Goal: Task Accomplishment & Management: Use online tool/utility

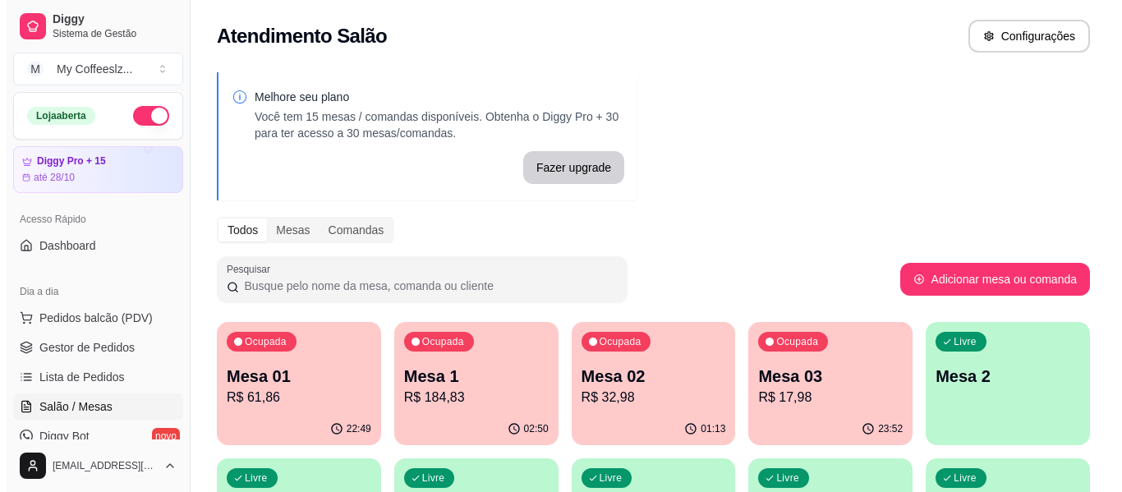
scroll to position [164, 0]
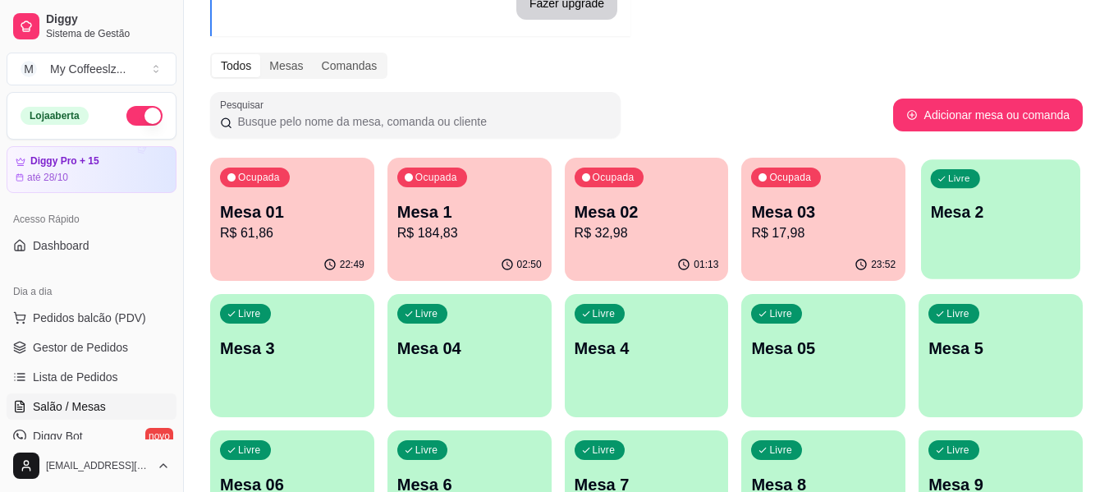
click at [1046, 244] on div "Livre Mesa 2" at bounding box center [1000, 209] width 159 height 100
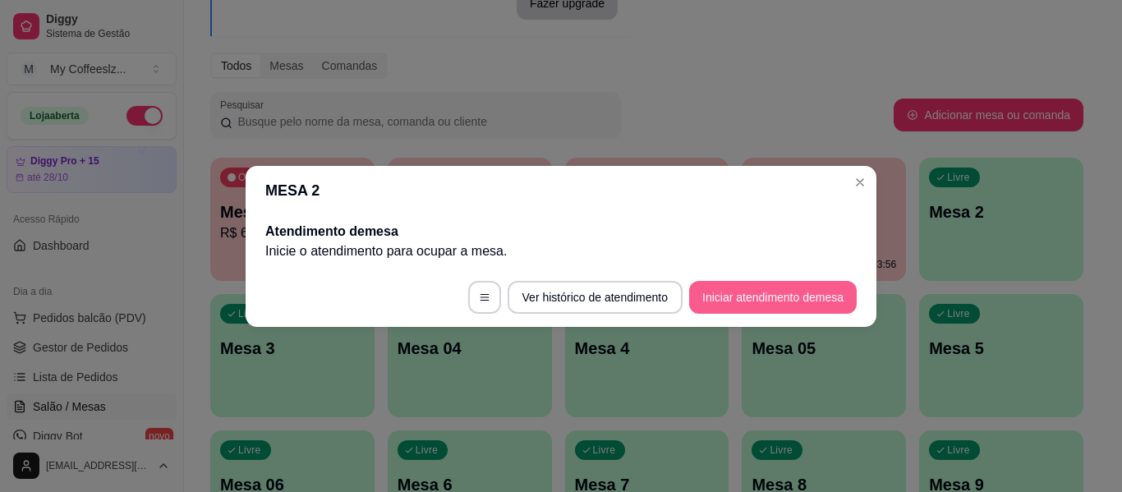
click at [755, 294] on button "Iniciar atendimento de mesa" at bounding box center [773, 297] width 168 height 33
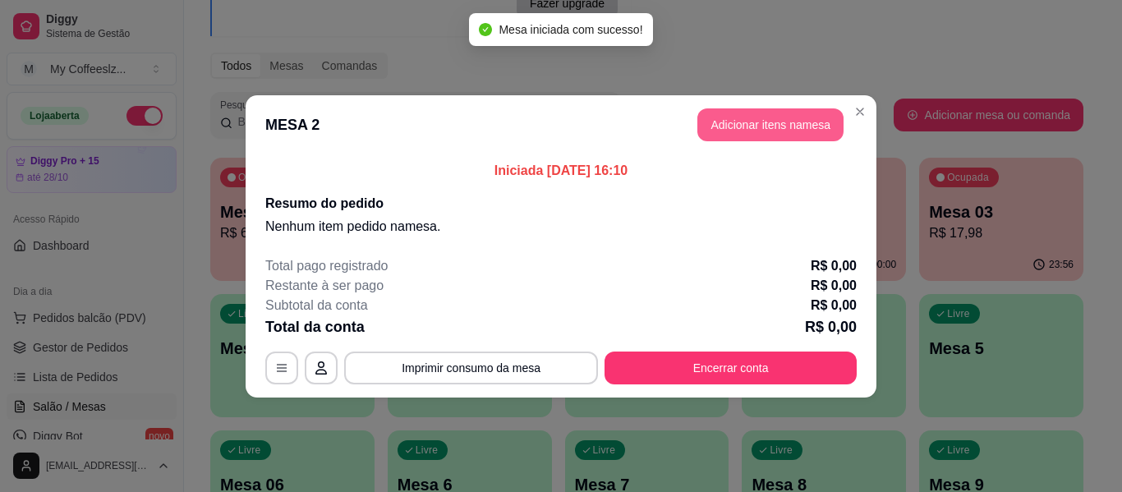
click at [747, 125] on button "Adicionar itens na mesa" at bounding box center [770, 124] width 146 height 33
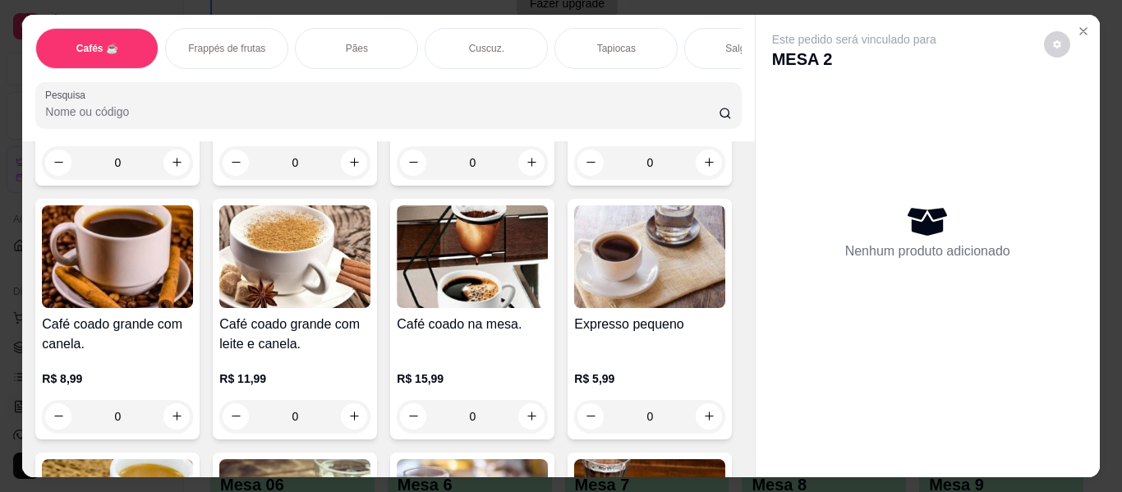
scroll to position [657, 0]
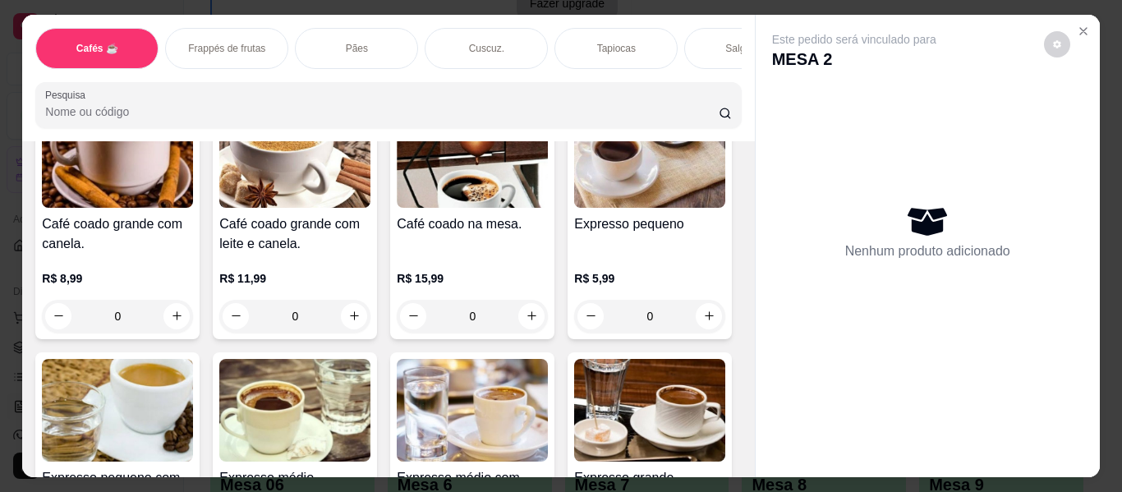
click at [731, 42] on p "Salgados" at bounding box center [745, 48] width 41 height 13
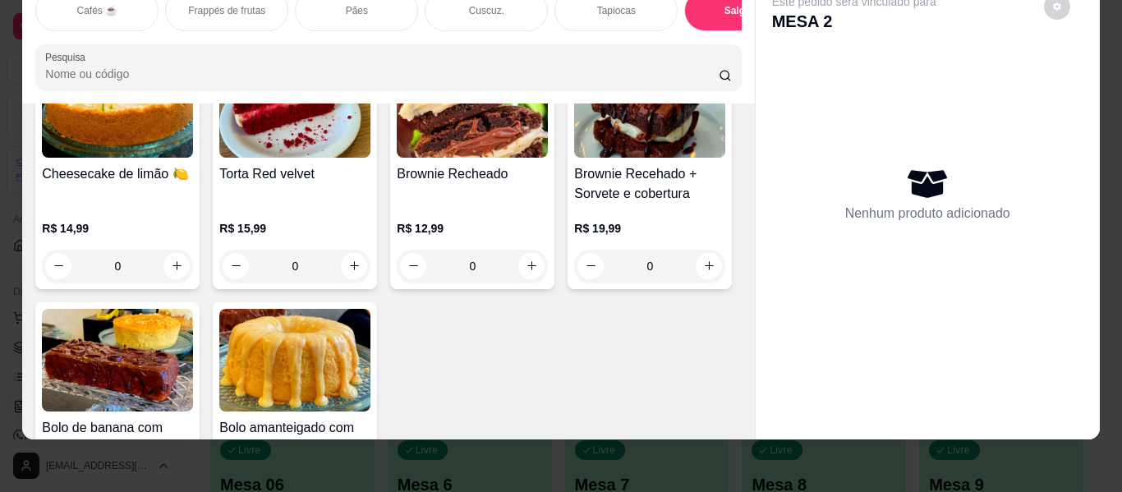
scroll to position [7144, 0]
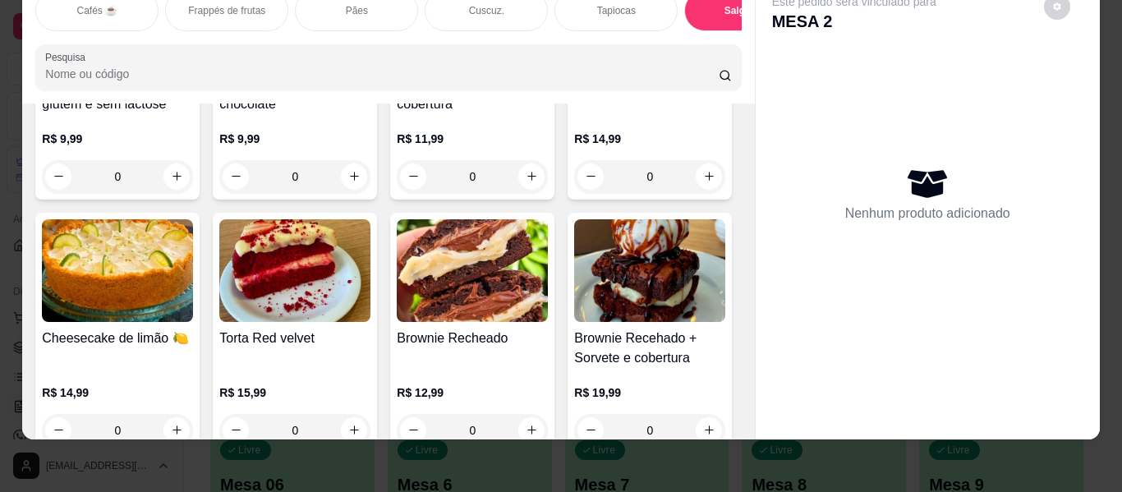
type input "1"
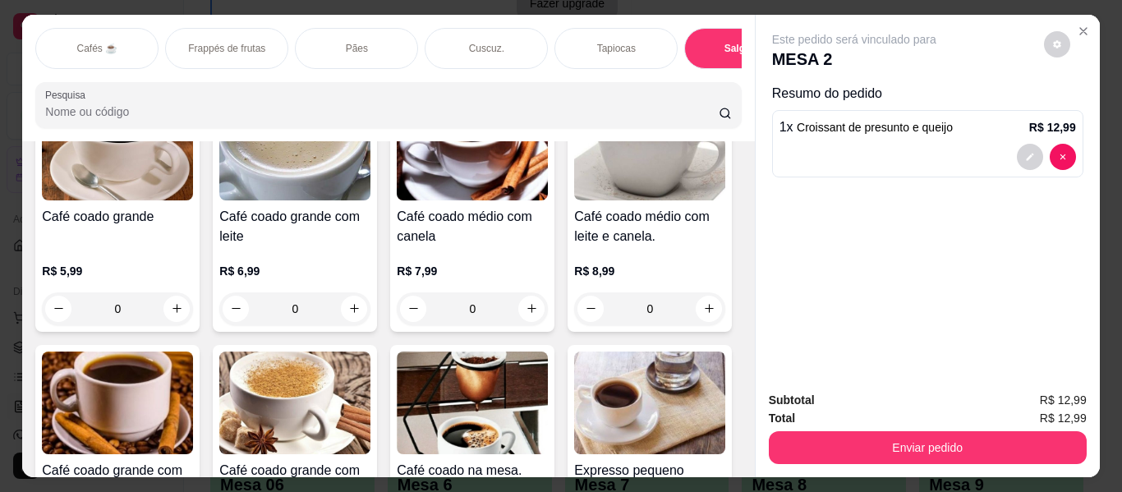
scroll to position [0, 0]
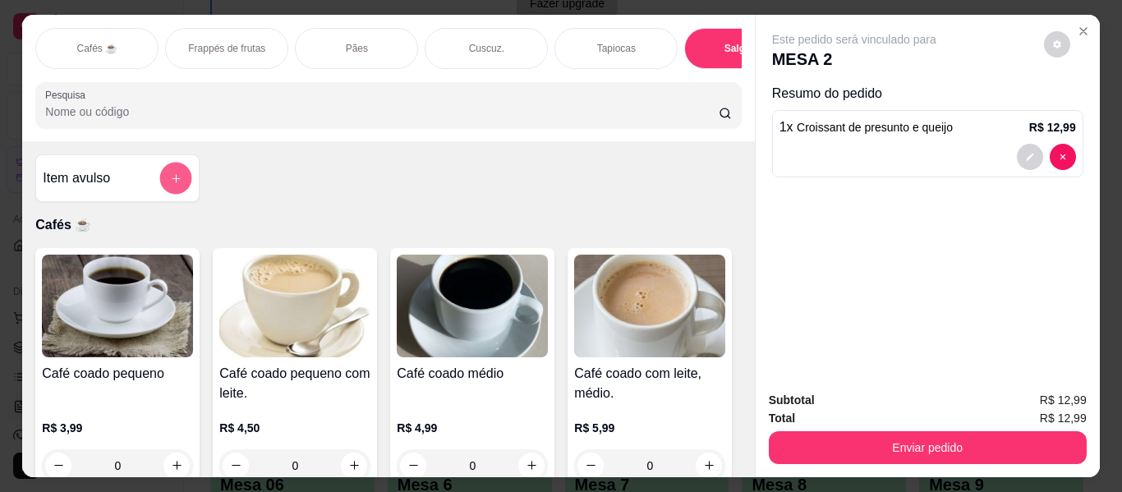
click at [174, 172] on icon "add-separate-item" at bounding box center [176, 178] width 12 height 12
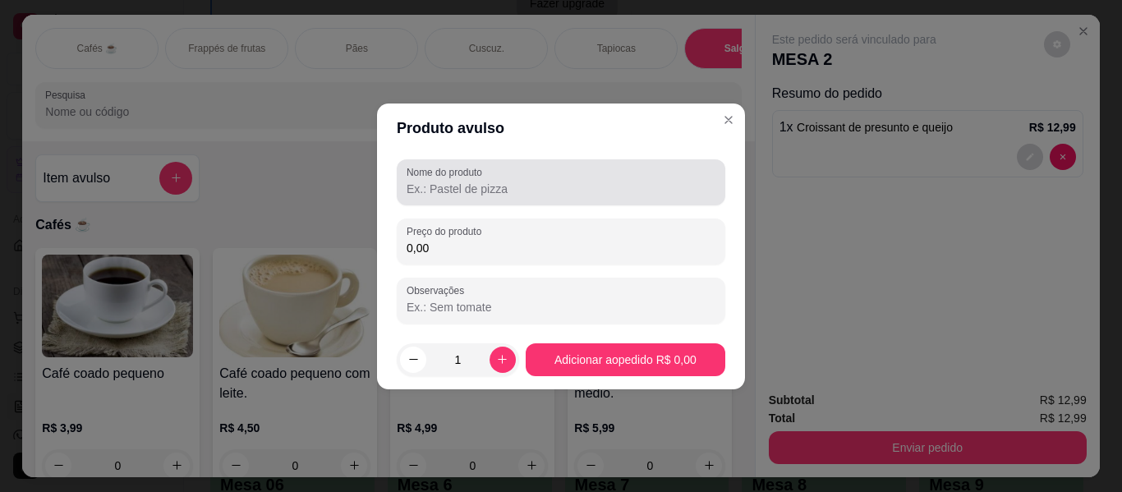
click at [417, 191] on input "Nome do produto" at bounding box center [560, 189] width 309 height 16
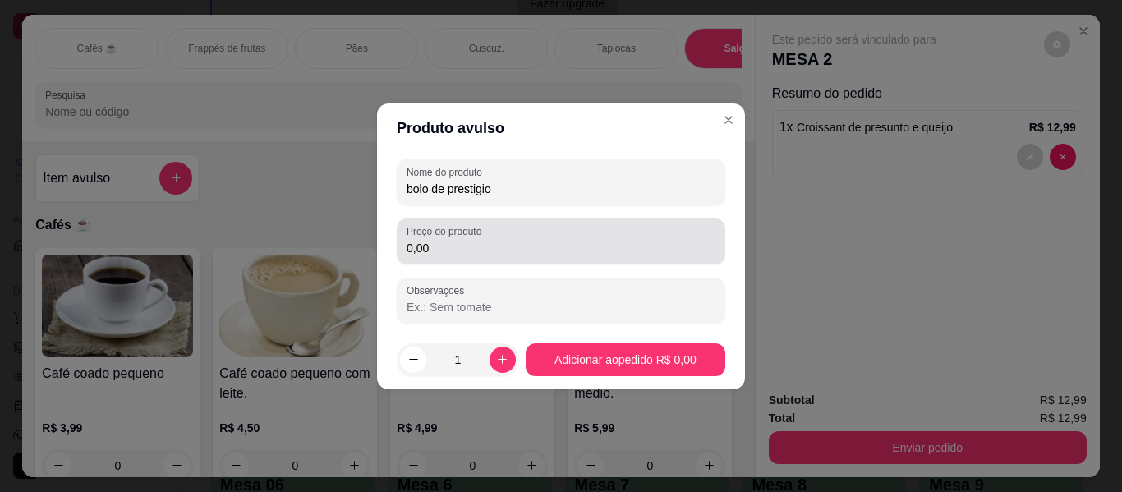
type input "bolo de prestigio"
click at [638, 252] on input "0,00" at bounding box center [560, 248] width 309 height 16
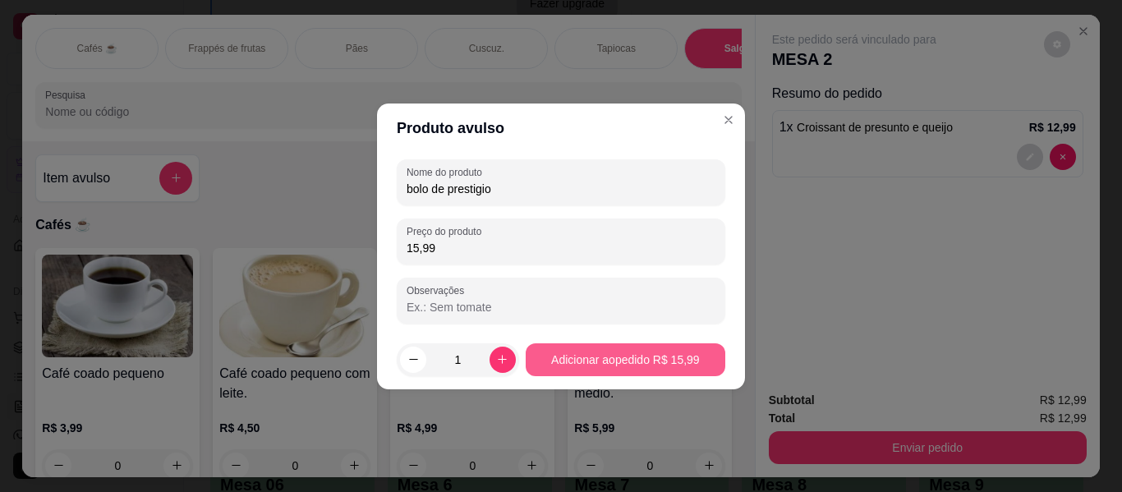
type input "15,99"
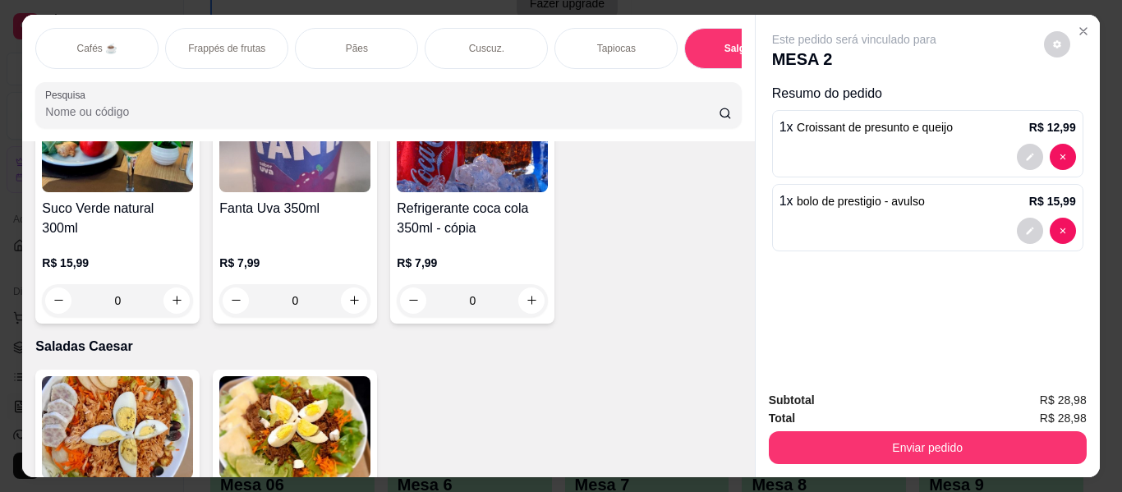
scroll to position [9115, 0]
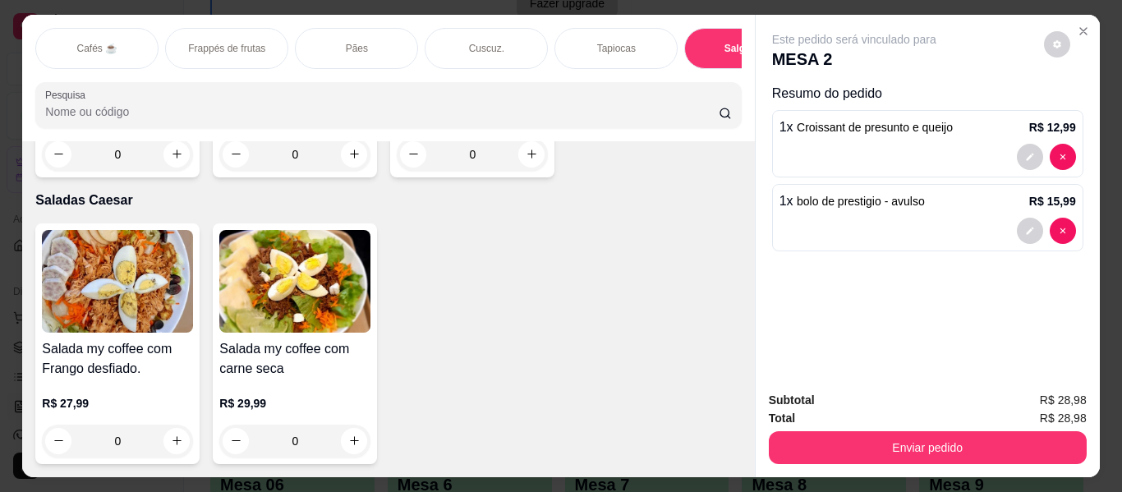
scroll to position [10511, 0]
type input "1"
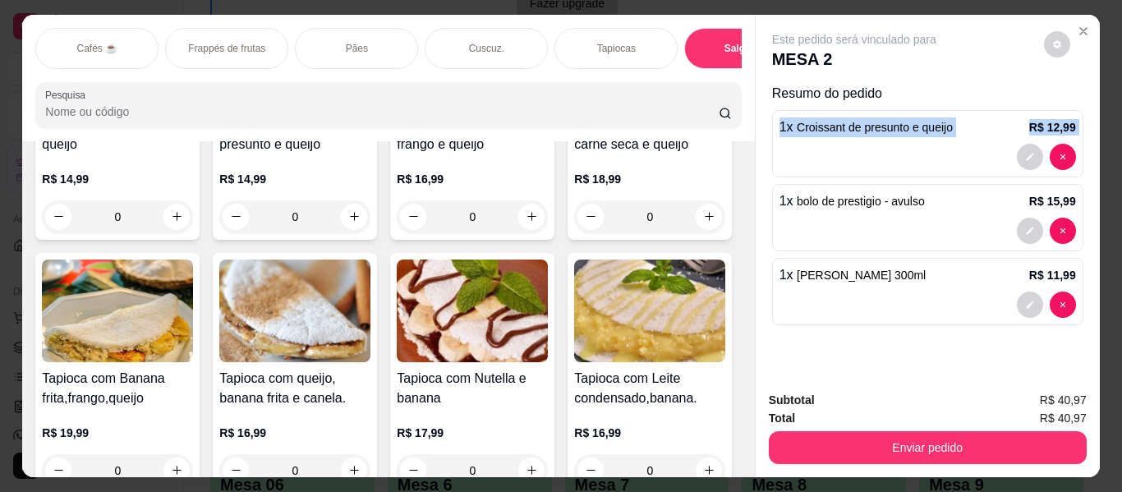
drag, startPoint x: 773, startPoint y: 143, endPoint x: 756, endPoint y: 108, distance: 38.2
click at [756, 108] on div "Este pedido será vinculado para MESA 2 Resumo do pedido 1 x Croissant de presun…" at bounding box center [927, 196] width 344 height 363
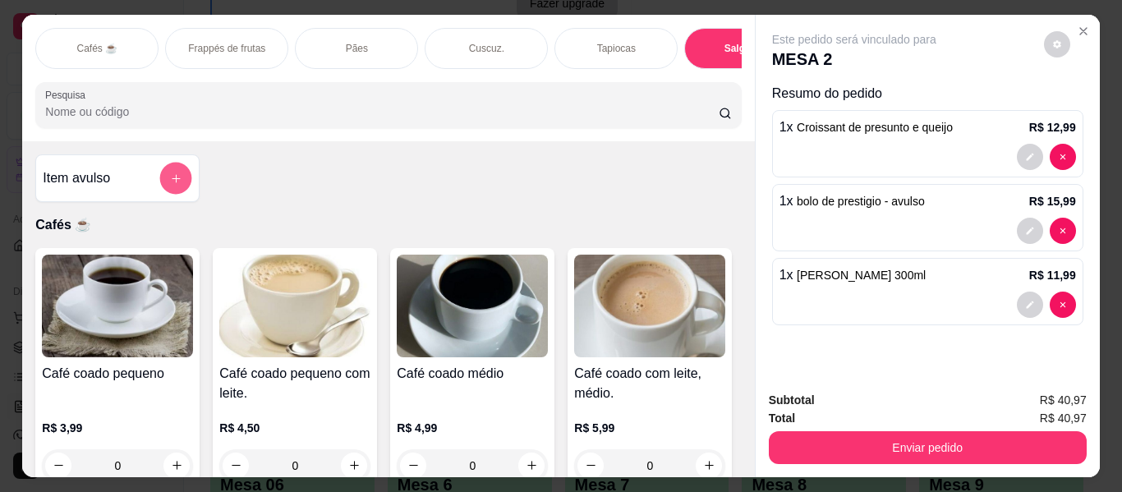
click at [177, 163] on button "add-separate-item" at bounding box center [176, 179] width 32 height 32
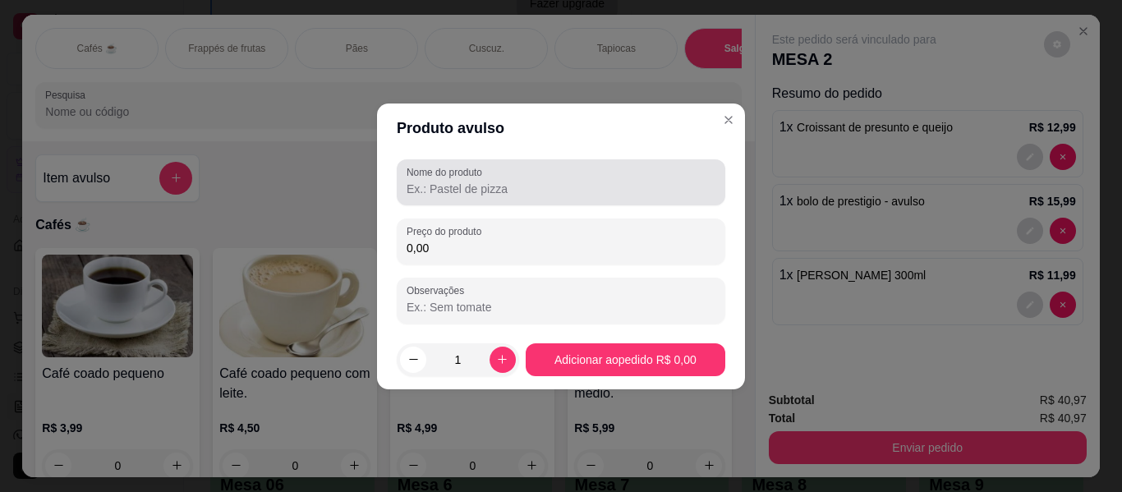
click at [552, 190] on input "Nome do produto" at bounding box center [560, 189] width 309 height 16
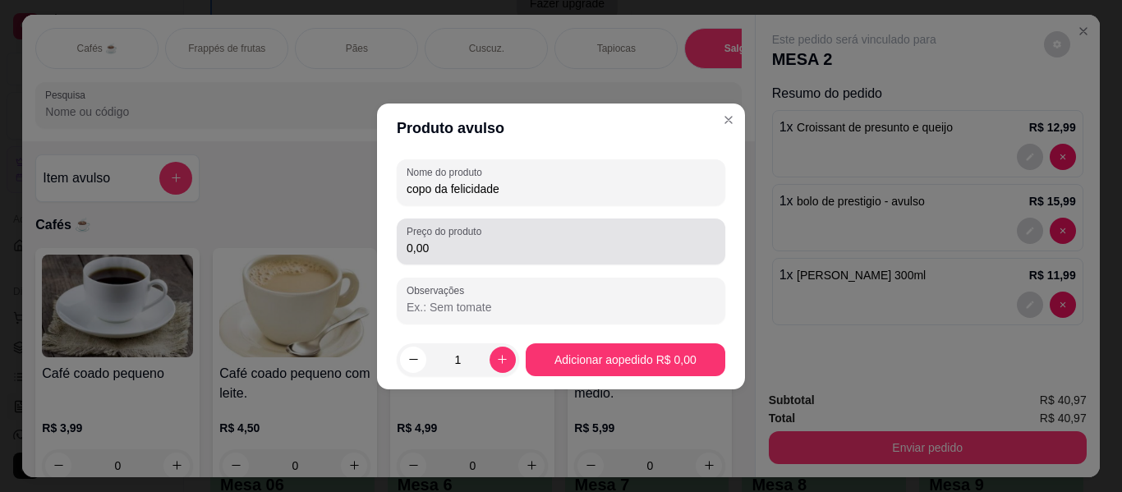
type input "copo da felicidade"
click at [536, 241] on input "0,00" at bounding box center [560, 248] width 309 height 16
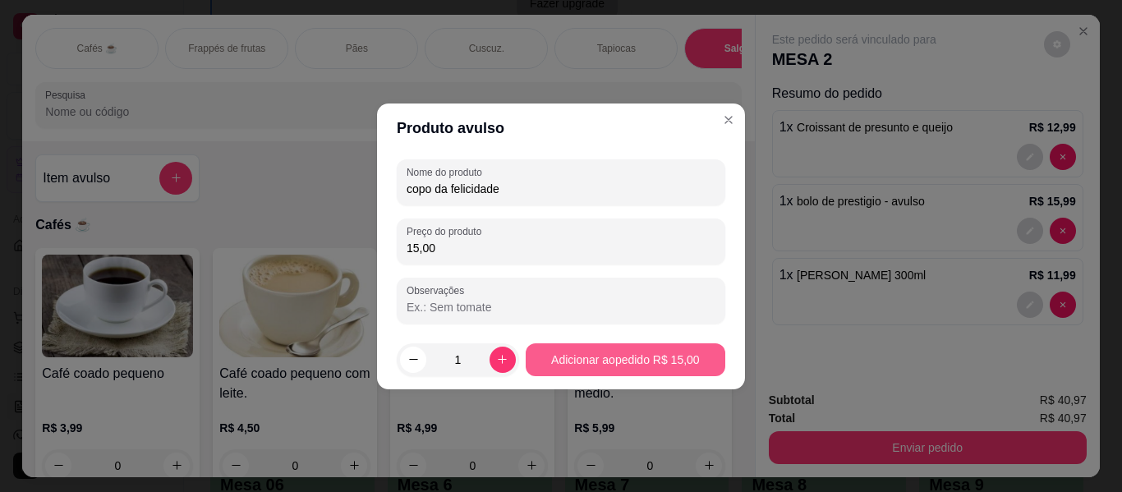
type input "15,00"
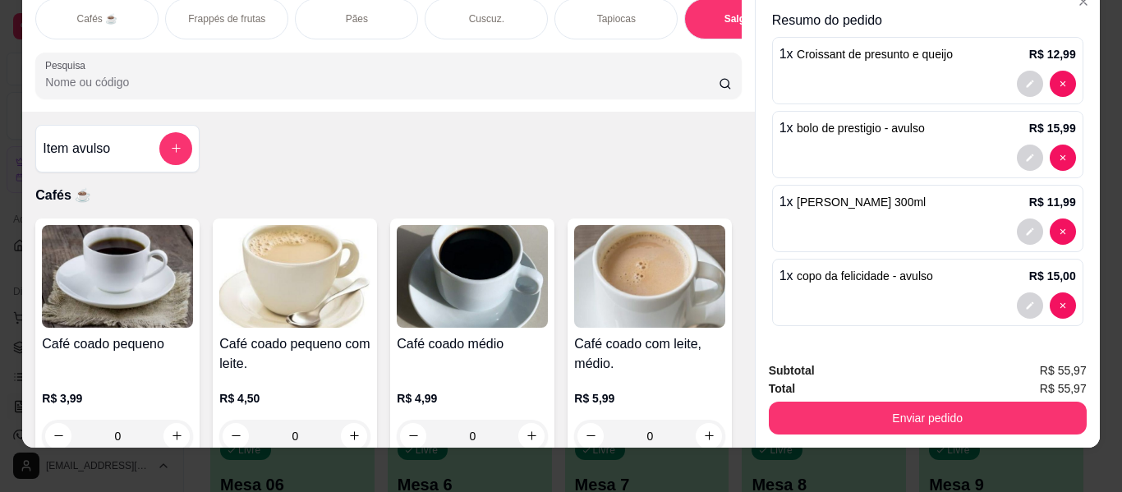
scroll to position [44, 0]
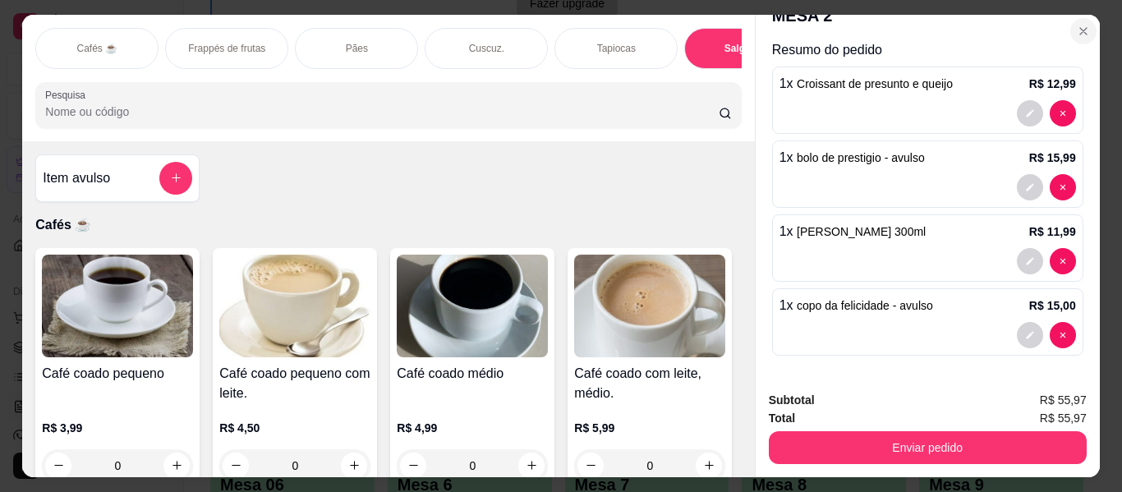
click at [1078, 18] on button "Close" at bounding box center [1083, 31] width 26 height 26
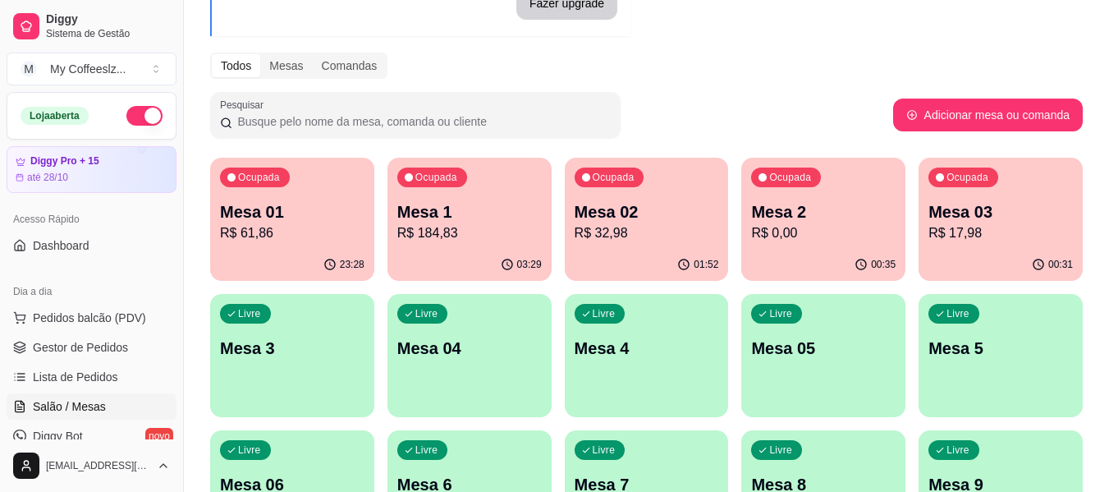
click at [349, 388] on div "Livre Mesa 3" at bounding box center [292, 345] width 164 height 103
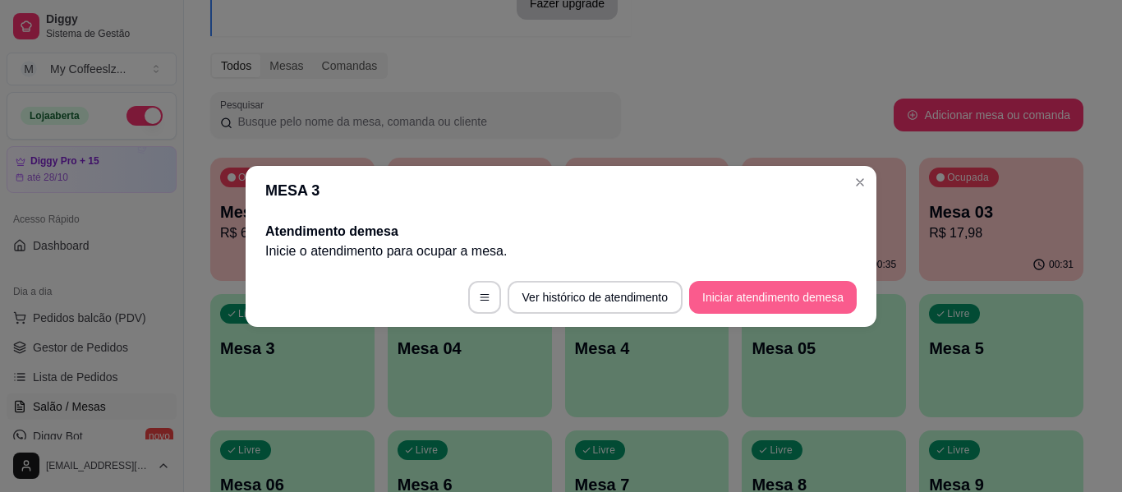
click at [749, 293] on button "Iniciar atendimento de mesa" at bounding box center [773, 297] width 168 height 33
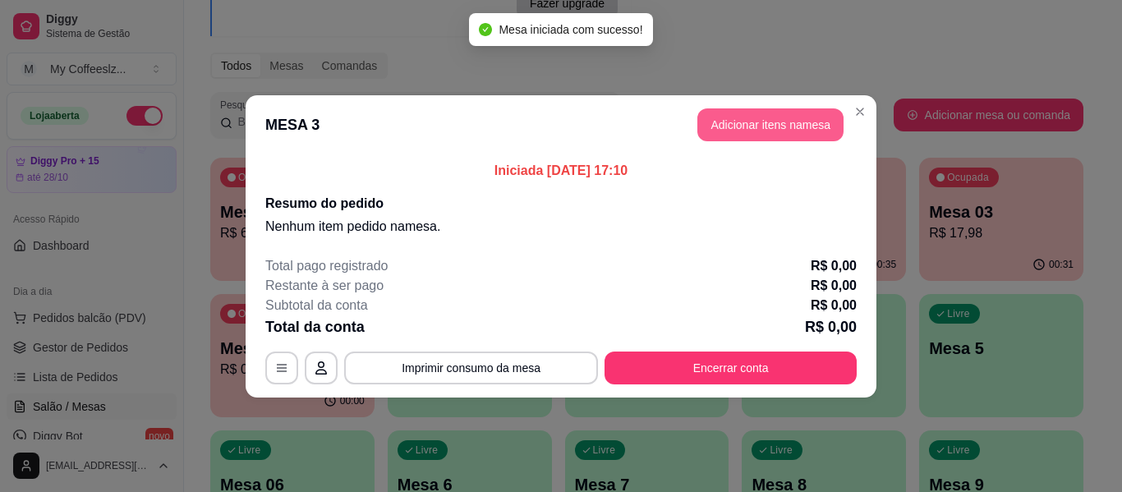
click at [722, 122] on button "Adicionar itens na mesa" at bounding box center [770, 124] width 146 height 33
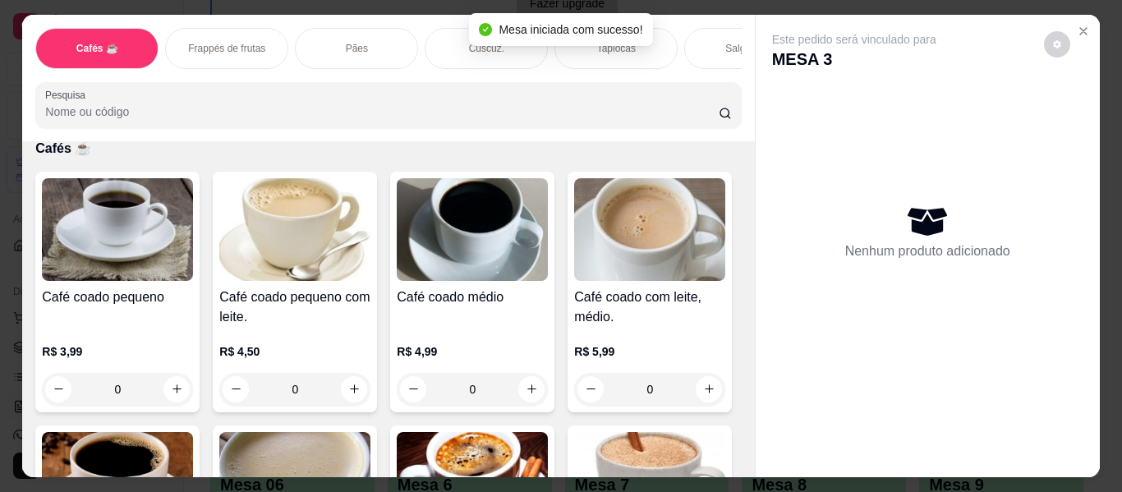
scroll to position [82, 0]
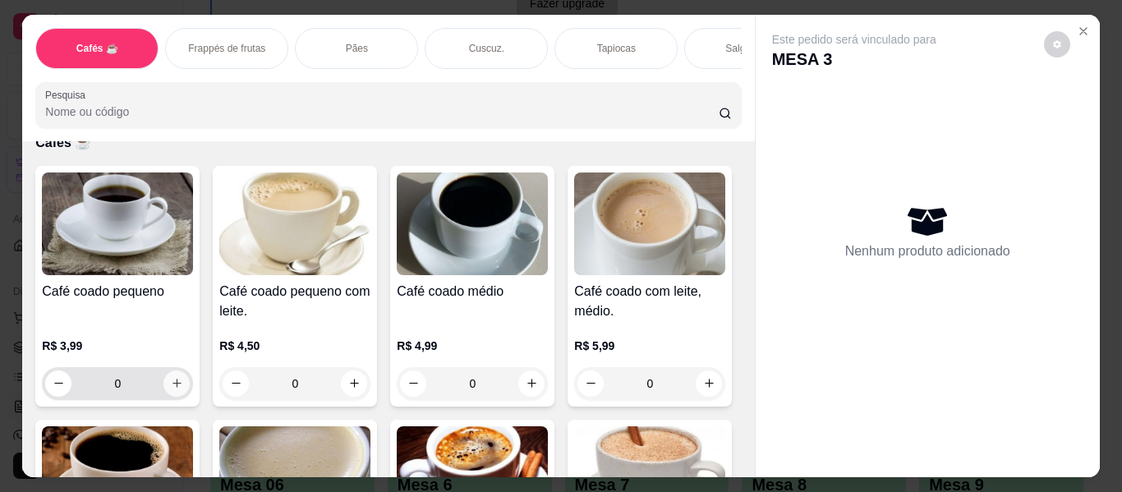
click at [175, 377] on icon "increase-product-quantity" at bounding box center [177, 383] width 12 height 12
type input "1"
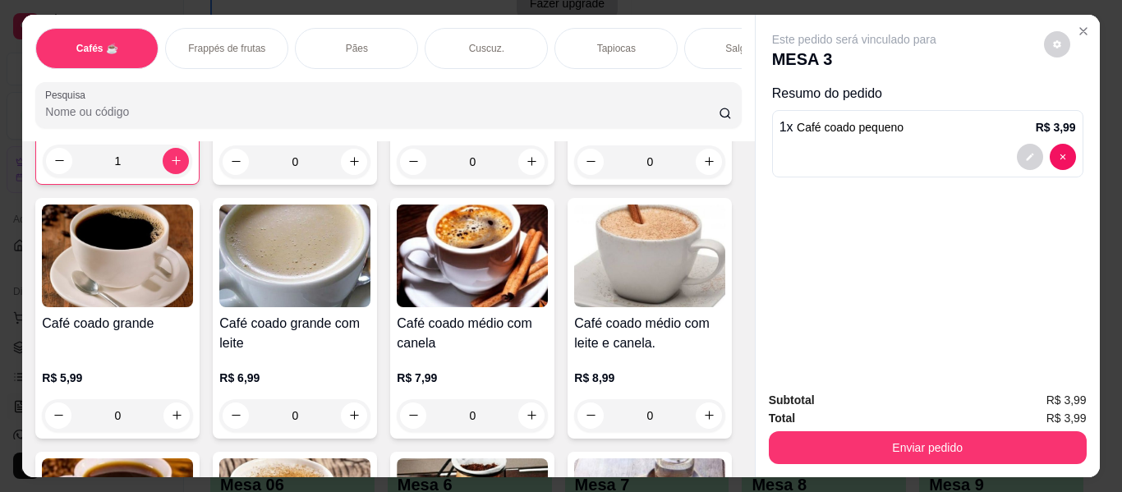
scroll to position [328, 0]
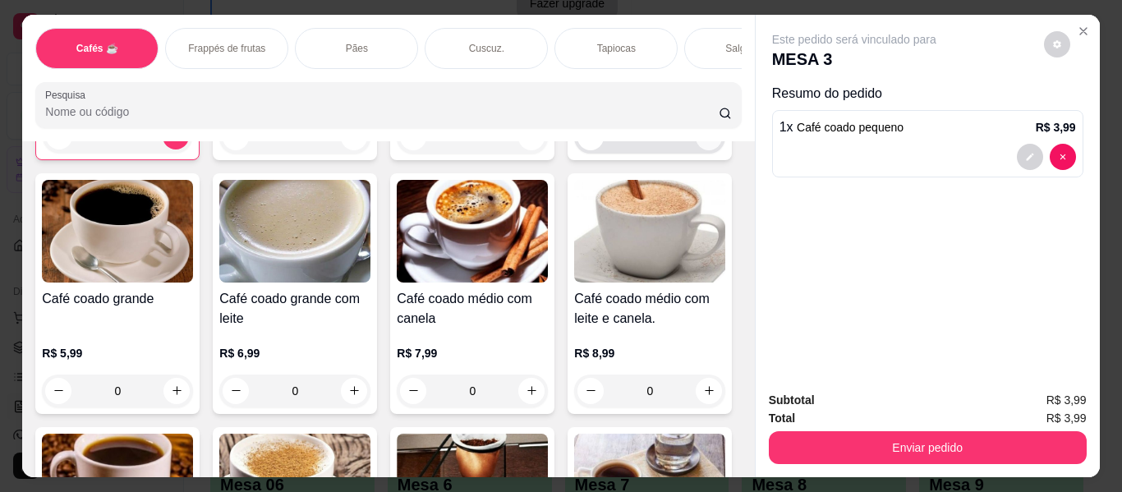
click at [696, 150] on button "increase-product-quantity" at bounding box center [709, 137] width 26 height 26
type input "1"
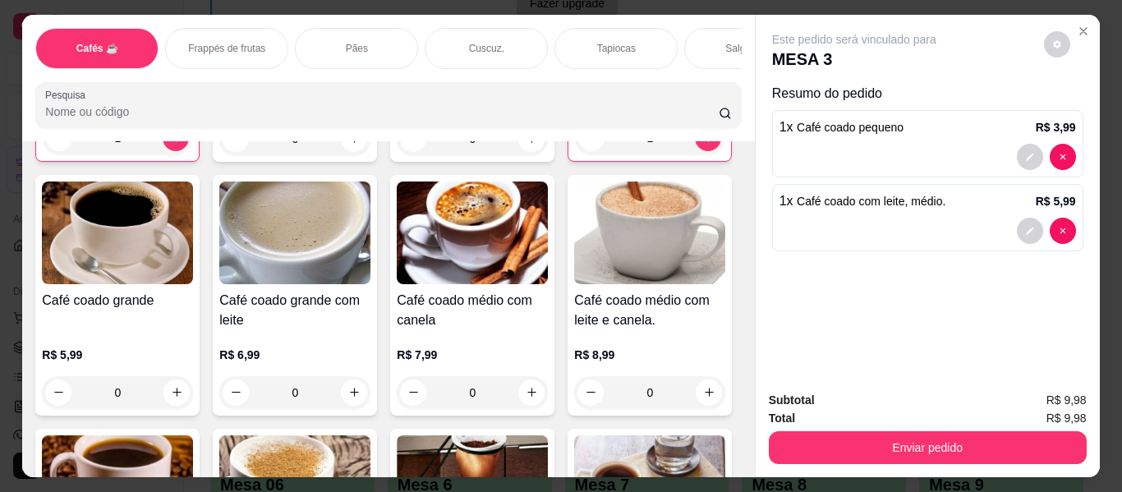
drag, startPoint x: 567, startPoint y: 36, endPoint x: 471, endPoint y: 123, distance: 129.6
click at [568, 36] on div "Tapiocas" at bounding box center [615, 48] width 123 height 41
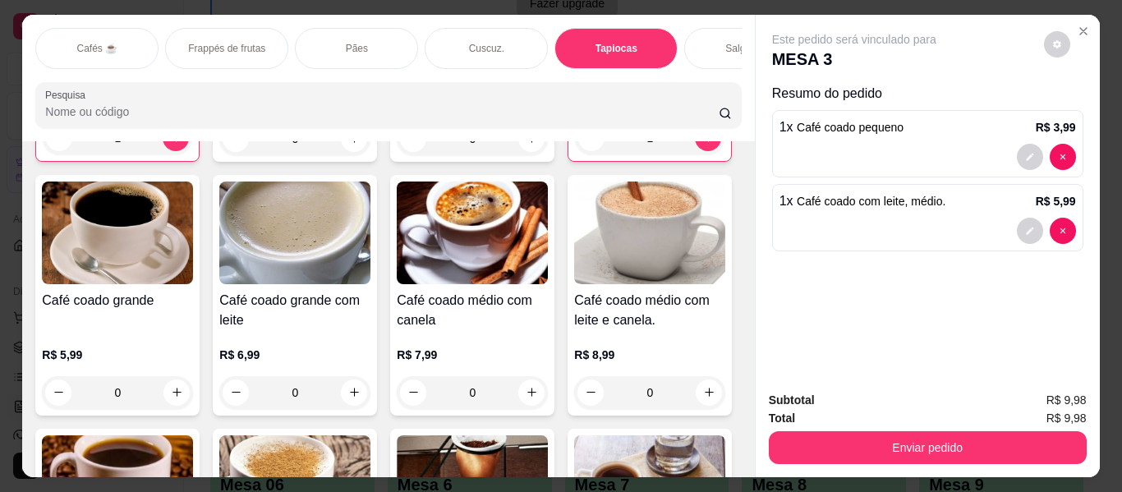
scroll to position [44, 0]
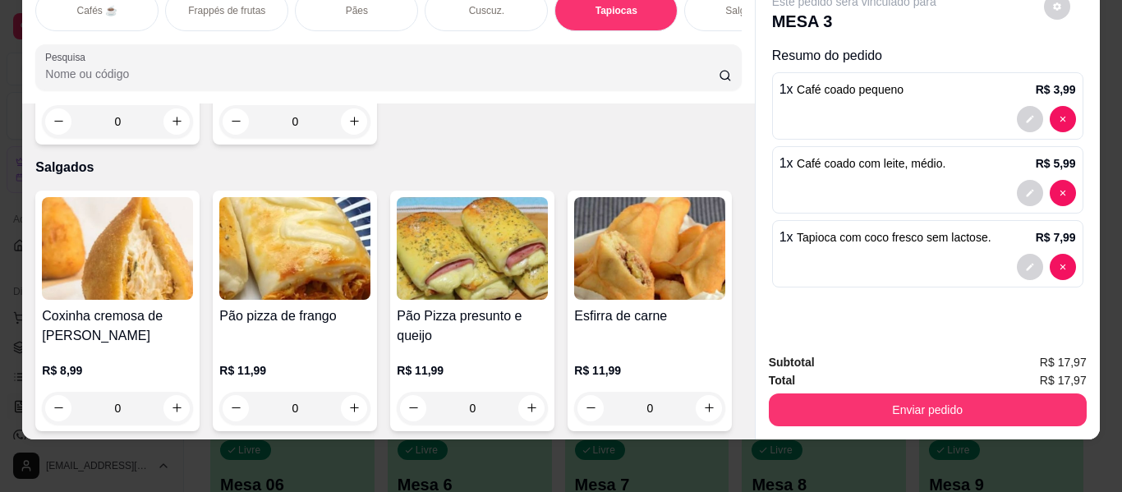
type input "4"
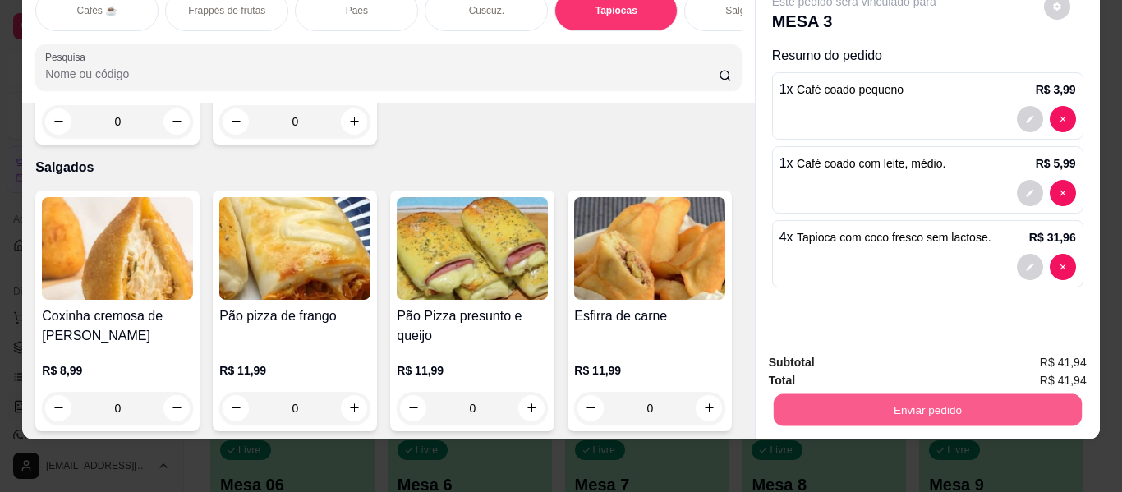
click at [860, 394] on button "Enviar pedido" at bounding box center [927, 410] width 308 height 32
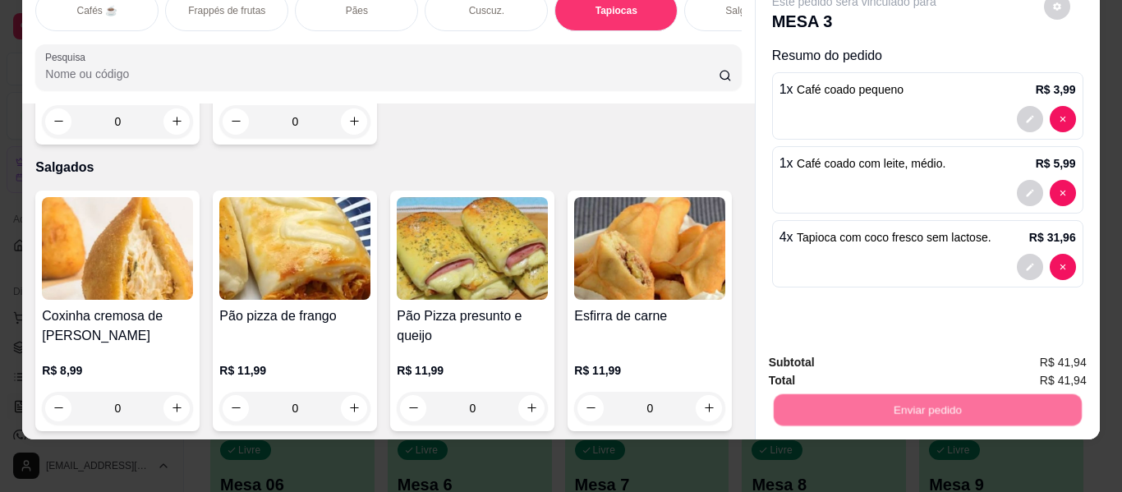
click at [1069, 360] on button "Enviar pedido" at bounding box center [1043, 356] width 93 height 31
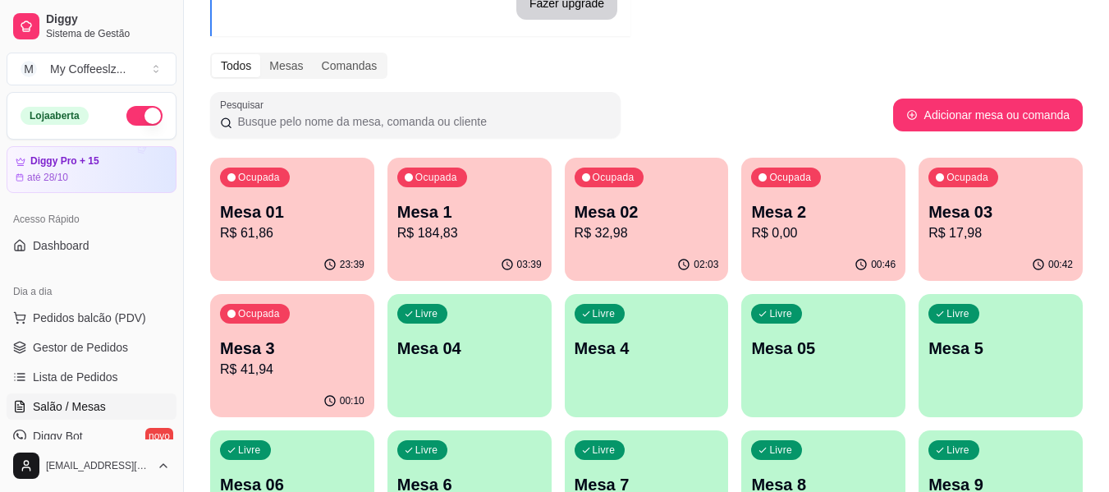
click at [462, 374] on div "Livre Mesa 04" at bounding box center [470, 345] width 164 height 103
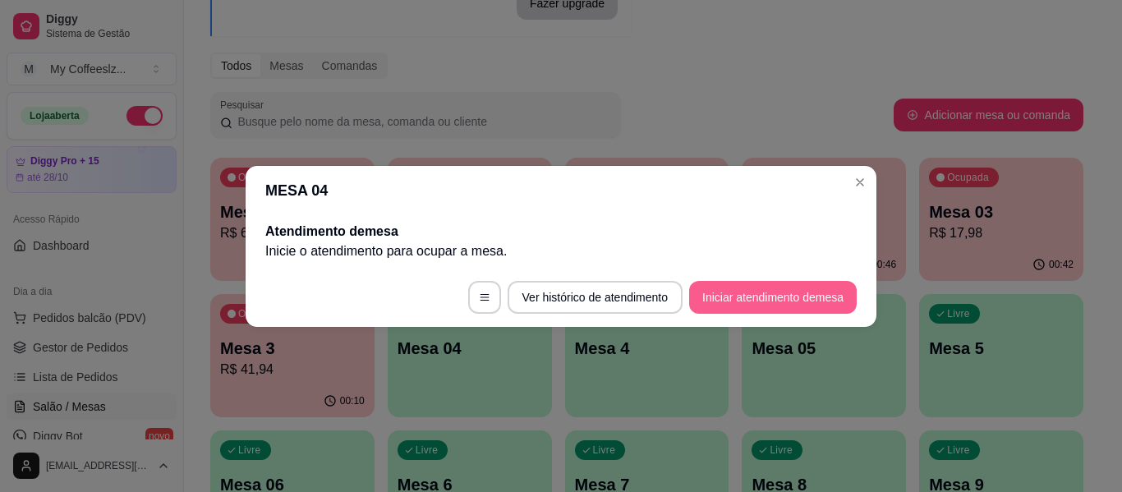
click at [755, 296] on button "Iniciar atendimento de mesa" at bounding box center [773, 297] width 168 height 33
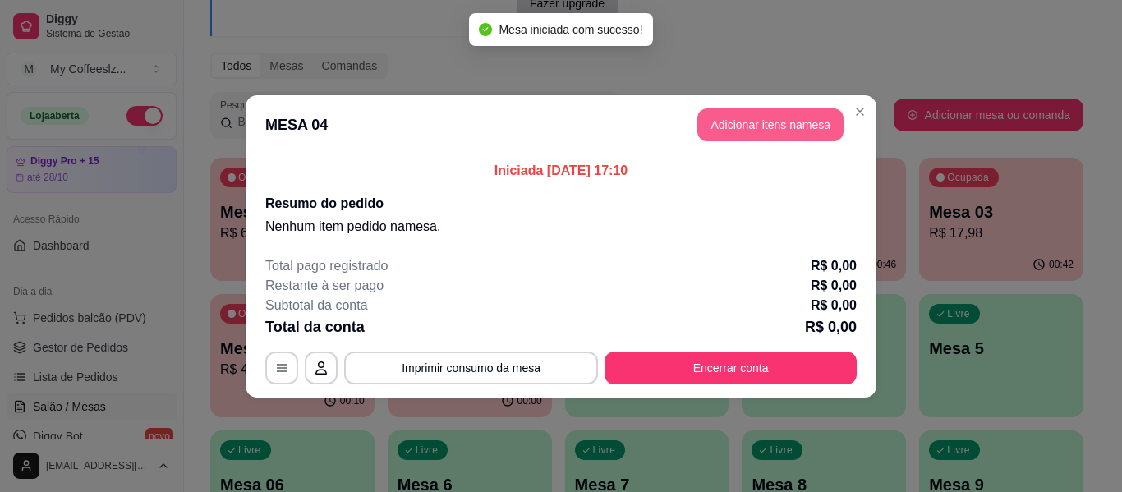
click at [720, 113] on button "Adicionar itens na mesa" at bounding box center [770, 124] width 146 height 33
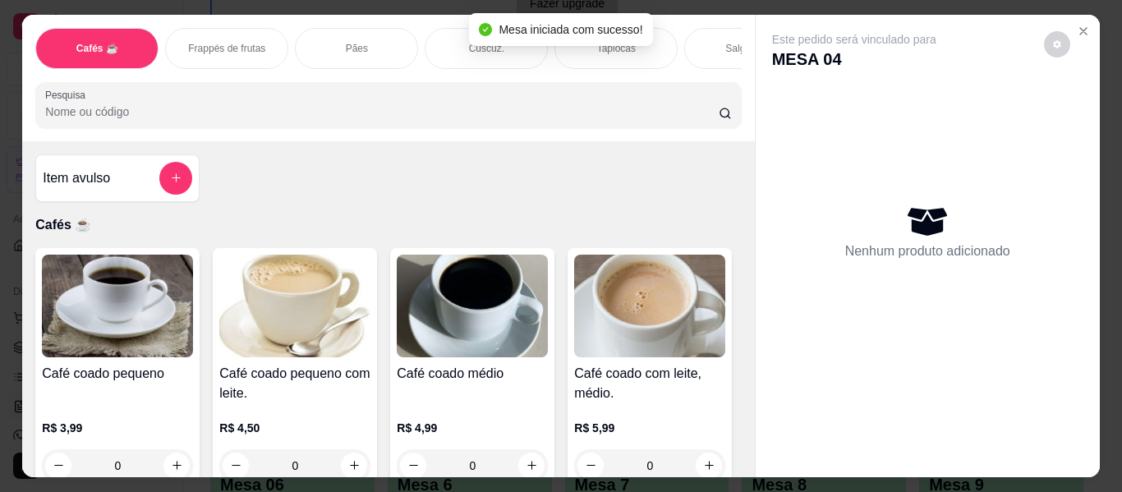
click at [351, 42] on p "Pães" at bounding box center [357, 48] width 22 height 13
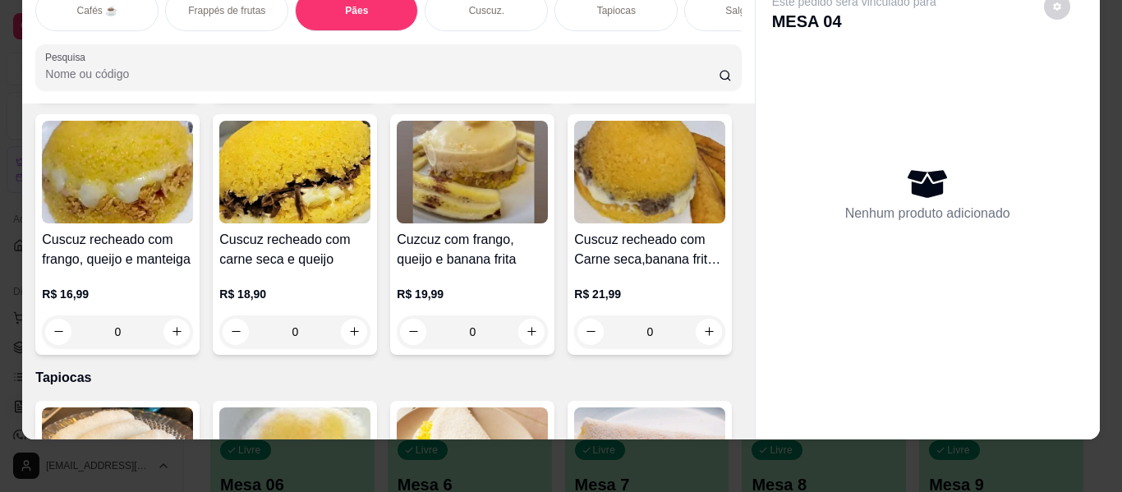
scroll to position [0, 0]
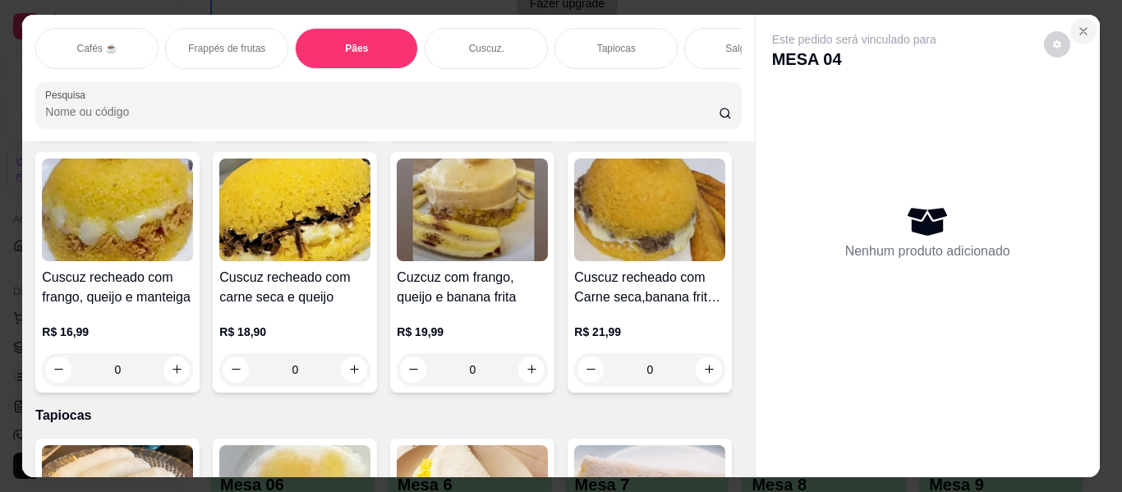
click at [1081, 25] on icon "Close" at bounding box center [1083, 31] width 13 height 13
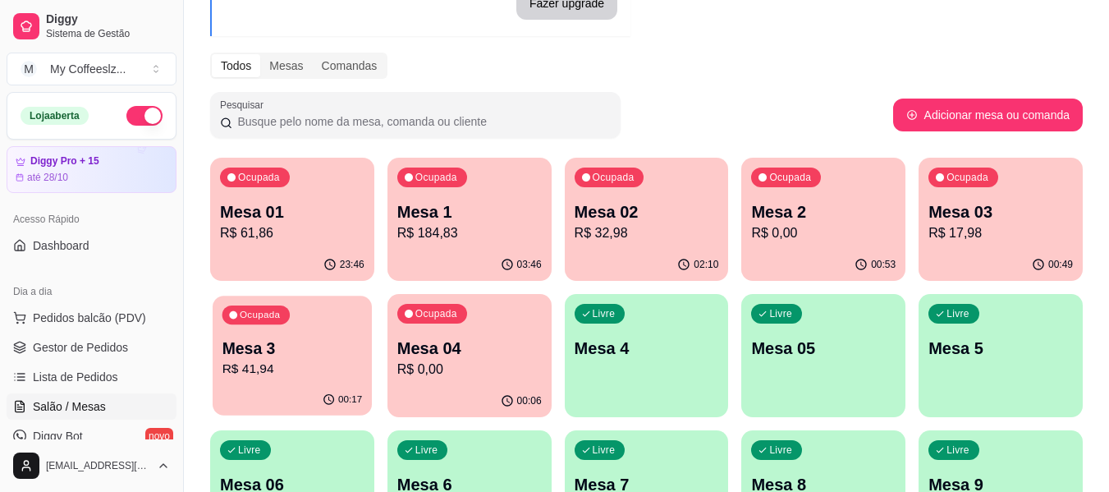
click at [324, 374] on p "R$ 41,94" at bounding box center [293, 369] width 140 height 19
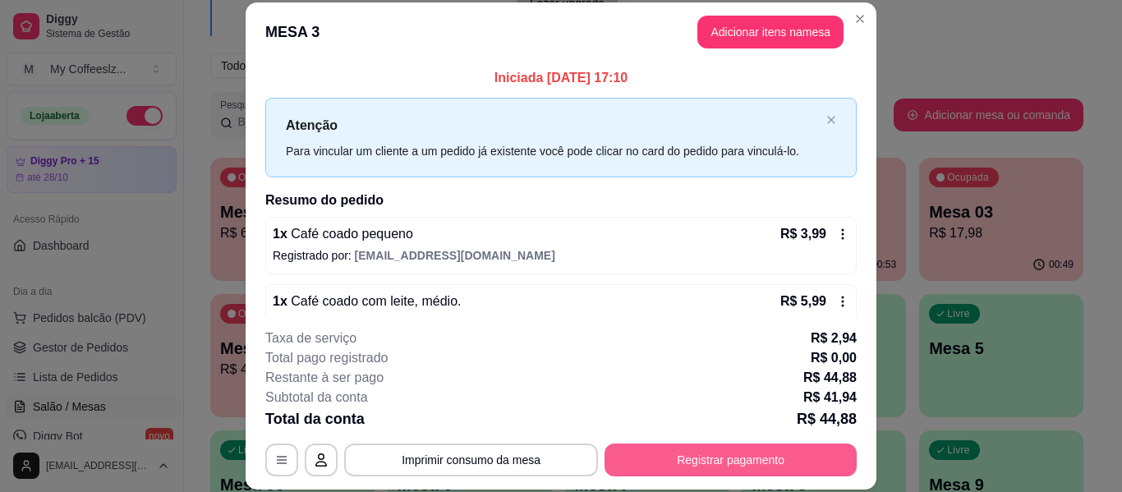
click at [654, 455] on button "Registrar pagamento" at bounding box center [730, 459] width 252 height 33
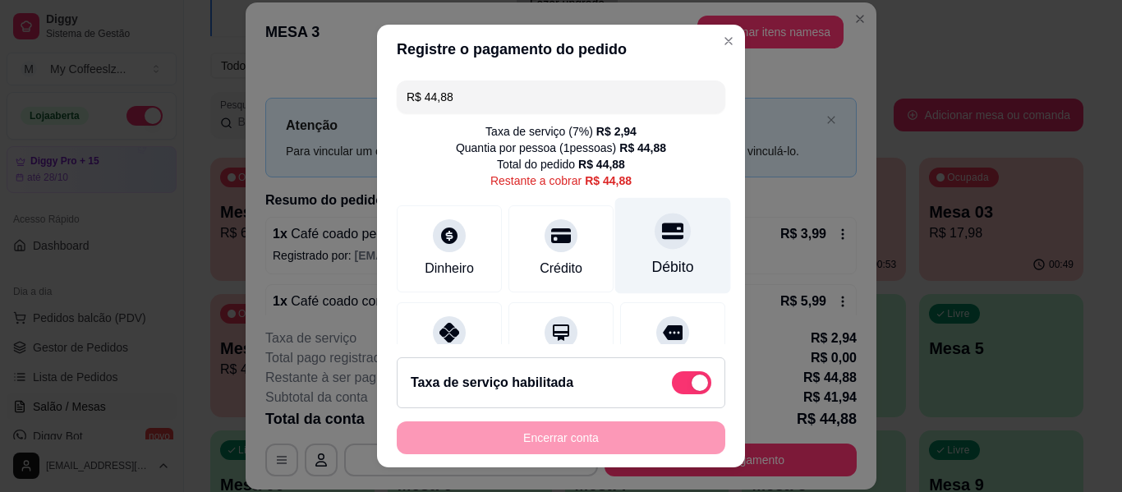
click at [662, 227] on icon at bounding box center [672, 231] width 21 height 16
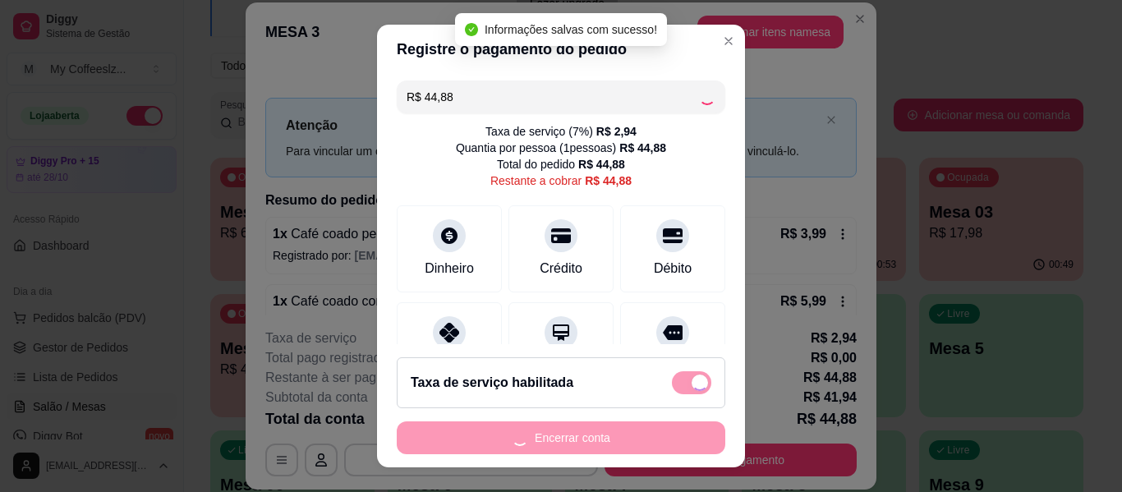
type input "R$ 0,00"
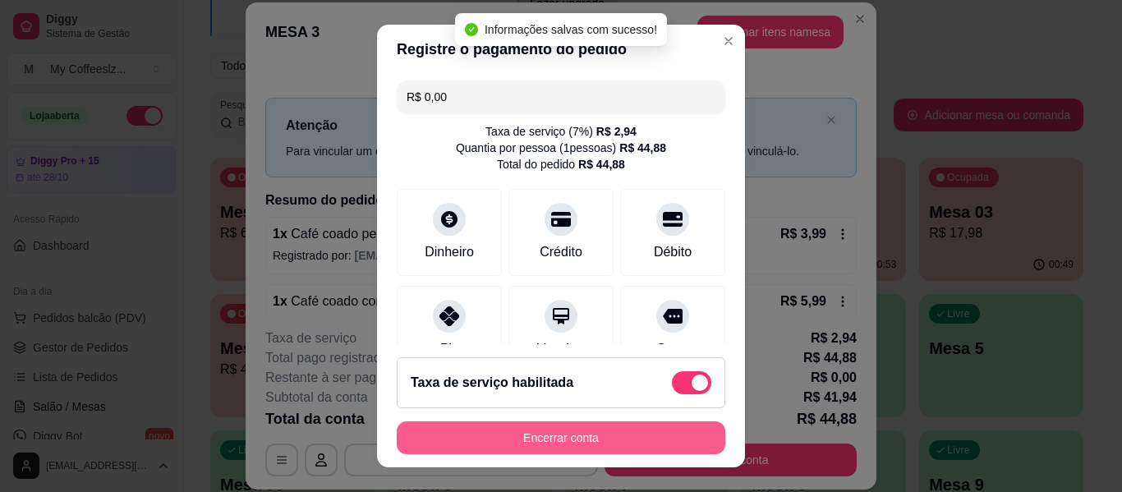
click at [520, 439] on button "Encerrar conta" at bounding box center [561, 437] width 328 height 33
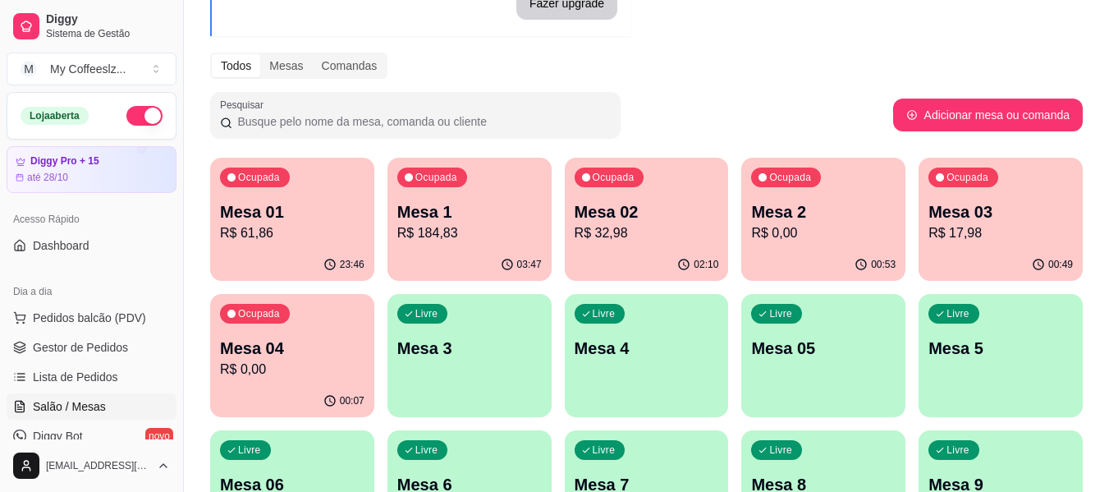
click at [273, 390] on div "00:07" at bounding box center [292, 401] width 164 height 32
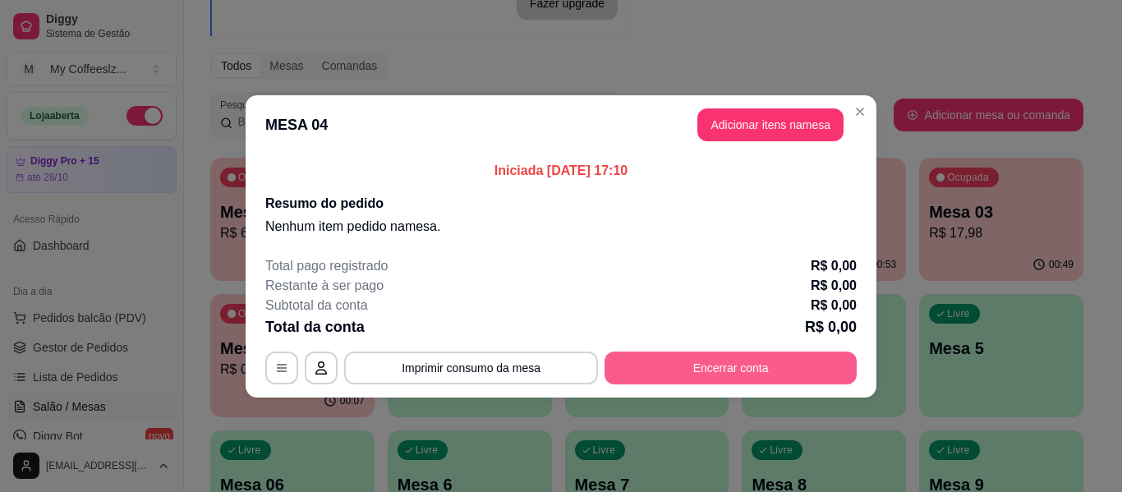
click at [658, 382] on button "Encerrar conta" at bounding box center [730, 367] width 252 height 33
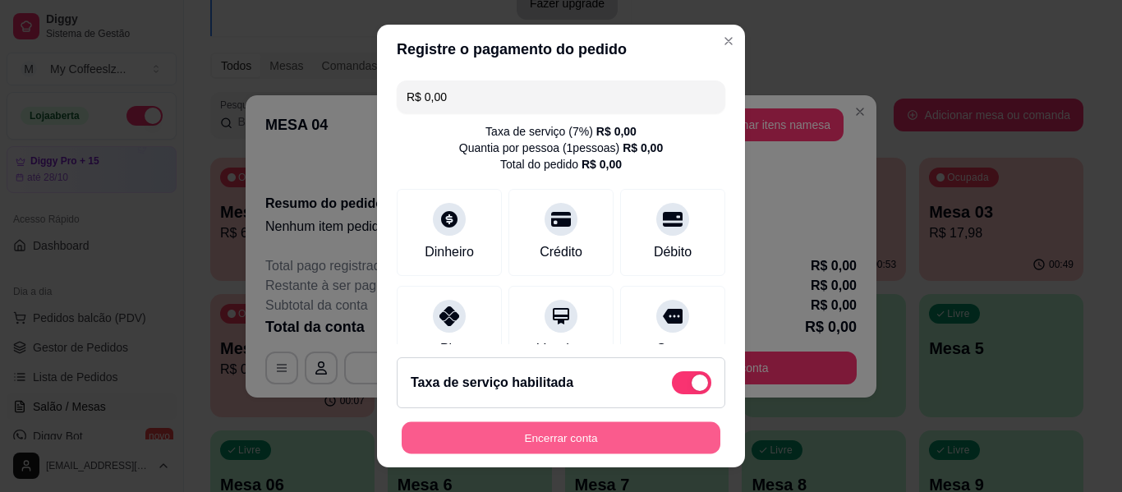
click at [543, 435] on button "Encerrar conta" at bounding box center [561, 438] width 319 height 32
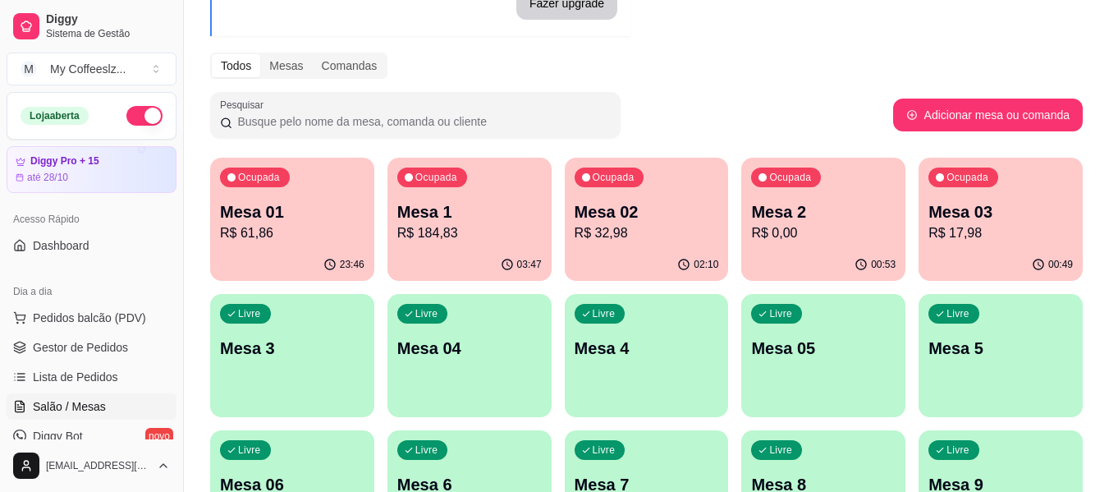
click at [312, 392] on div "Livre Mesa 3" at bounding box center [292, 345] width 164 height 103
click at [838, 244] on div "Ocupada Mesa 2 R$ 0,00" at bounding box center [823, 203] width 159 height 89
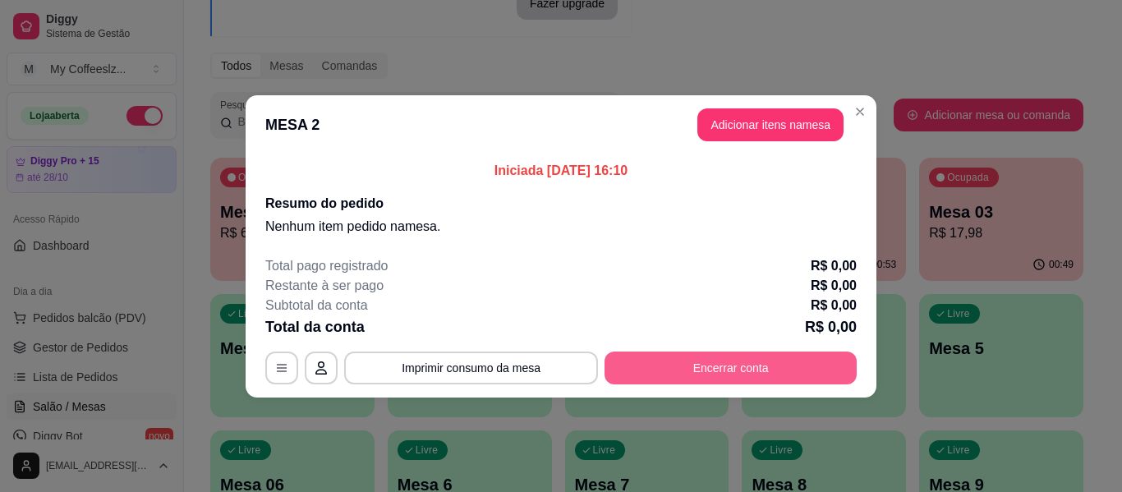
click at [667, 357] on button "Encerrar conta" at bounding box center [730, 367] width 252 height 33
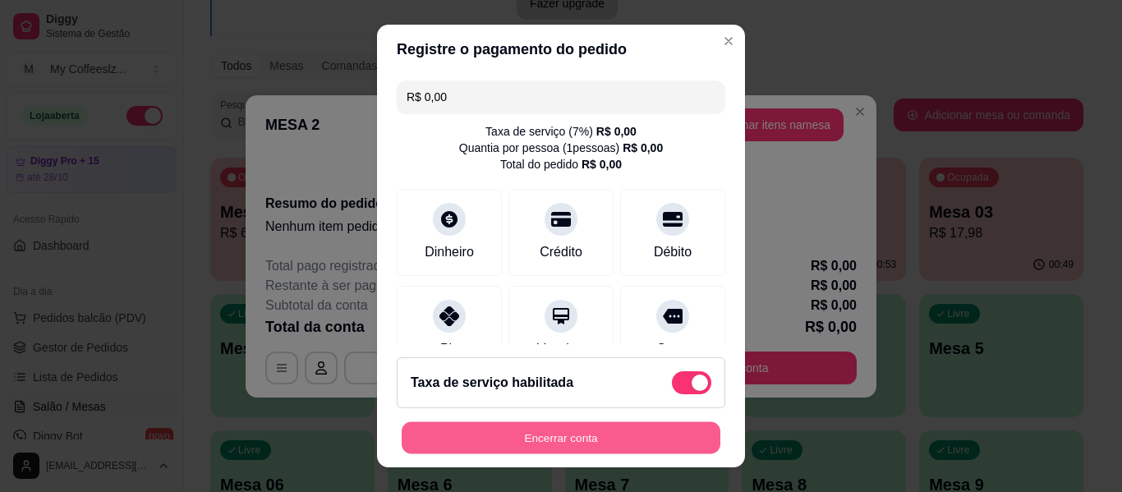
click at [599, 430] on button "Encerrar conta" at bounding box center [561, 438] width 319 height 32
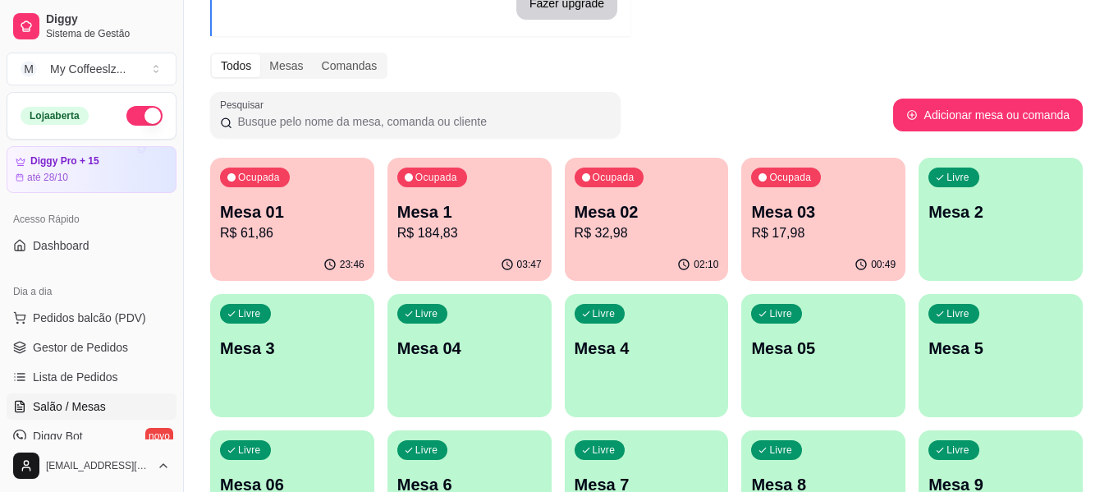
click at [262, 367] on div "Livre Mesa 3" at bounding box center [292, 345] width 164 height 103
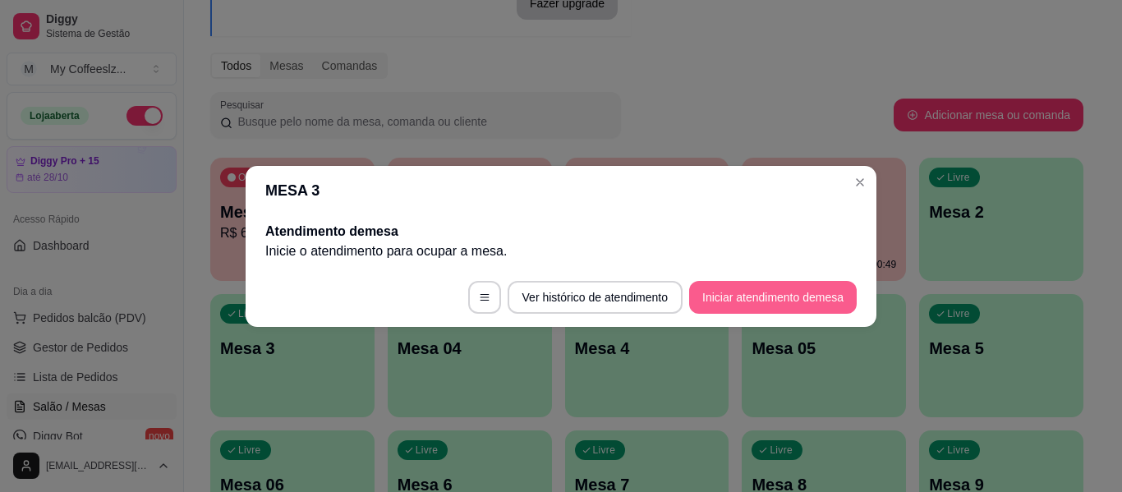
click at [764, 305] on button "Iniciar atendimento de mesa" at bounding box center [773, 297] width 168 height 33
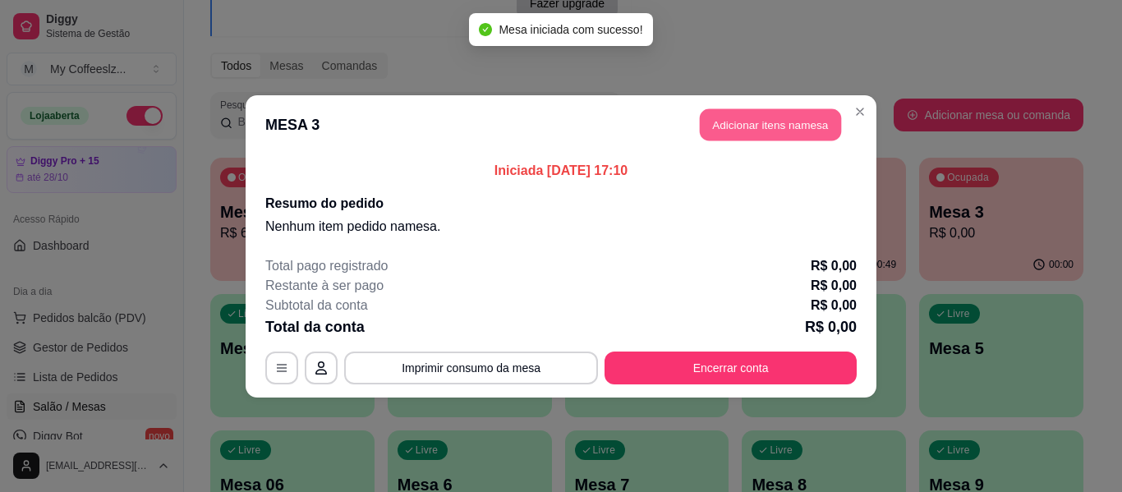
click at [723, 114] on button "Adicionar itens na mesa" at bounding box center [770, 124] width 141 height 32
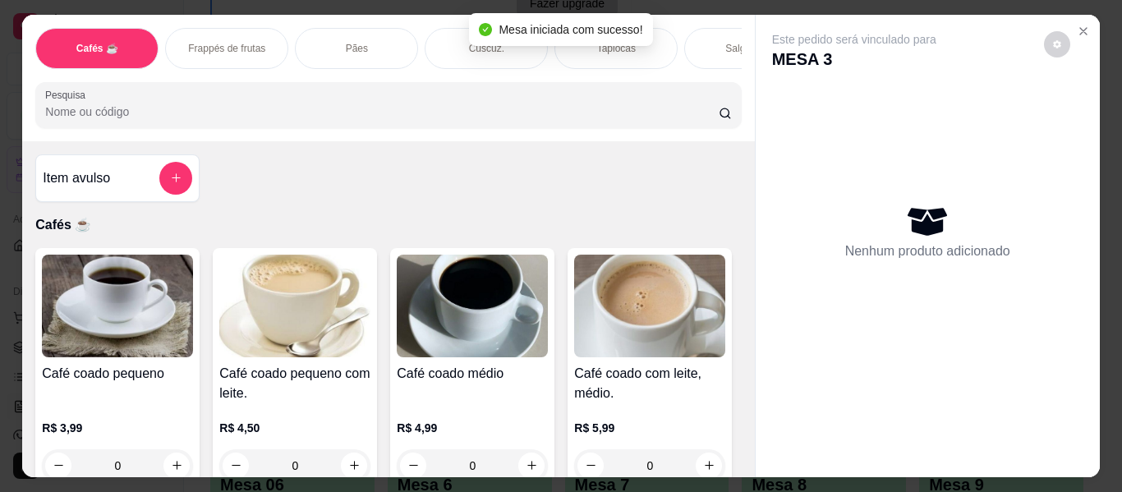
scroll to position [82, 0]
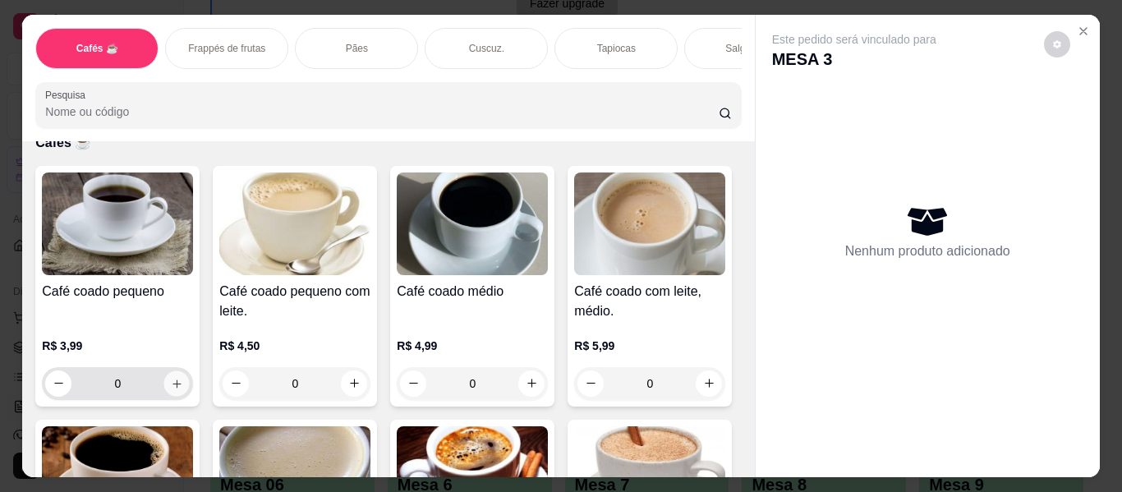
click at [171, 378] on icon "increase-product-quantity" at bounding box center [177, 384] width 12 height 12
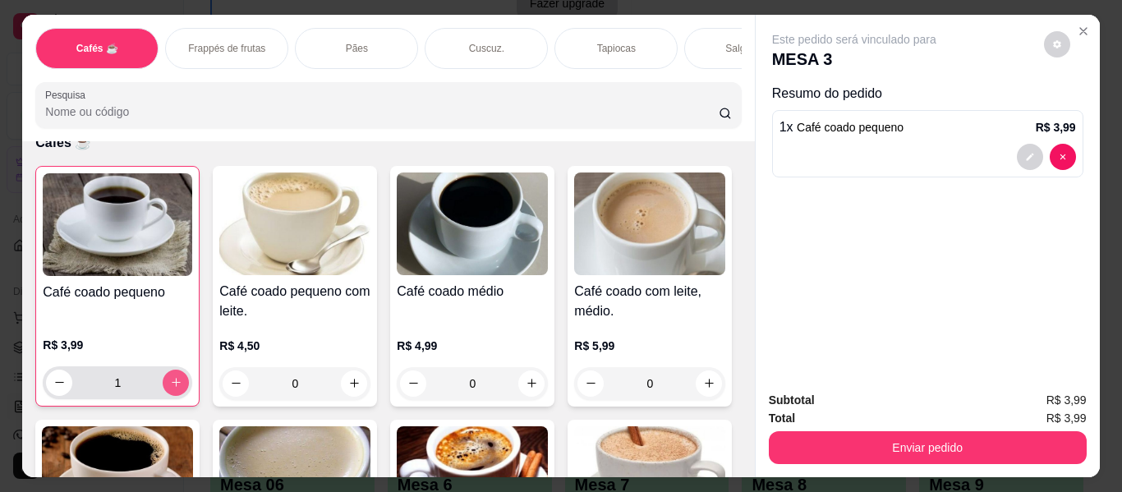
click at [170, 376] on icon "increase-product-quantity" at bounding box center [176, 382] width 12 height 12
type input "2"
click at [719, 28] on div "Salgados" at bounding box center [745, 48] width 123 height 41
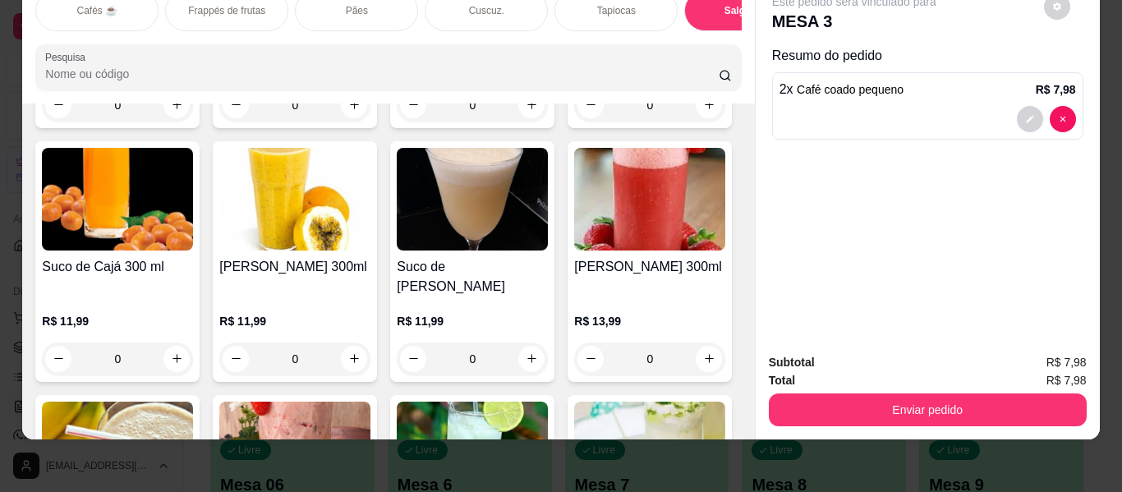
scroll to position [8540, 0]
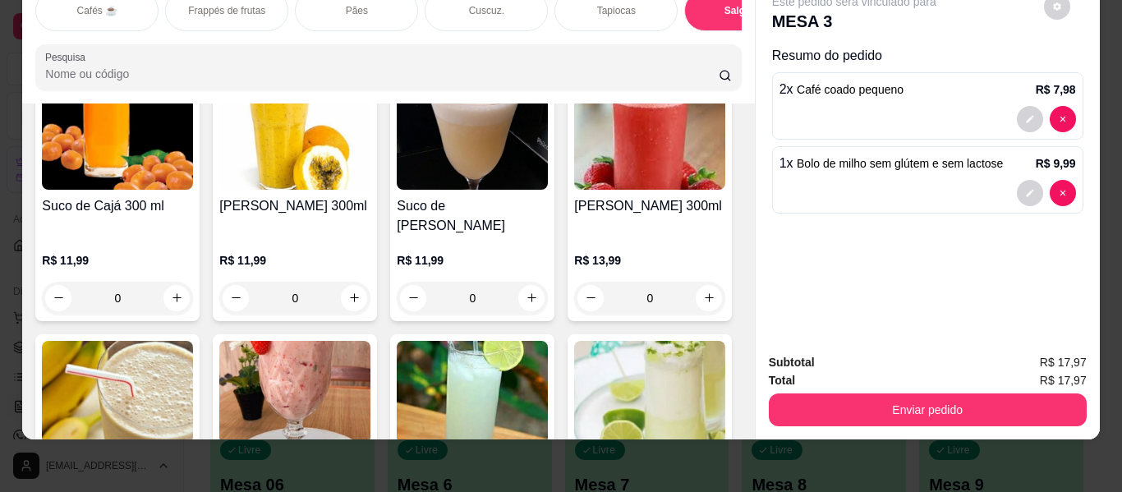
scroll to position [8541, 0]
type input "2"
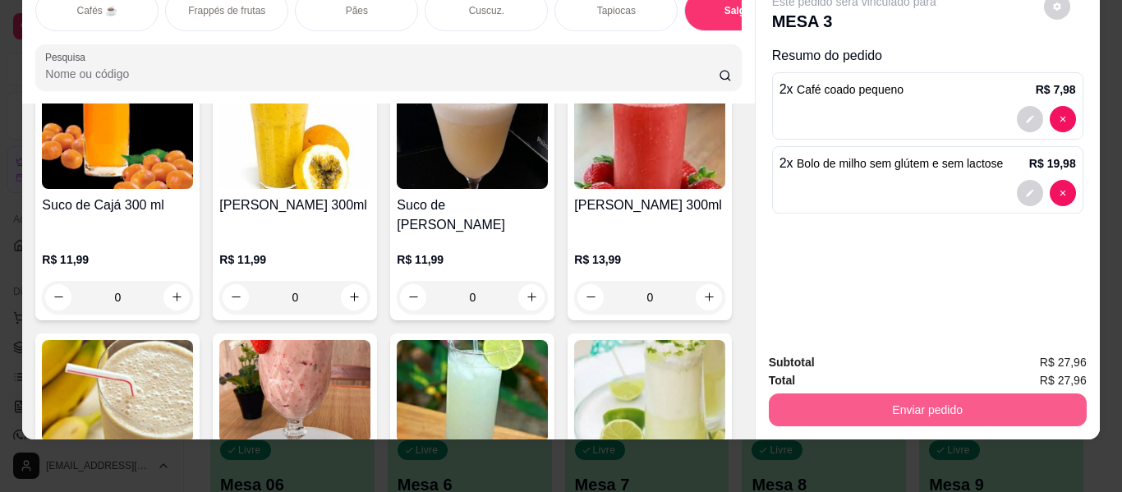
click at [847, 406] on button "Enviar pedido" at bounding box center [928, 409] width 318 height 33
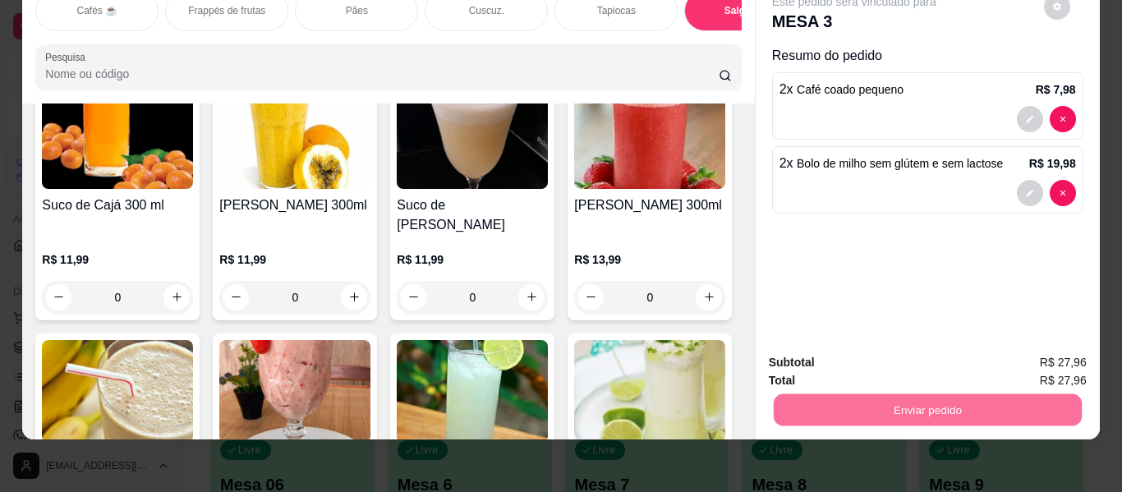
click at [1065, 354] on button "Enviar pedido" at bounding box center [1043, 356] width 93 height 31
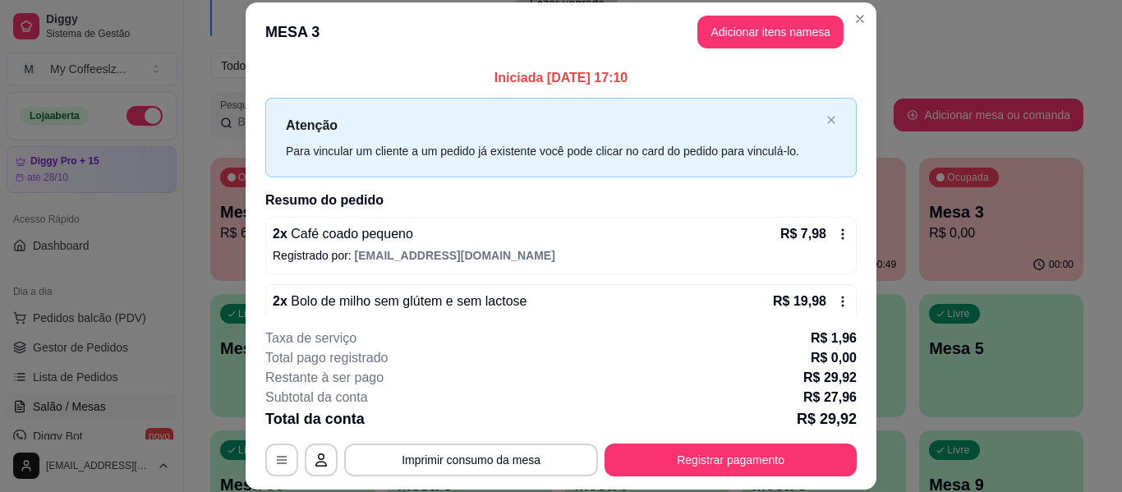
scroll to position [33, 0]
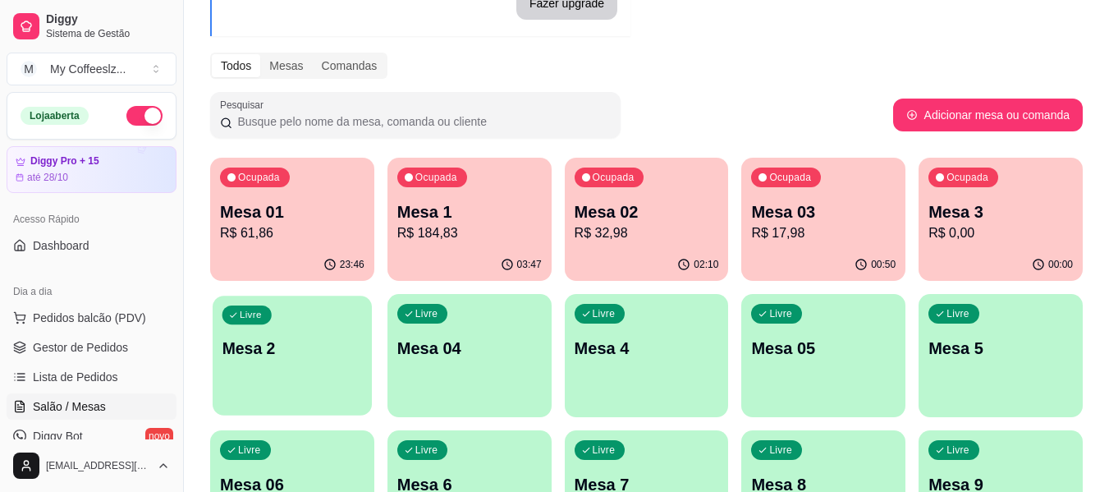
click at [269, 370] on div "Livre Mesa 2" at bounding box center [292, 346] width 159 height 100
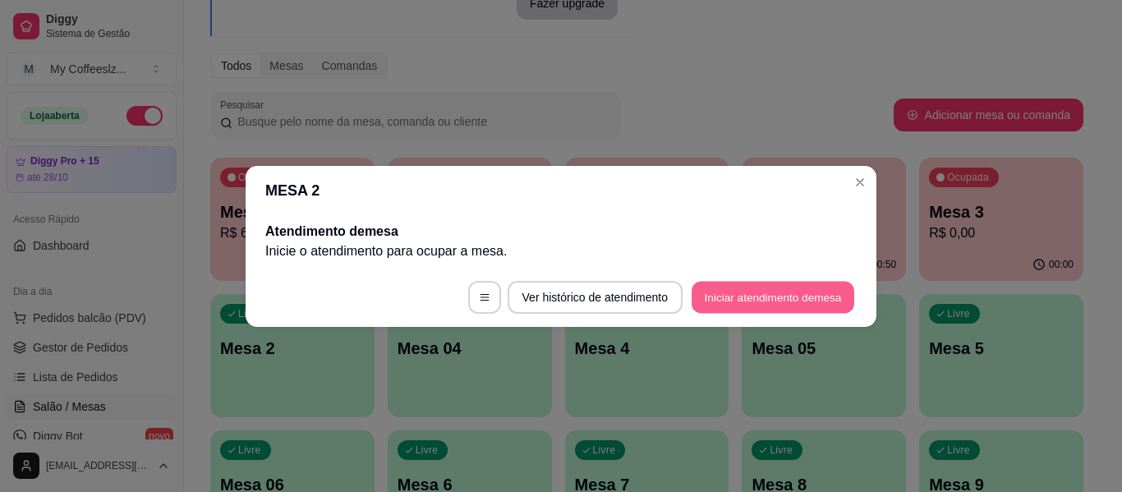
click at [751, 293] on button "Iniciar atendimento de mesa" at bounding box center [772, 297] width 163 height 32
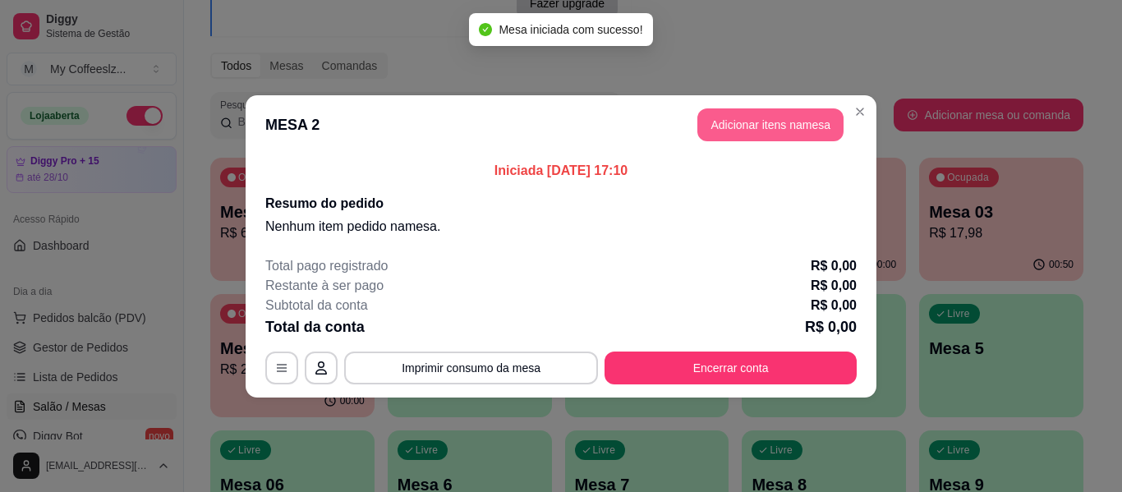
click at [725, 123] on button "Adicionar itens na mesa" at bounding box center [770, 124] width 146 height 33
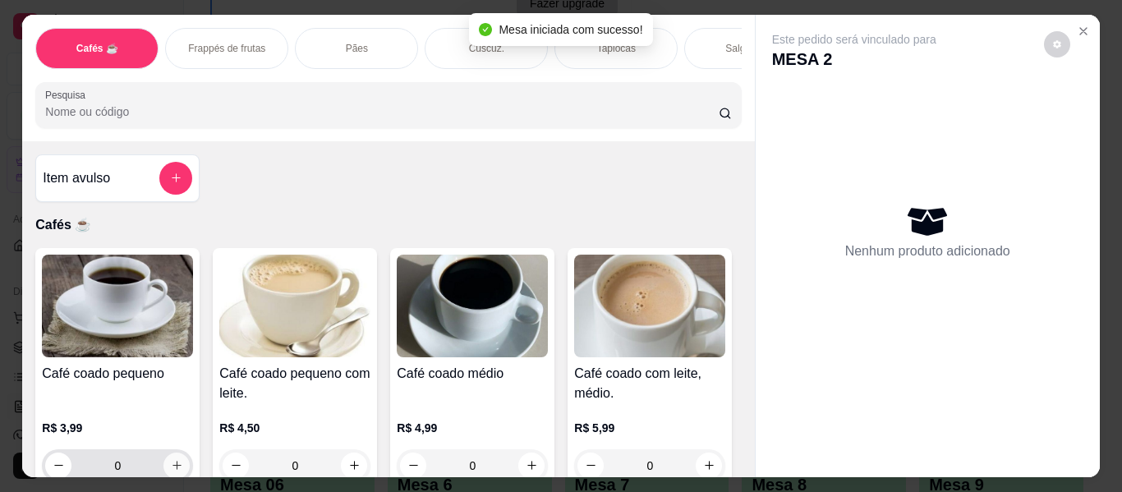
click at [172, 459] on icon "increase-product-quantity" at bounding box center [177, 465] width 12 height 12
type input "1"
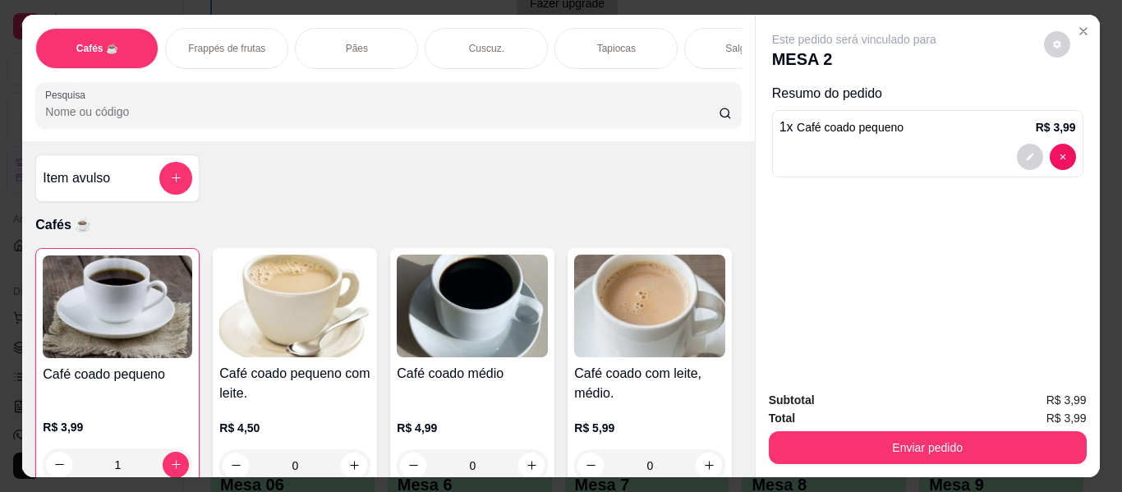
click at [605, 28] on div "Tapiocas" at bounding box center [615, 48] width 123 height 41
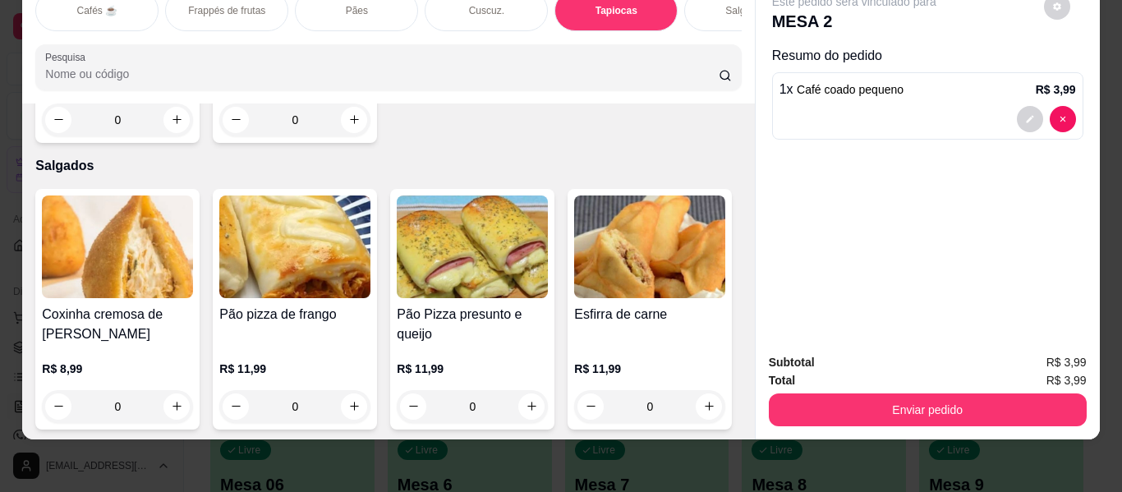
type input "1"
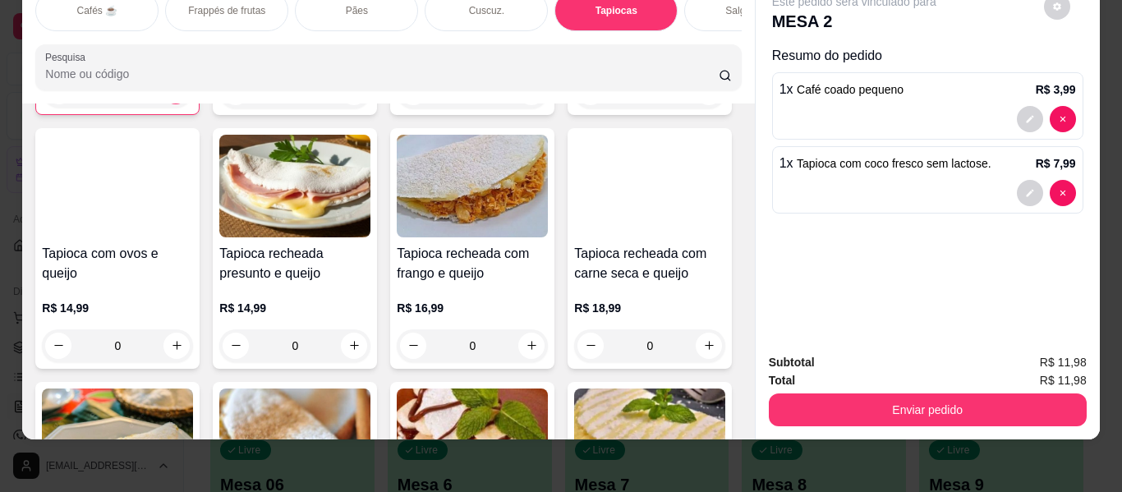
scroll to position [0, 0]
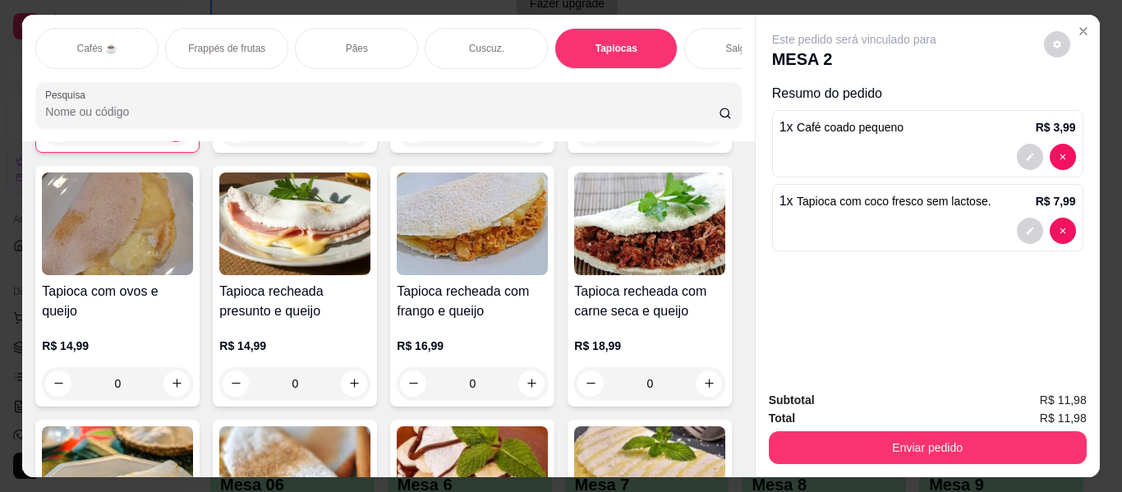
click at [714, 38] on div "Salgados" at bounding box center [745, 48] width 123 height 41
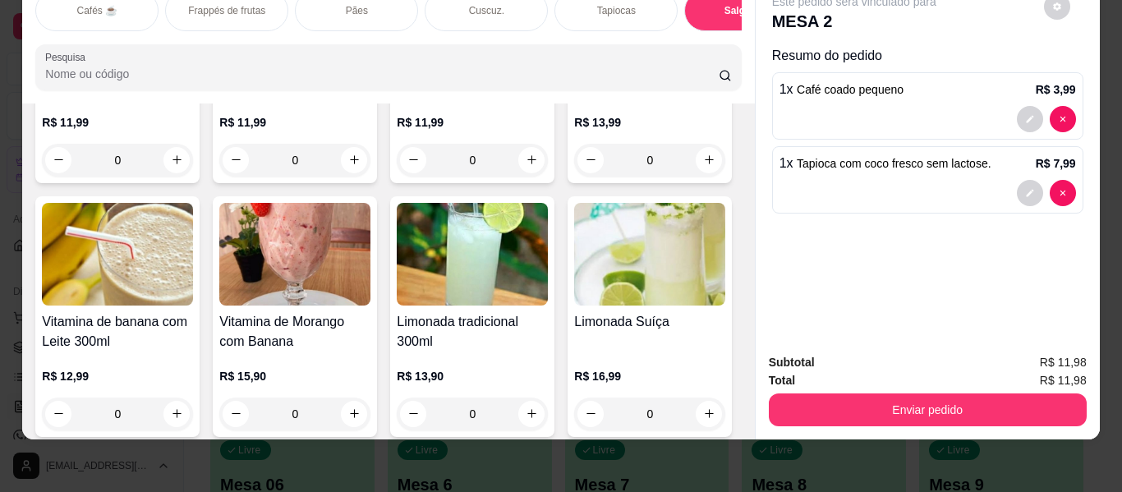
scroll to position [8706, 0]
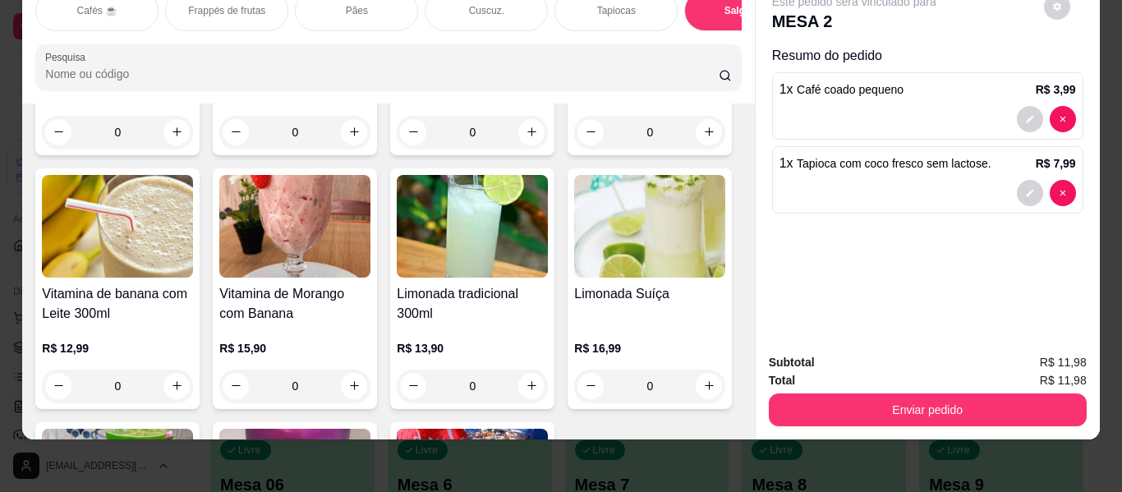
type input "1"
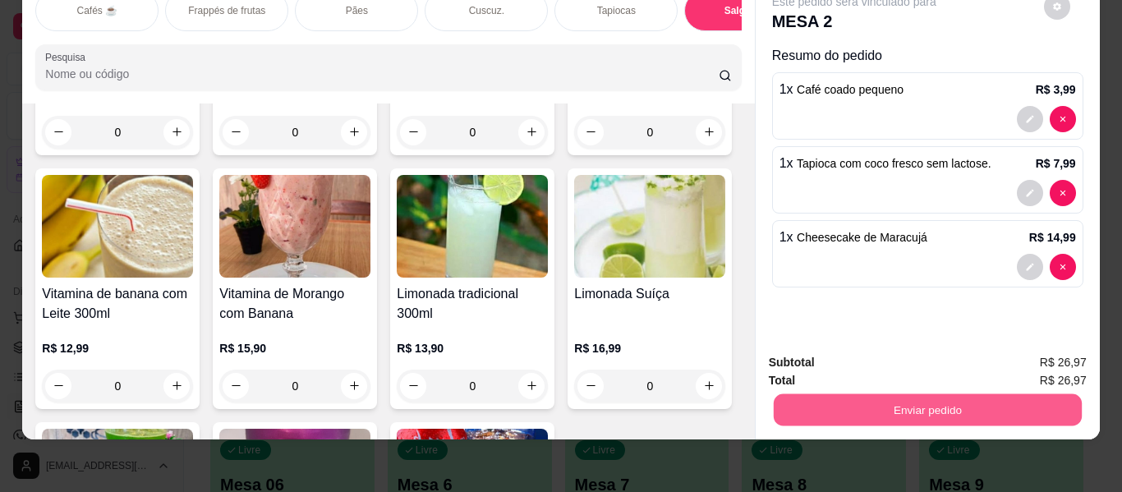
click at [896, 394] on button "Enviar pedido" at bounding box center [927, 410] width 308 height 32
click at [1064, 350] on button "Enviar pedido" at bounding box center [1043, 356] width 93 height 31
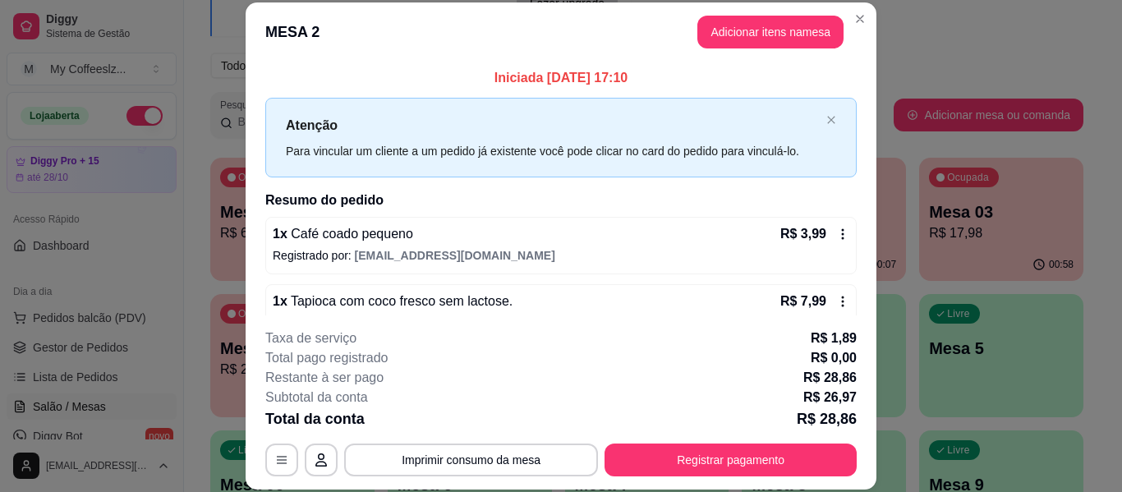
scroll to position [100, 0]
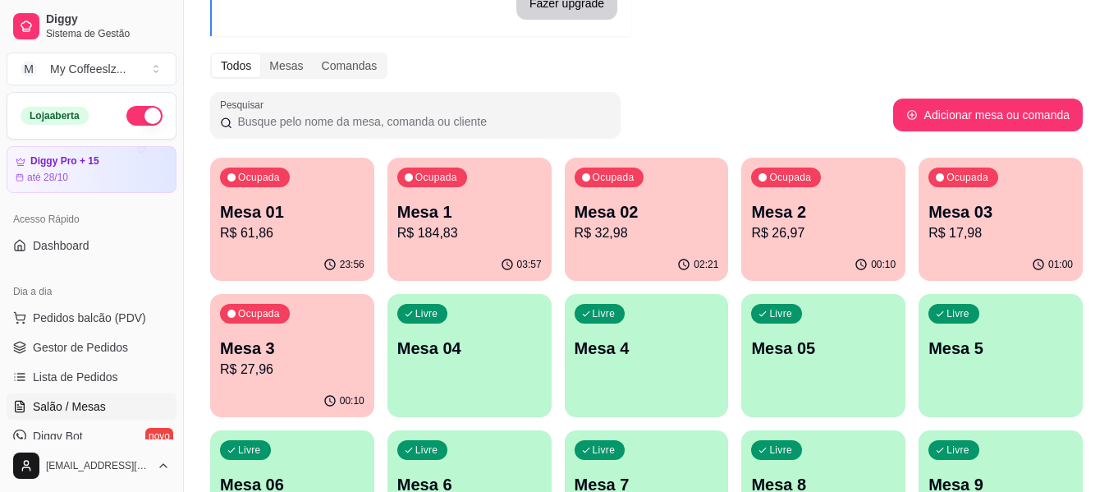
click at [349, 353] on p "Mesa 3" at bounding box center [292, 348] width 145 height 23
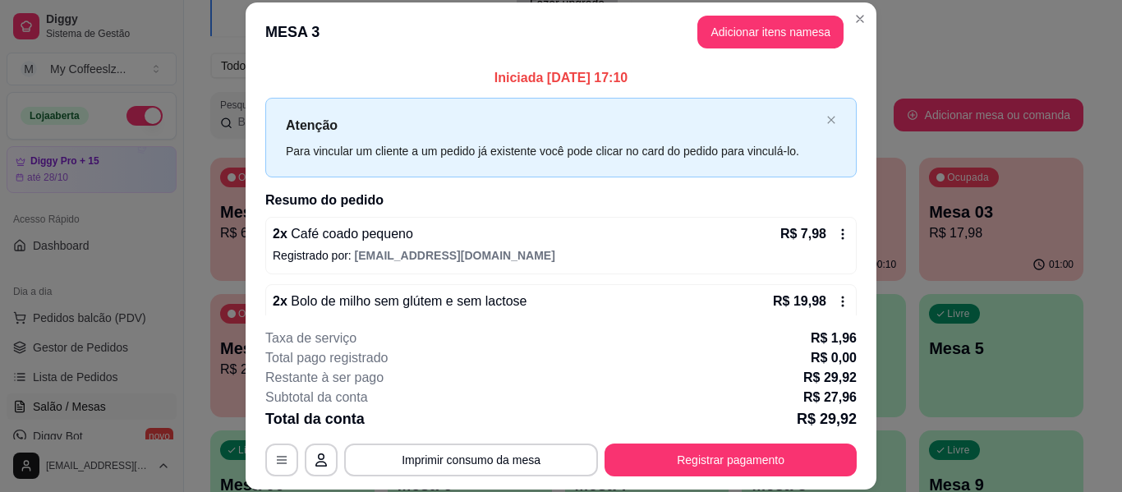
scroll to position [33, 0]
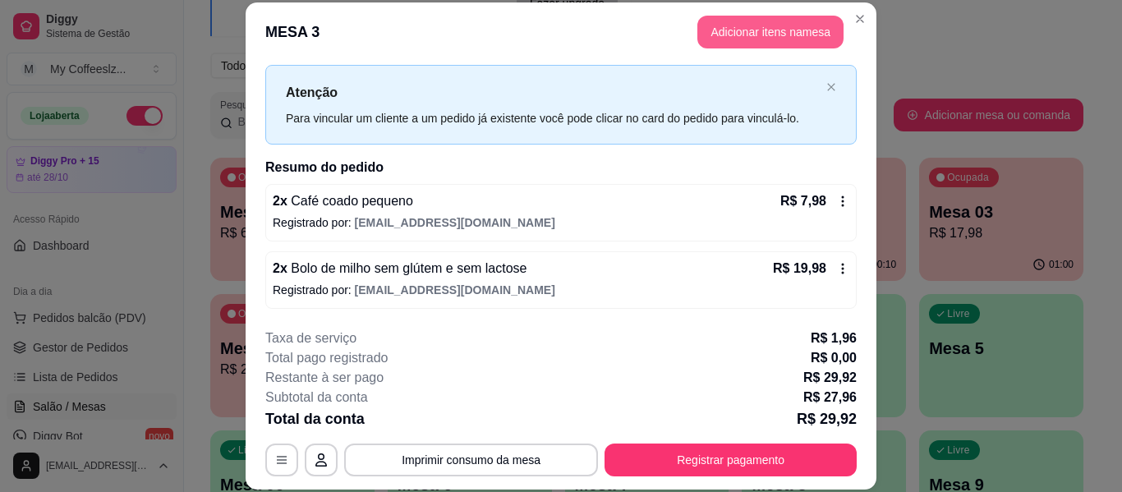
click at [750, 29] on button "Adicionar itens na mesa" at bounding box center [770, 32] width 146 height 33
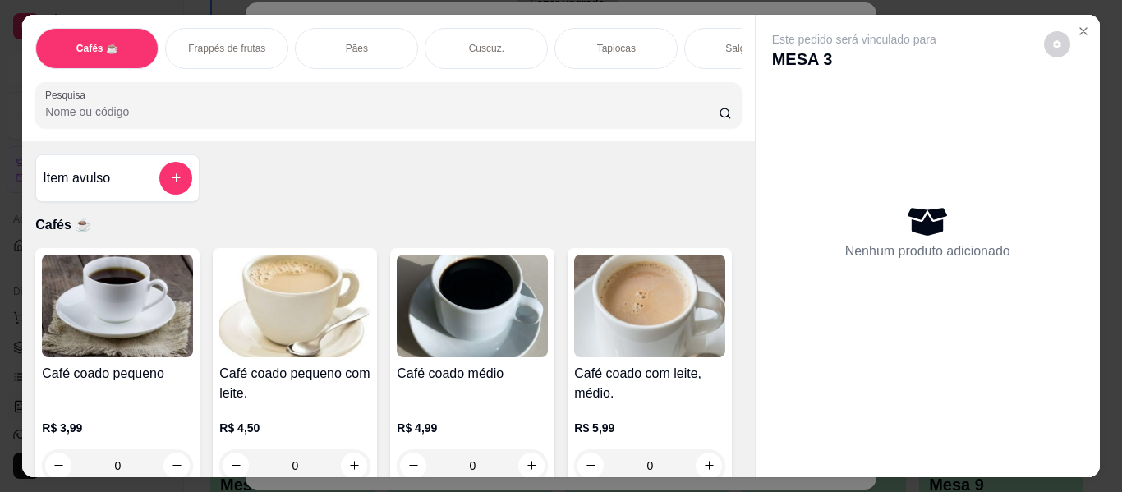
click at [717, 28] on div "Salgados" at bounding box center [745, 48] width 123 height 41
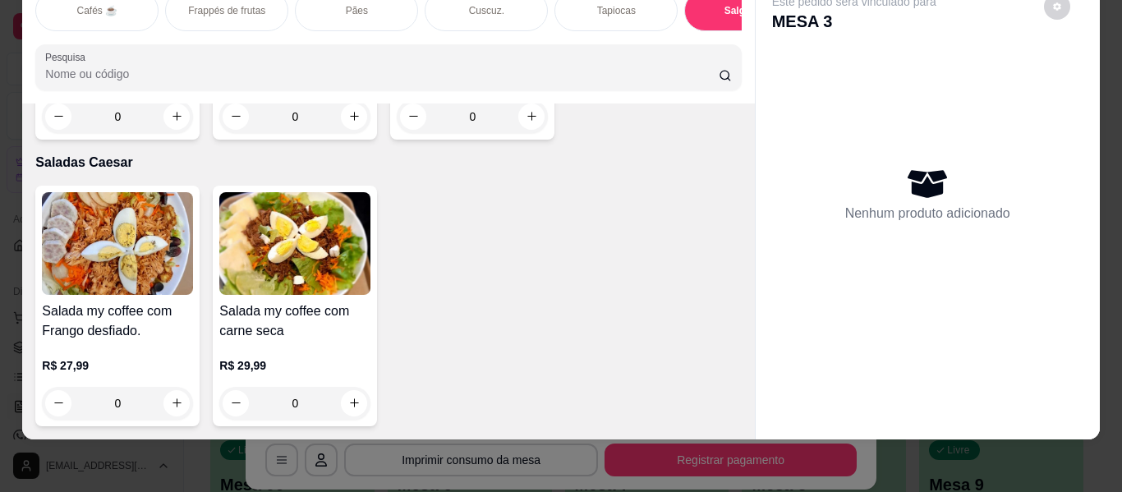
scroll to position [9526, 0]
type input "1"
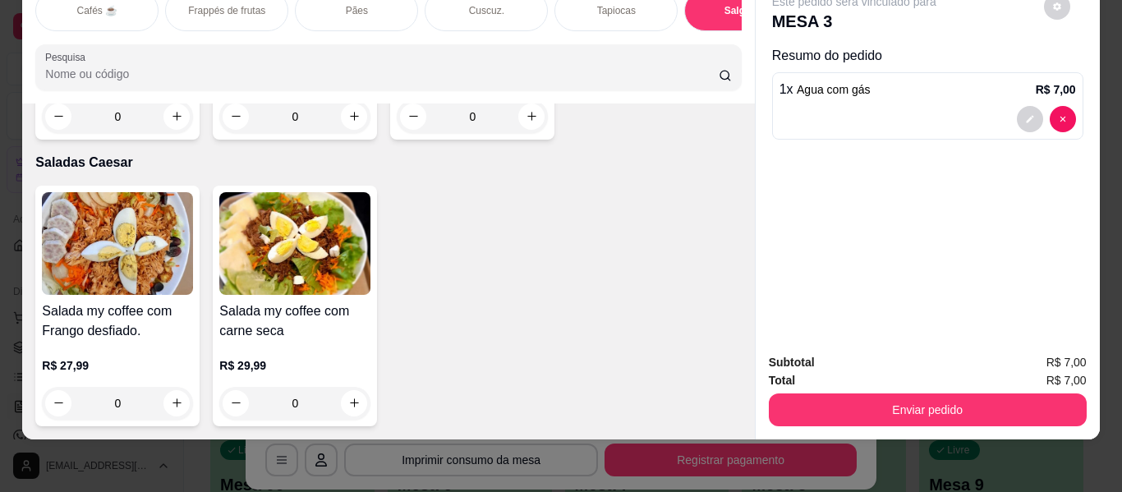
click at [862, 389] on div "Enviar pedido" at bounding box center [928, 407] width 318 height 37
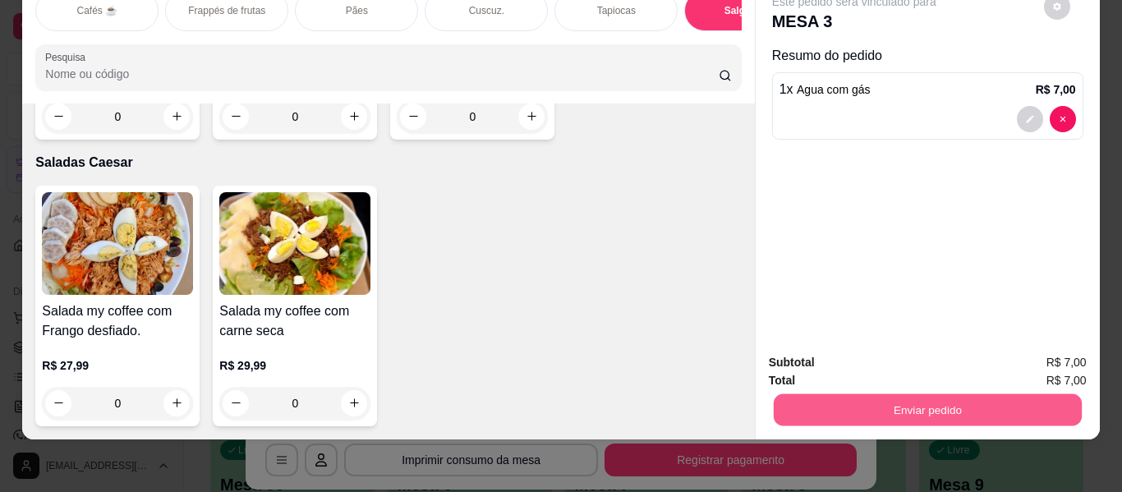
click at [943, 400] on button "Enviar pedido" at bounding box center [927, 410] width 308 height 32
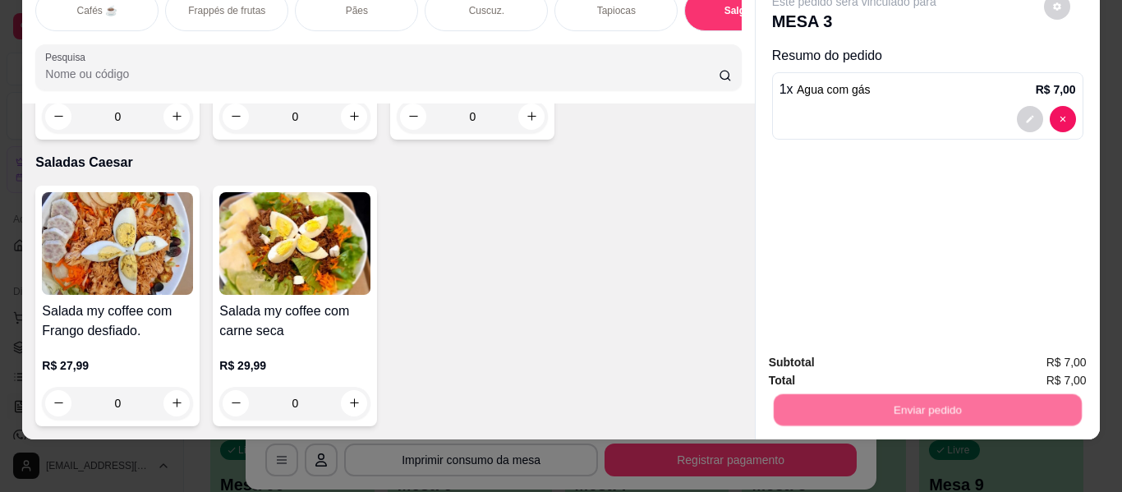
click at [1065, 352] on button "Enviar pedido" at bounding box center [1043, 356] width 93 height 31
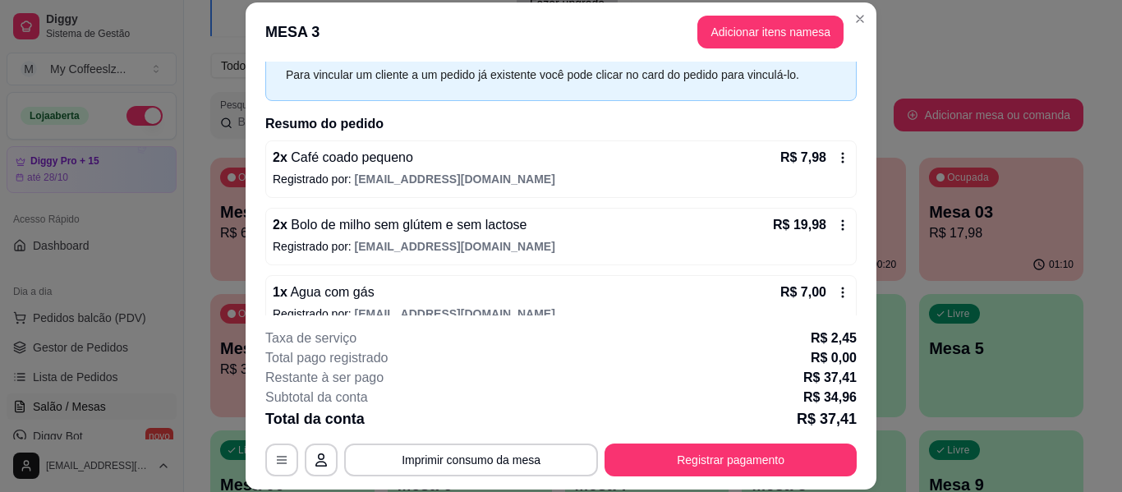
scroll to position [100, 0]
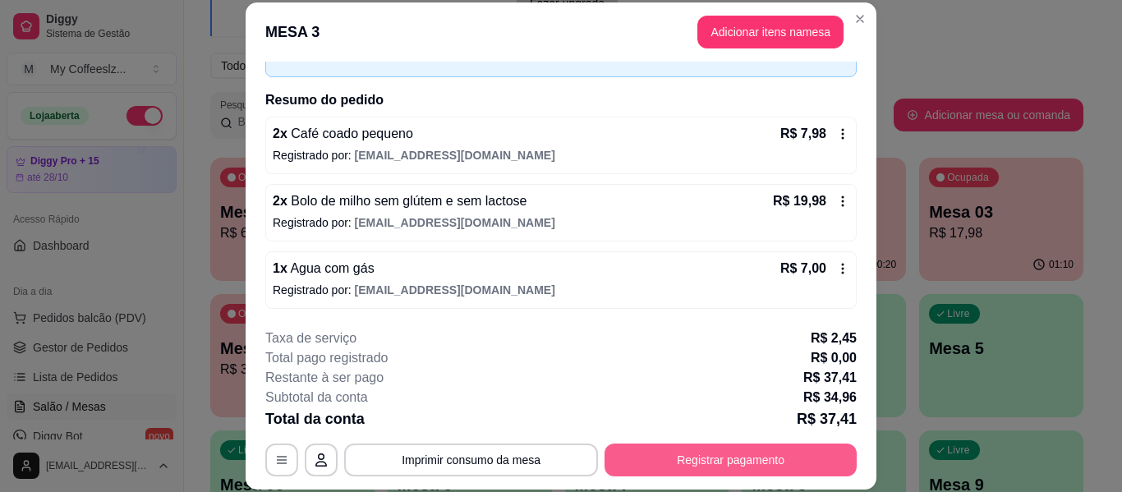
click at [631, 466] on button "Registrar pagamento" at bounding box center [730, 459] width 252 height 33
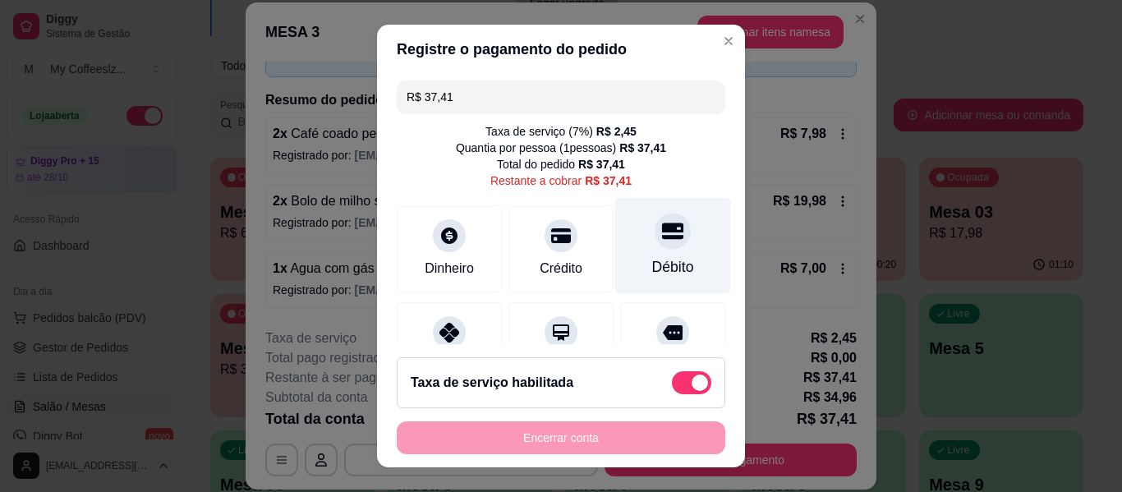
click at [654, 214] on div at bounding box center [672, 231] width 36 height 36
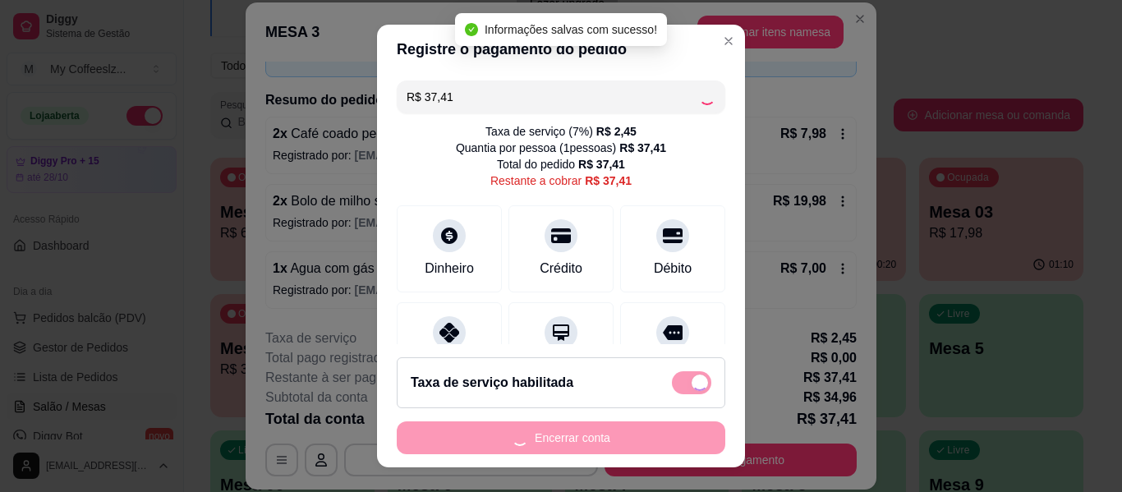
type input "R$ 0,00"
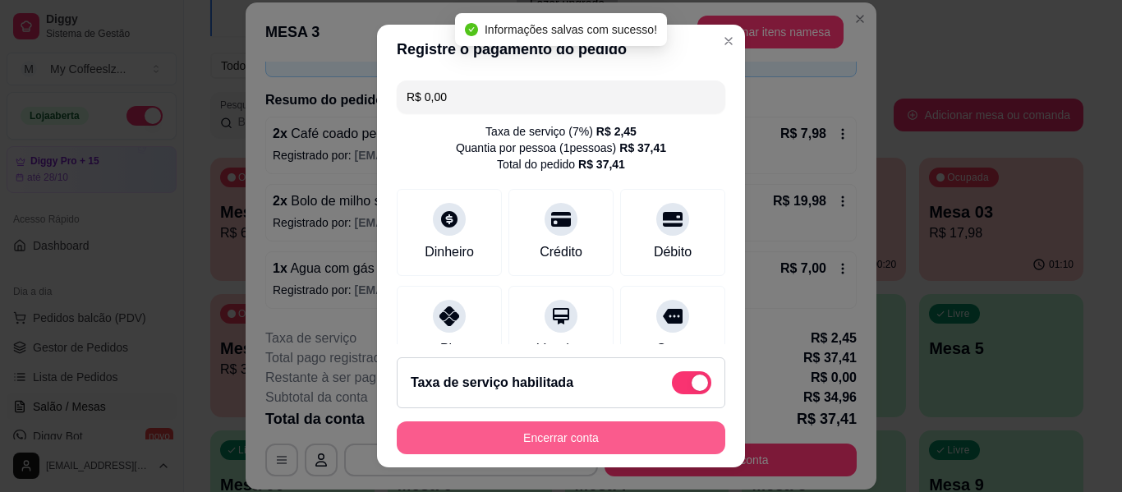
click at [551, 432] on button "Encerrar conta" at bounding box center [561, 437] width 328 height 33
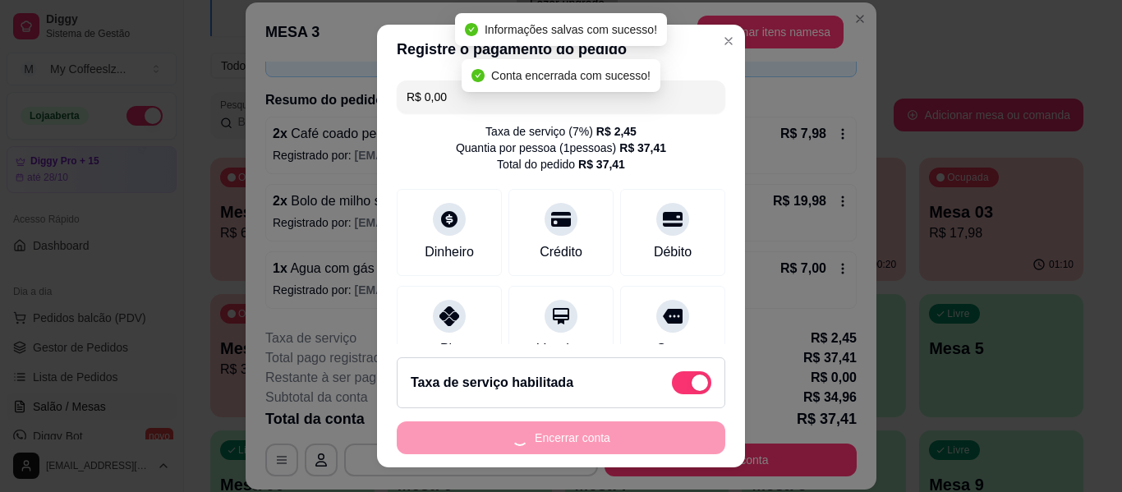
scroll to position [0, 0]
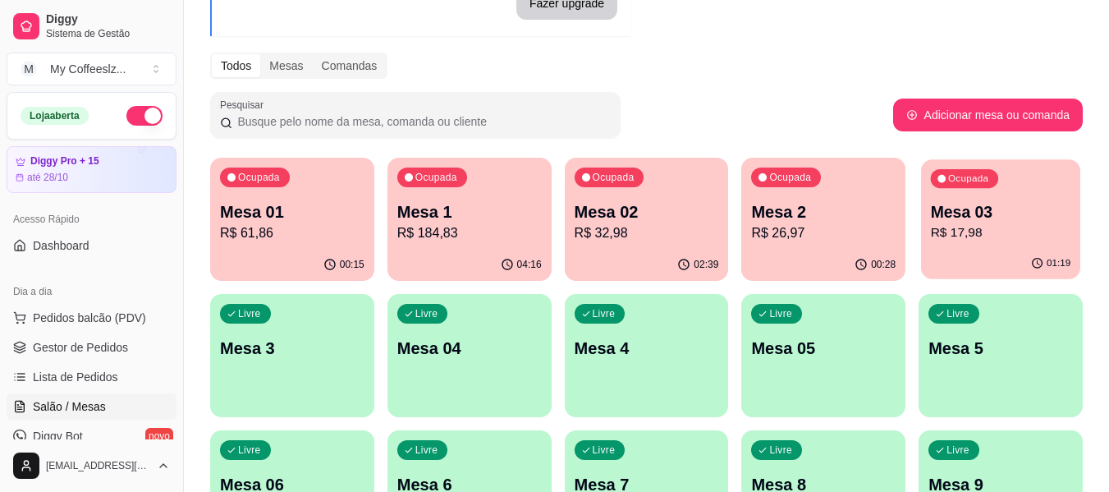
click at [985, 239] on p "R$ 17,98" at bounding box center [1001, 232] width 140 height 19
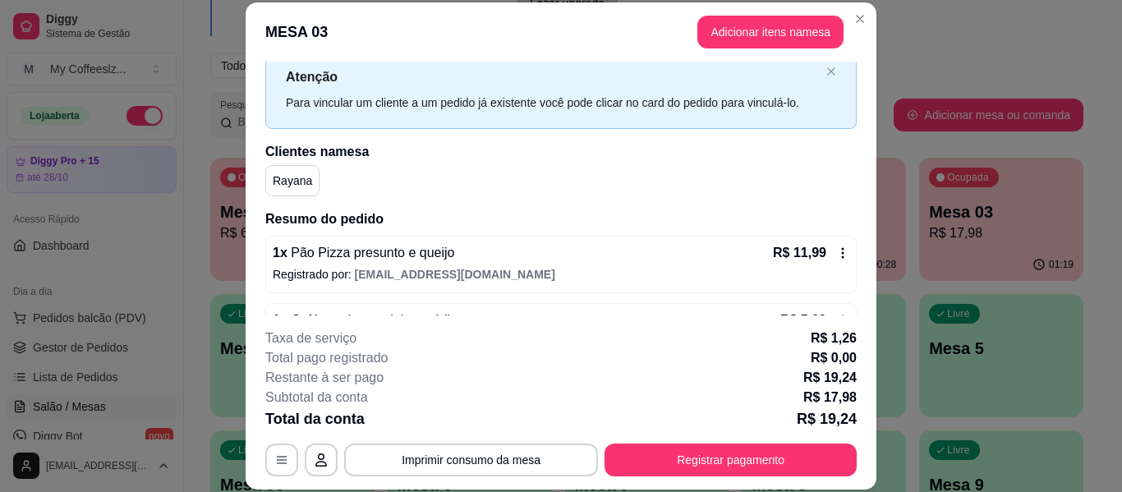
scroll to position [100, 0]
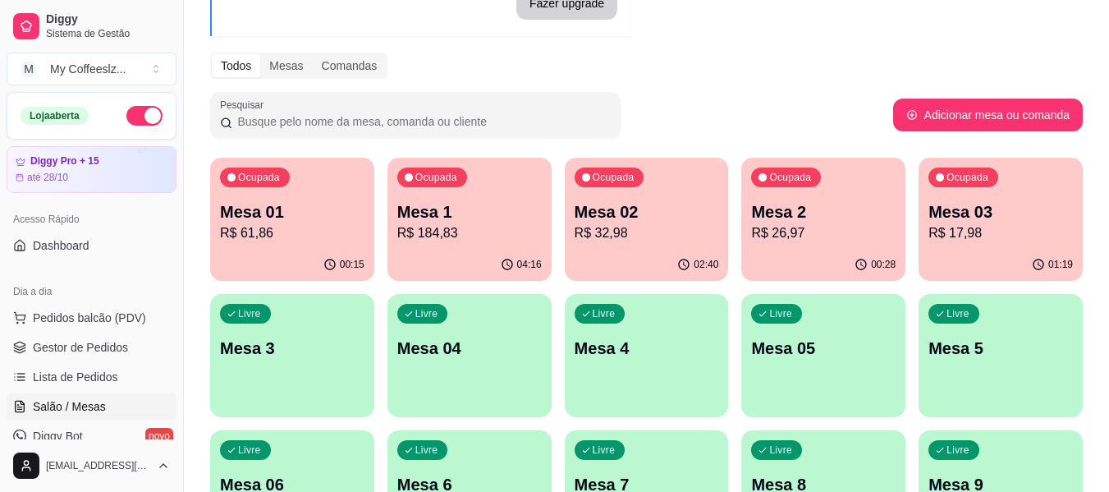
click at [788, 271] on div "00:28" at bounding box center [824, 265] width 164 height 32
click at [336, 328] on div "Livre Mesa 3" at bounding box center [292, 345] width 164 height 103
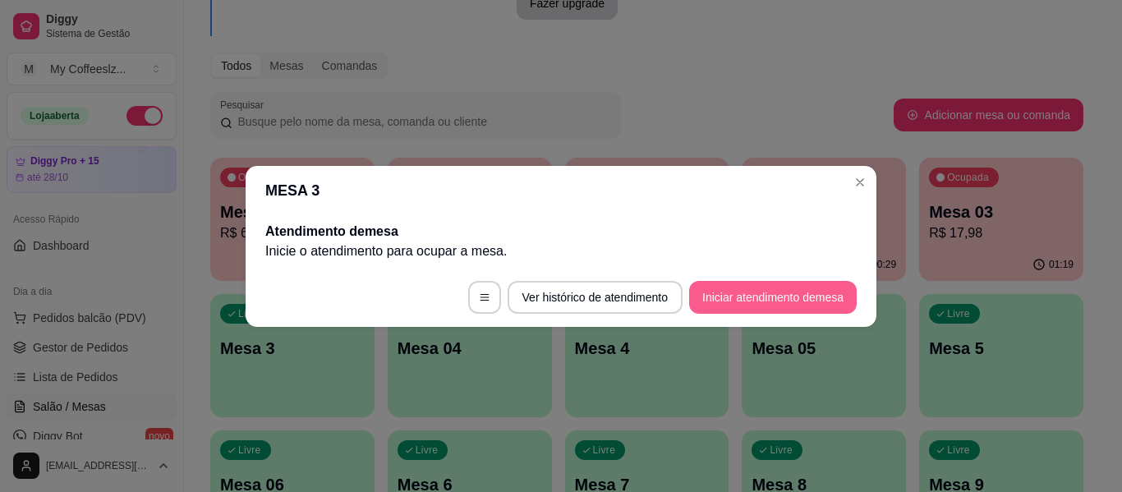
click at [772, 295] on button "Iniciar atendimento de mesa" at bounding box center [773, 297] width 168 height 33
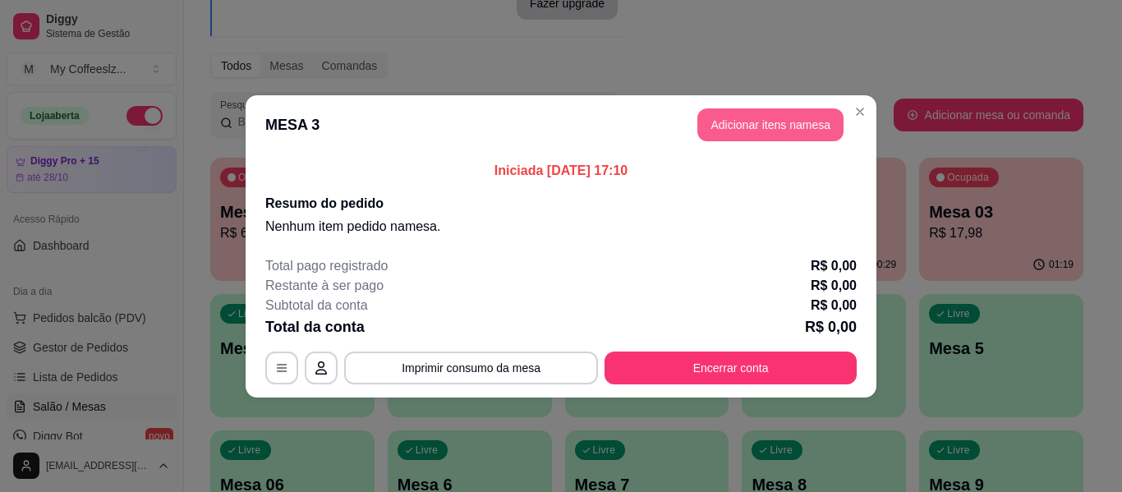
click at [719, 118] on button "Adicionar itens na mesa" at bounding box center [770, 124] width 146 height 33
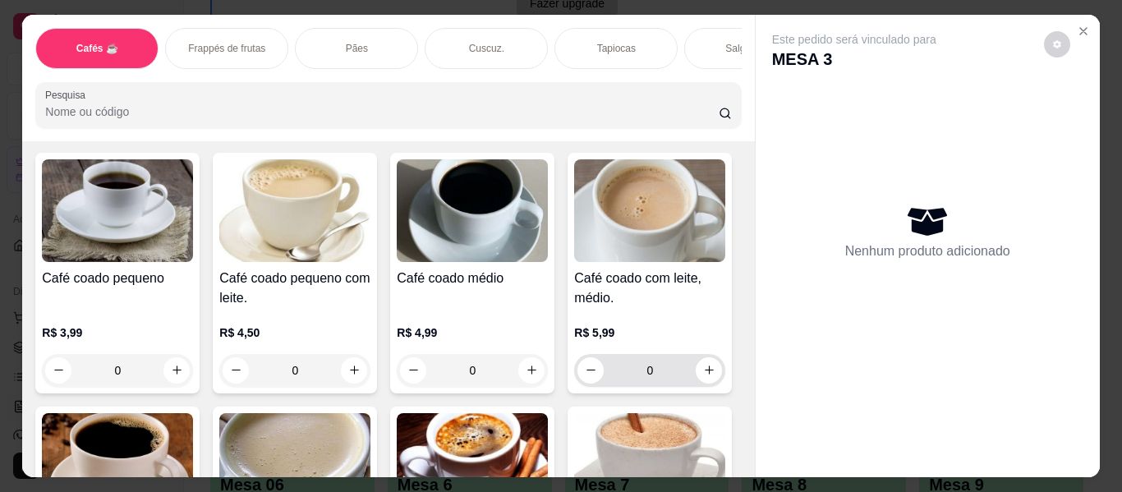
scroll to position [82, 0]
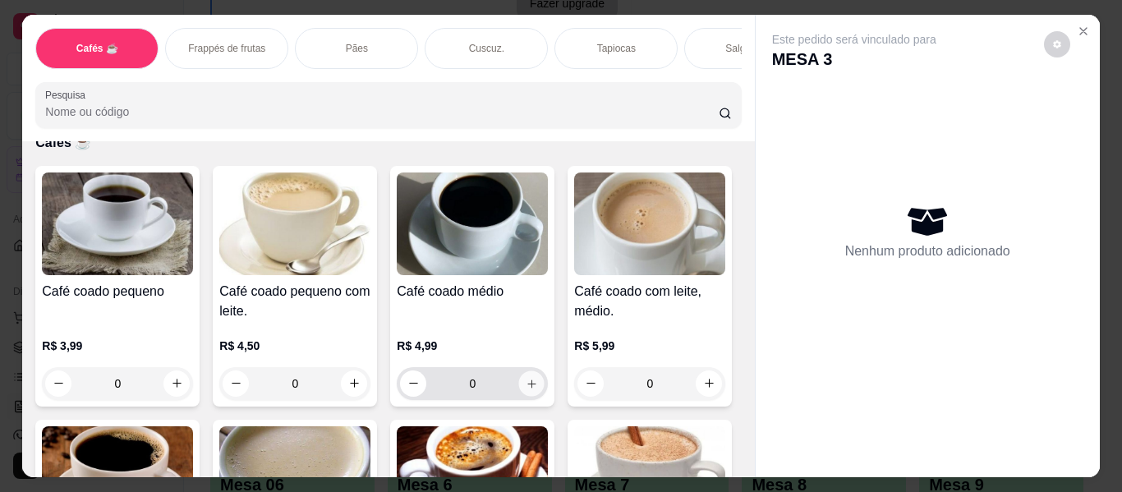
click at [535, 373] on button "increase-product-quantity" at bounding box center [531, 382] width 25 height 25
type input "1"
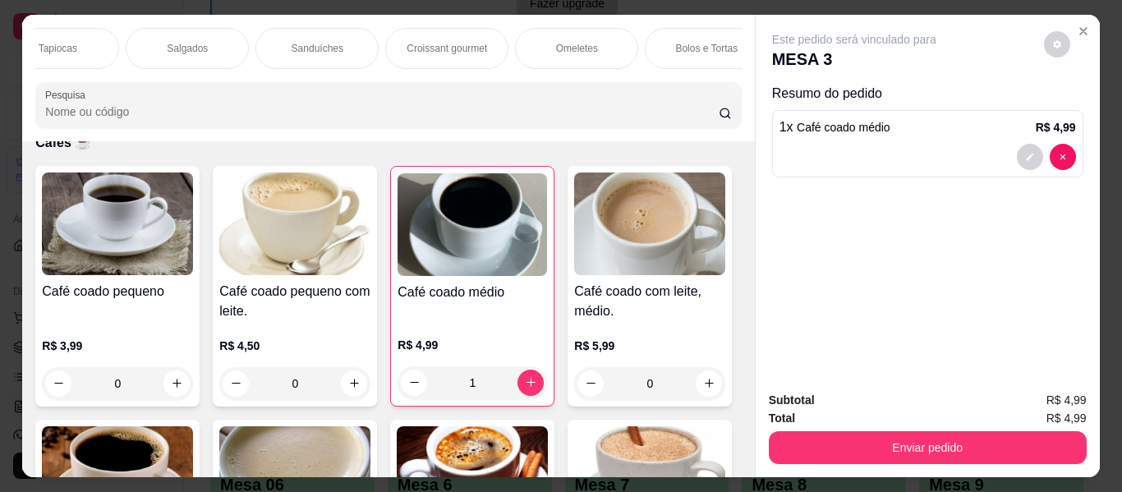
scroll to position [0, 591]
click at [677, 21] on div "Cafés ☕ Frappés de frutas Pães Cuscuz. Tapiocas Salgados Sanduíches Croissant g…" at bounding box center [388, 78] width 732 height 126
click at [669, 28] on div "Bolos e Tortas" at bounding box center [673, 48] width 123 height 41
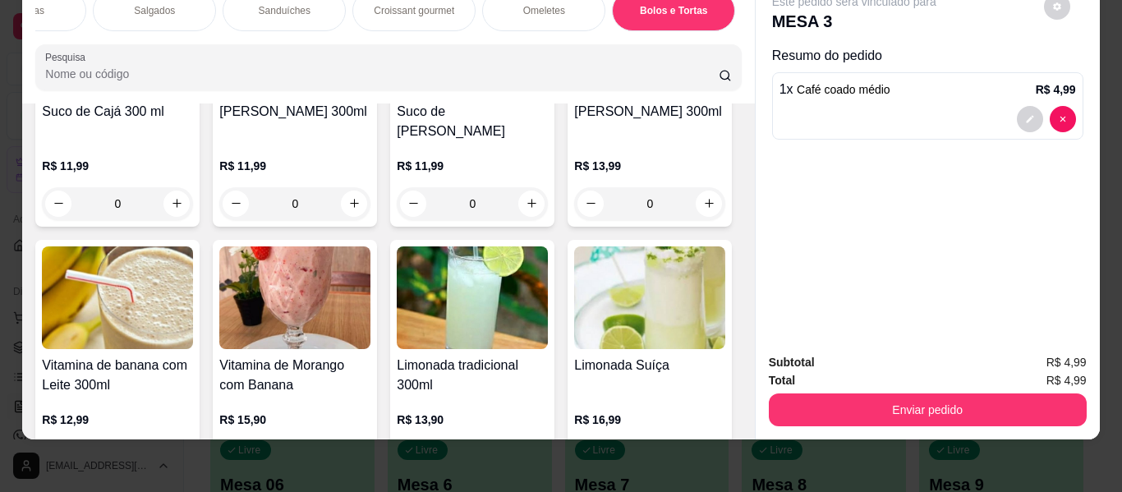
scroll to position [8634, 0]
type input "1"
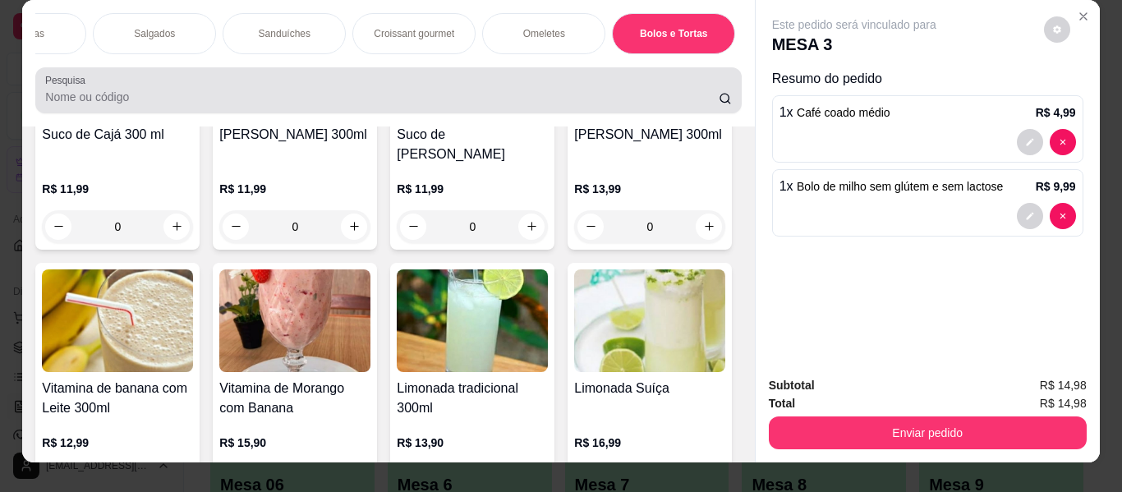
scroll to position [0, 0]
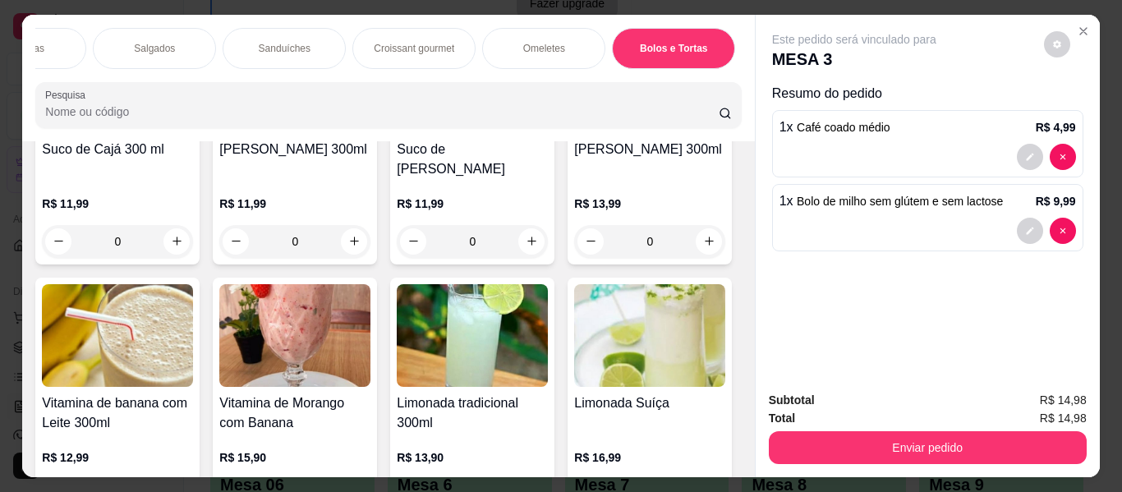
click at [153, 42] on p "Salgados" at bounding box center [154, 48] width 41 height 13
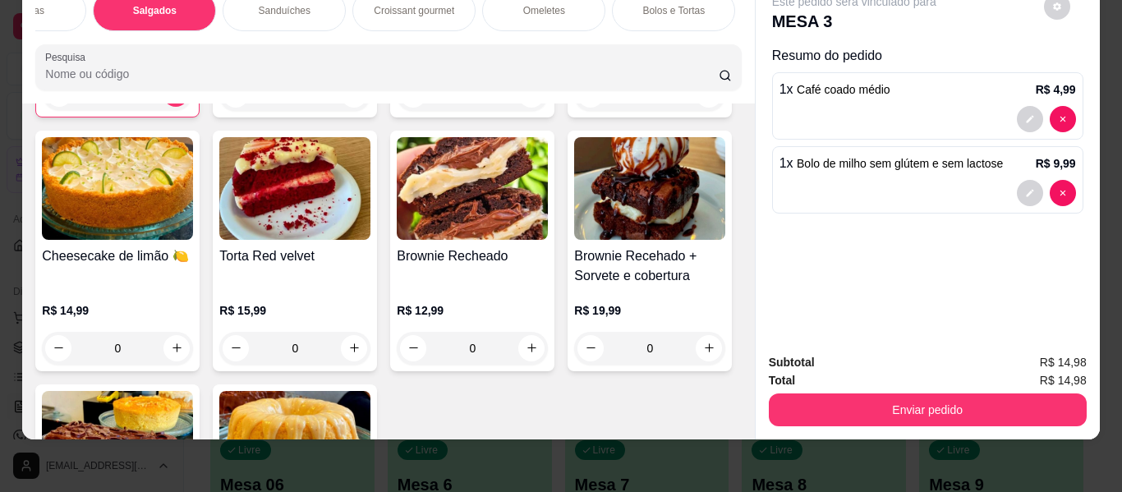
scroll to position [7309, 0]
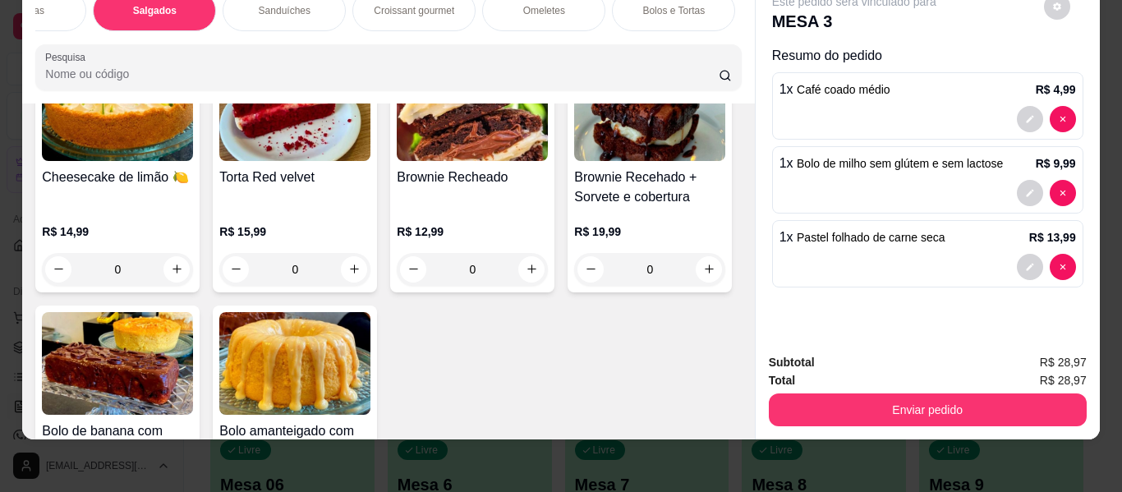
type input "0"
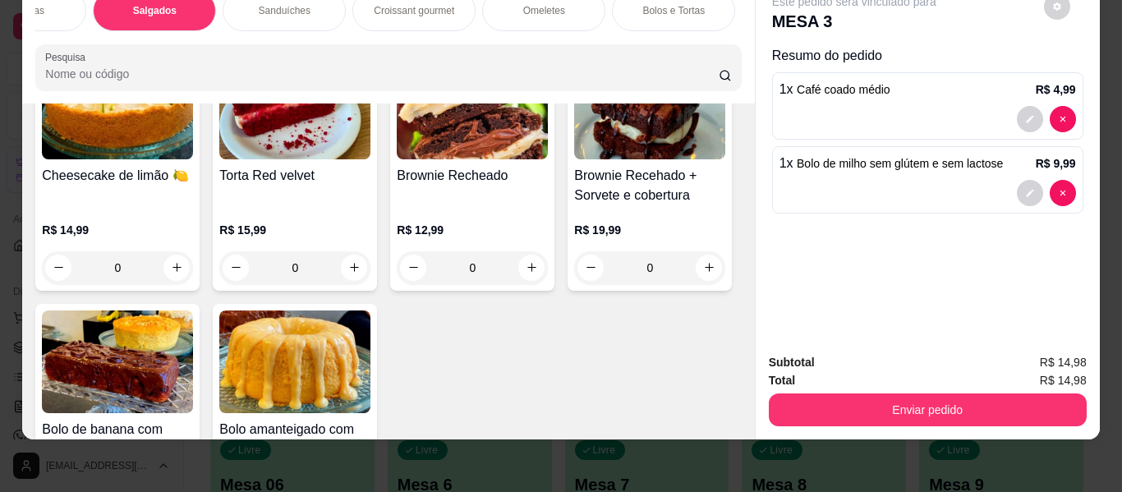
type input "1"
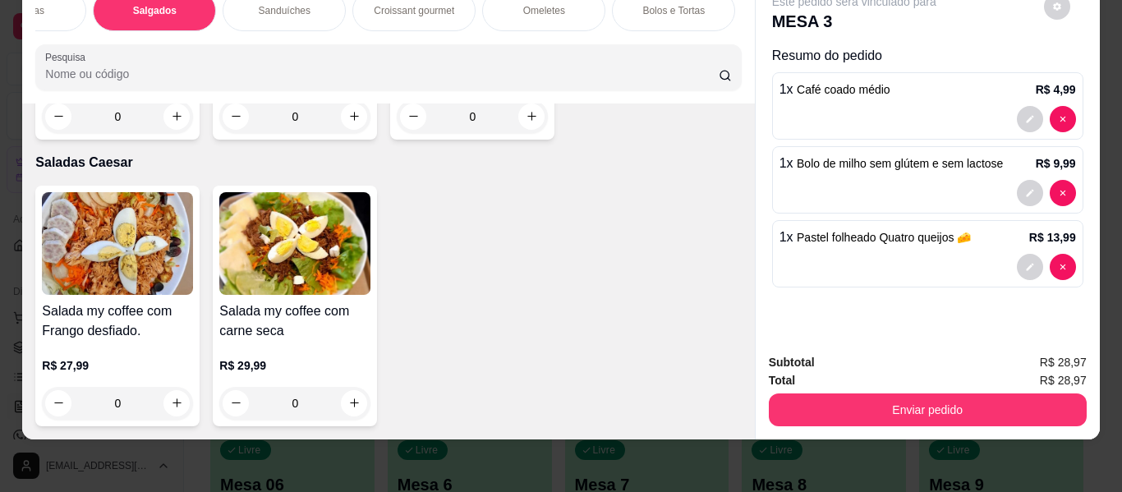
scroll to position [10018, 0]
type input "1"
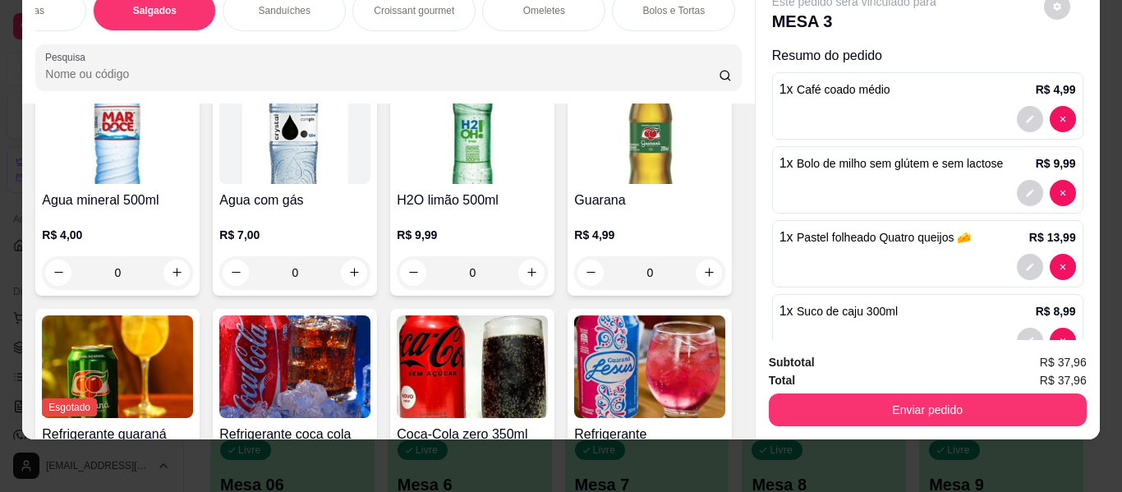
scroll to position [7740, 0]
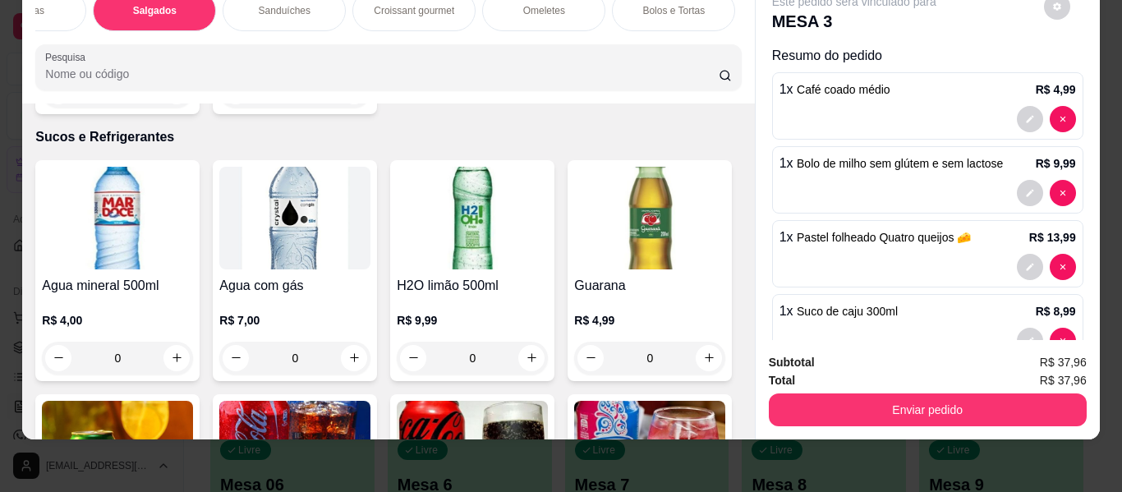
type input "1"
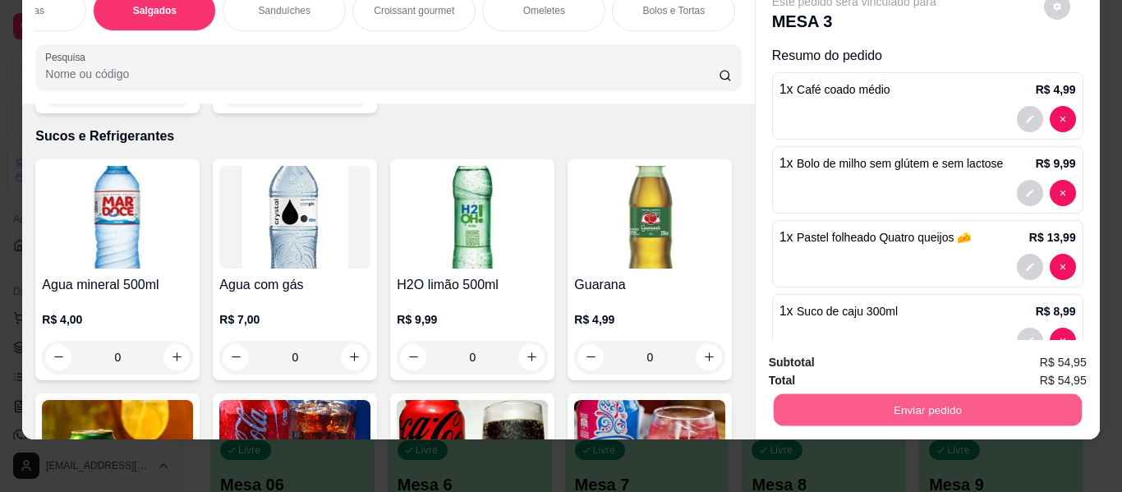
click at [800, 398] on button "Enviar pedido" at bounding box center [927, 410] width 308 height 32
click at [1039, 355] on button "Enviar pedido" at bounding box center [1043, 356] width 93 height 31
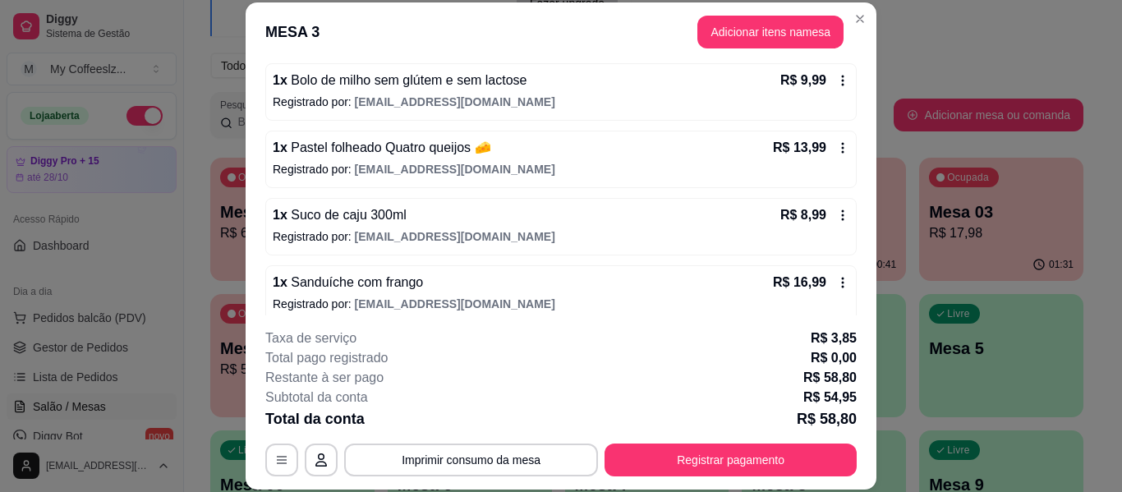
scroll to position [235, 0]
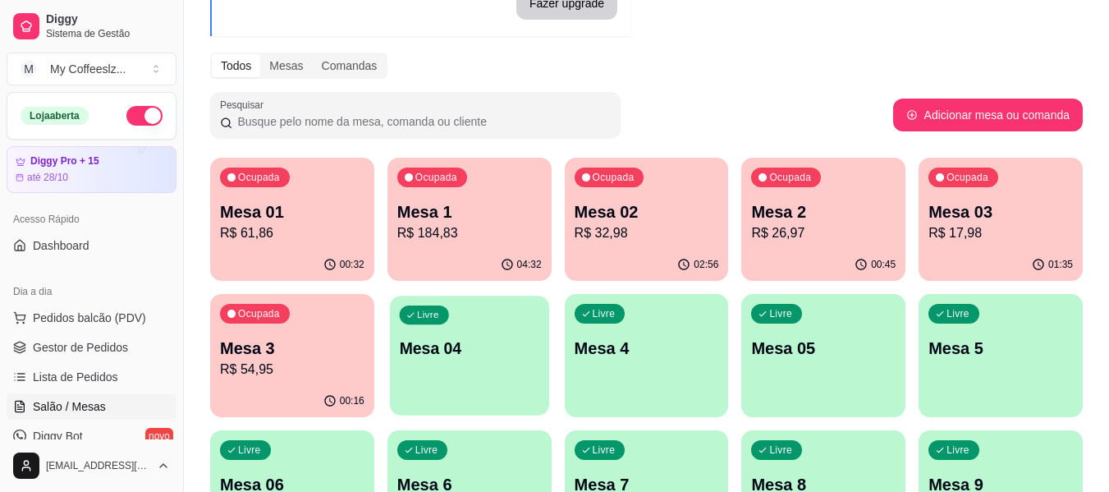
click at [512, 345] on p "Mesa 04" at bounding box center [469, 349] width 140 height 22
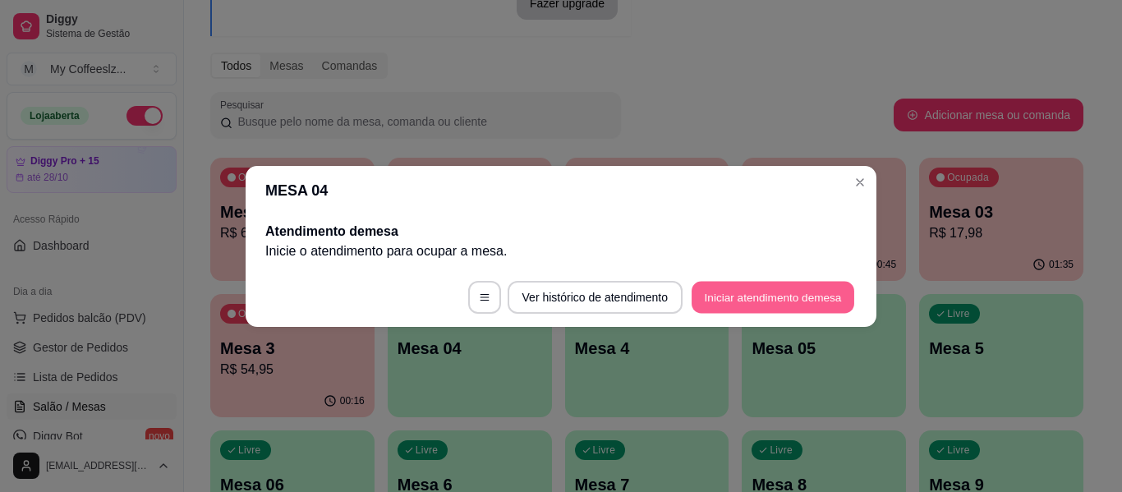
click at [719, 294] on button "Iniciar atendimento de mesa" at bounding box center [772, 297] width 163 height 32
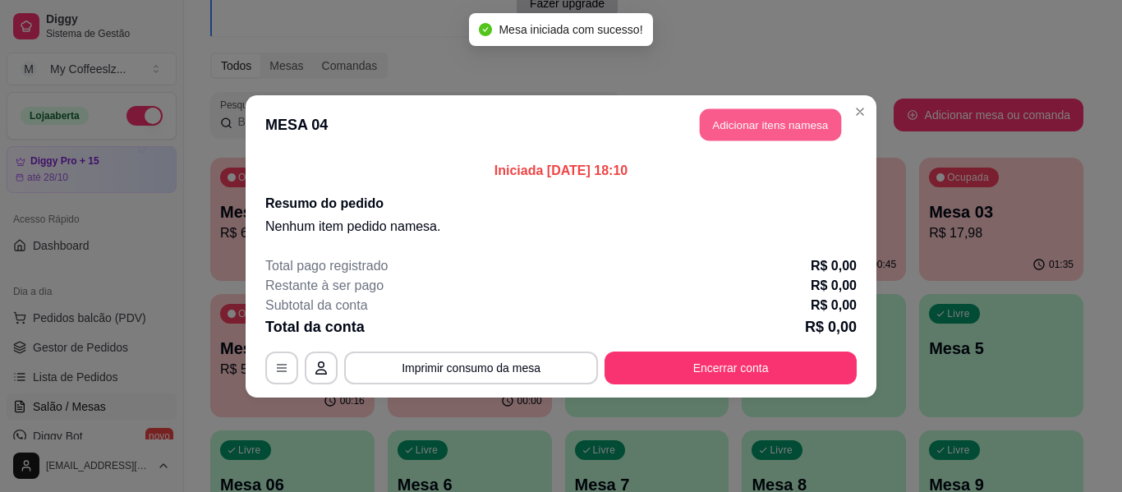
click at [729, 134] on button "Adicionar itens na mesa" at bounding box center [770, 124] width 141 height 32
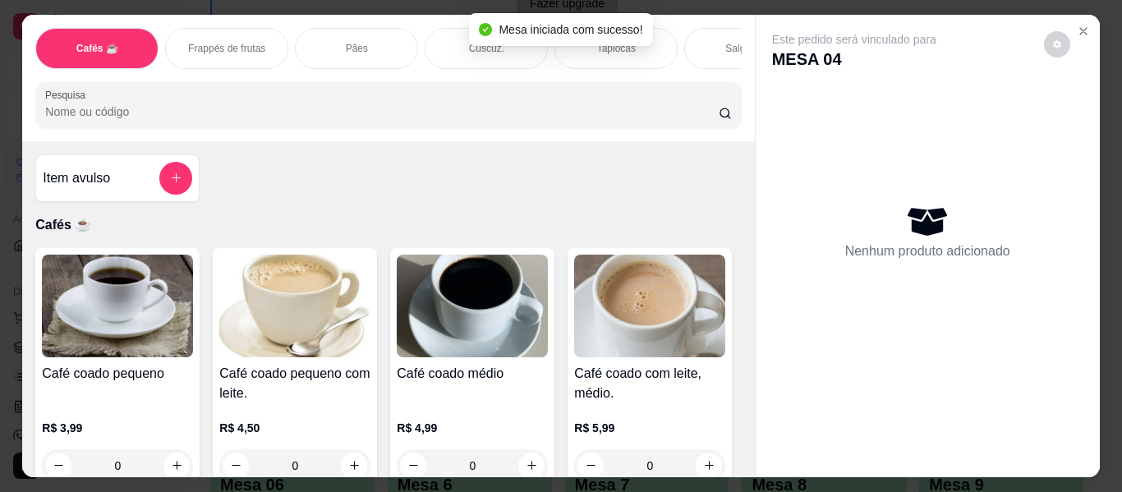
click at [604, 44] on div "Mesa iniciada com sucesso!" at bounding box center [560, 29] width 183 height 33
click at [659, 36] on div "Tapiocas" at bounding box center [615, 48] width 123 height 41
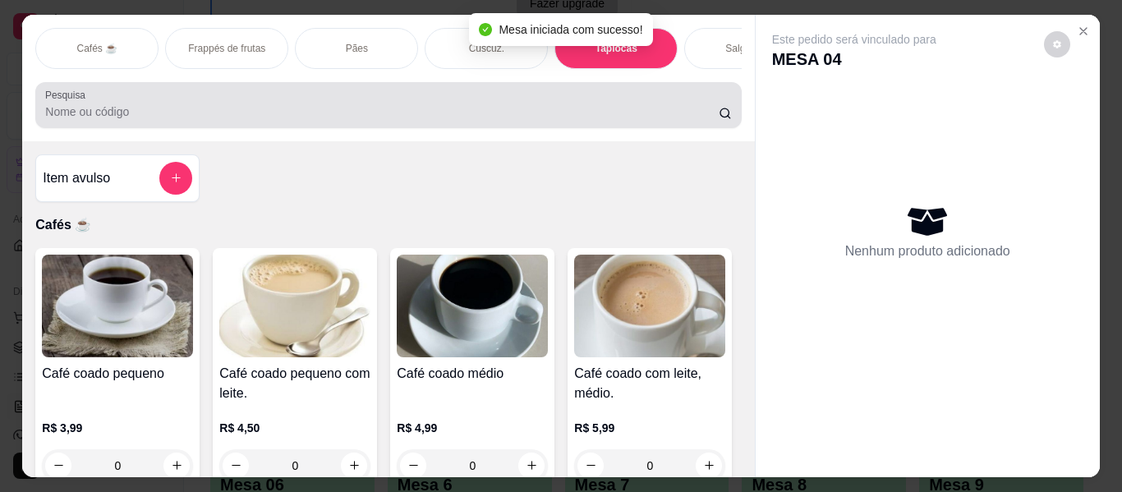
scroll to position [44, 0]
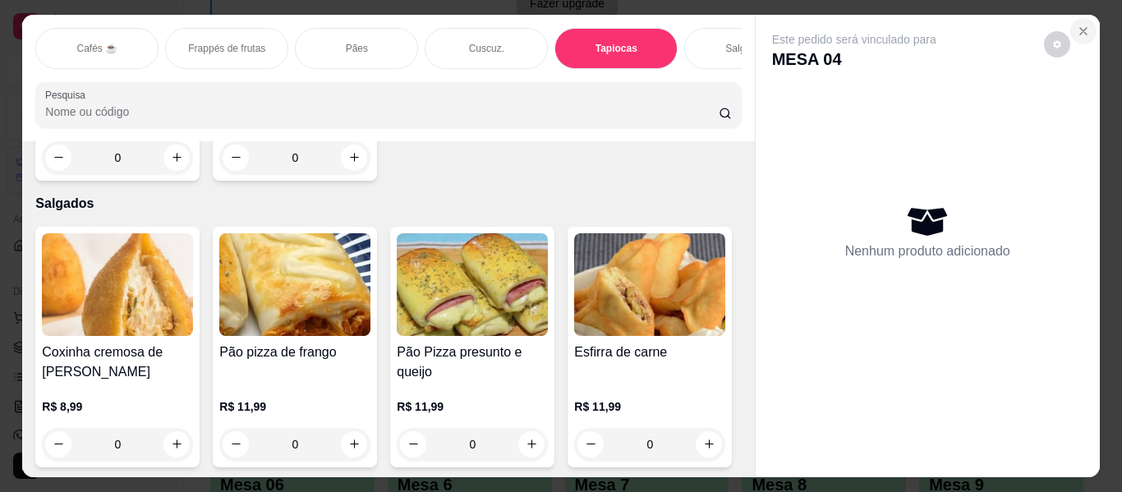
click at [1077, 25] on icon "Close" at bounding box center [1083, 31] width 13 height 13
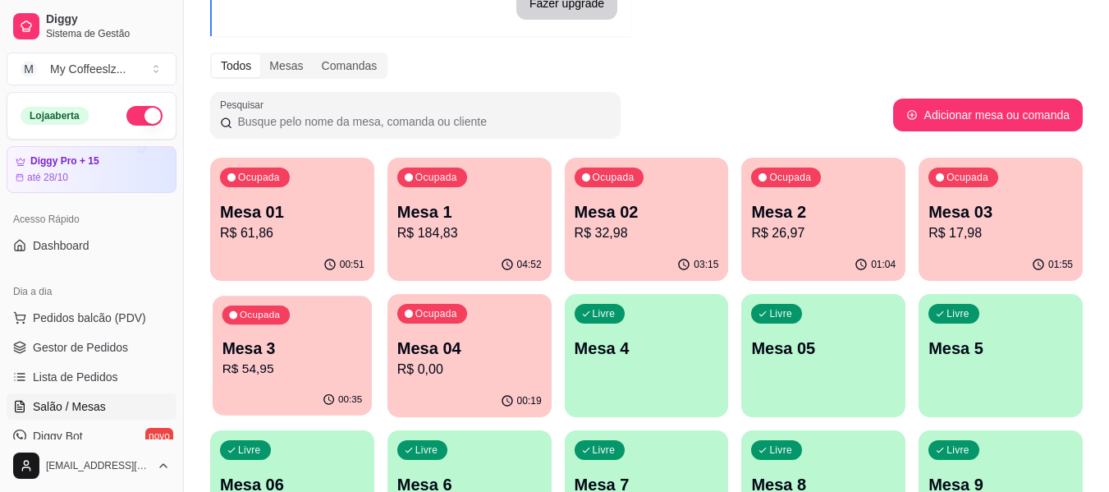
click at [295, 360] on p "R$ 54,95" at bounding box center [293, 369] width 140 height 19
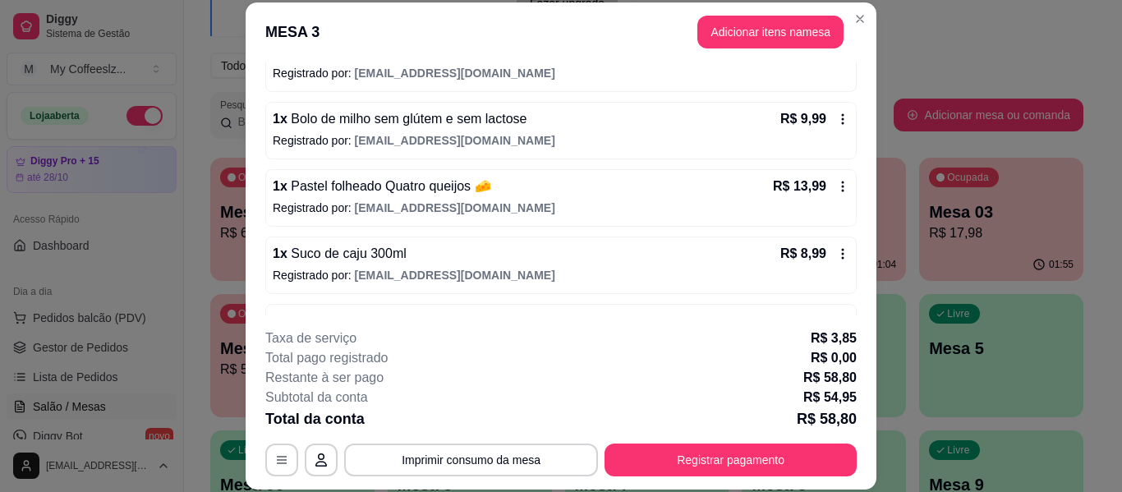
scroll to position [177, 0]
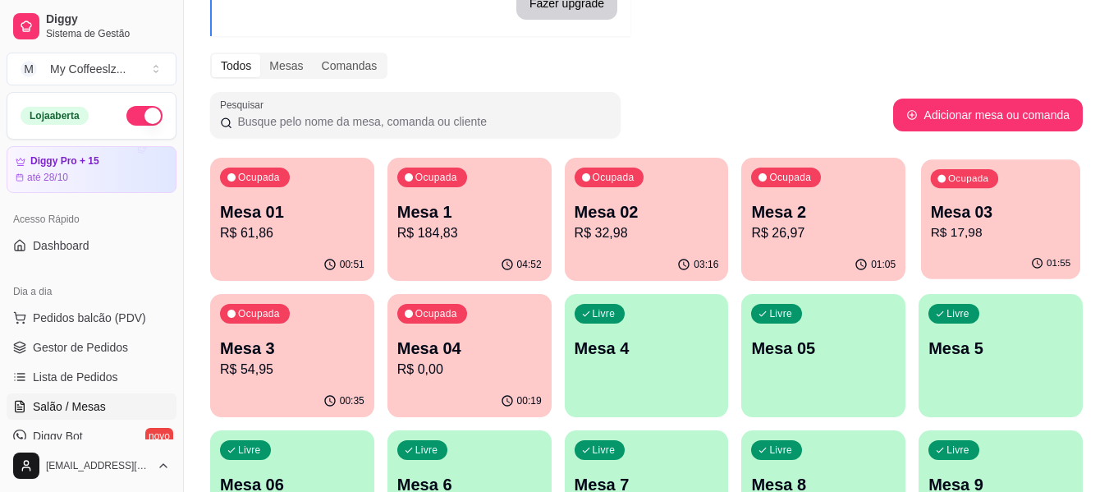
click at [1004, 231] on p "R$ 17,98" at bounding box center [1001, 232] width 140 height 19
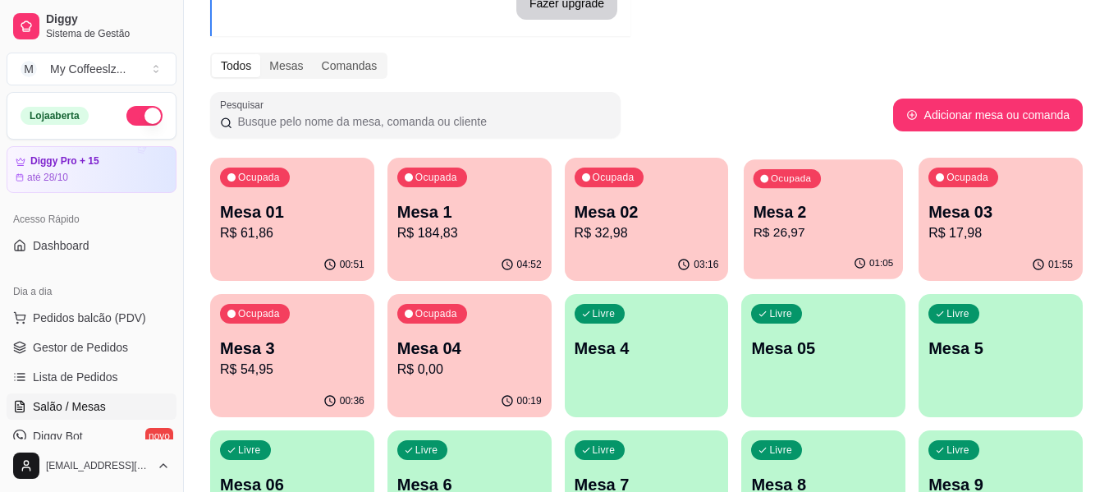
click at [751, 244] on div "Ocupada Mesa 2 R$ 26,97" at bounding box center [823, 203] width 159 height 89
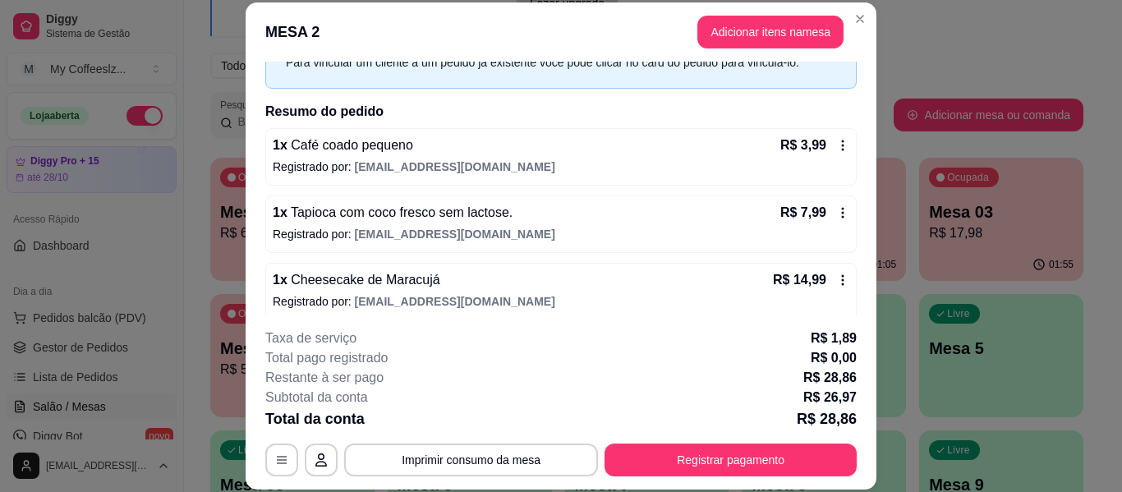
scroll to position [100, 0]
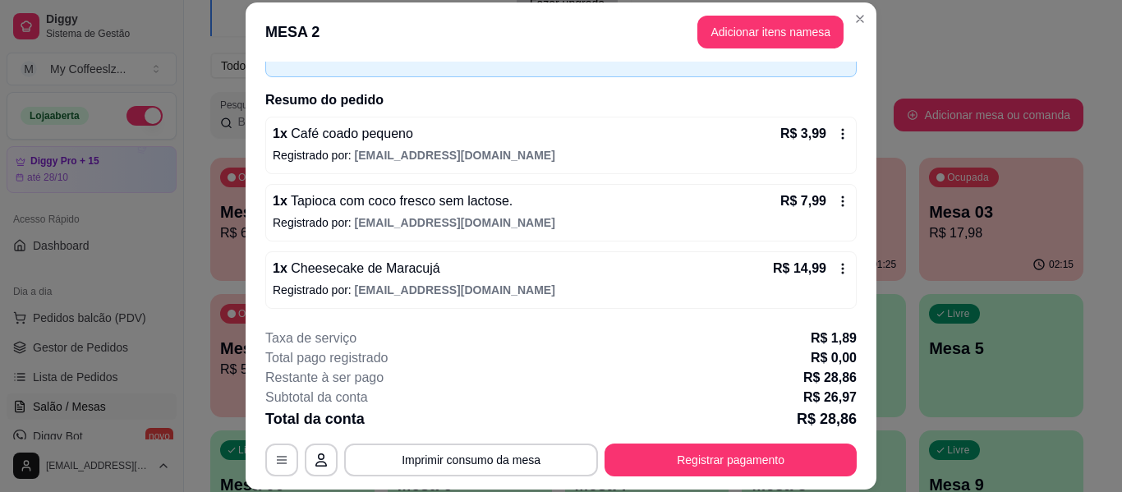
click at [595, 338] on div "Taxa de serviço R$ 1,89" at bounding box center [560, 338] width 591 height 20
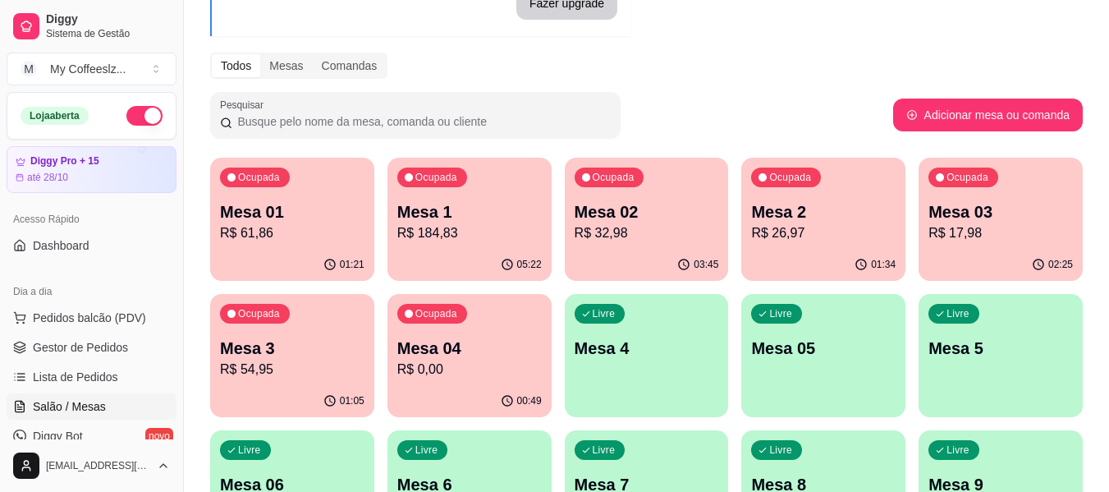
click at [290, 337] on p "Mesa 3" at bounding box center [292, 348] width 145 height 23
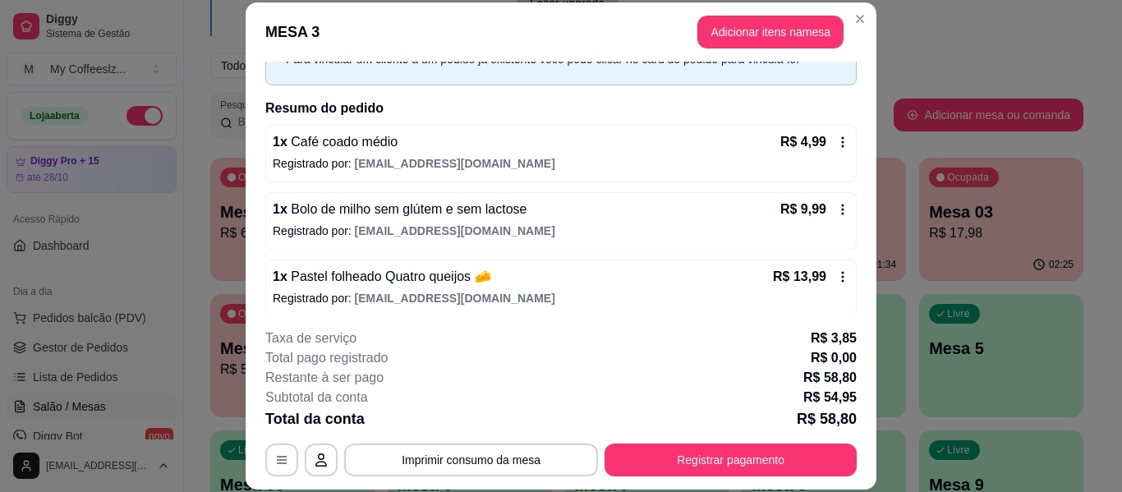
scroll to position [164, 0]
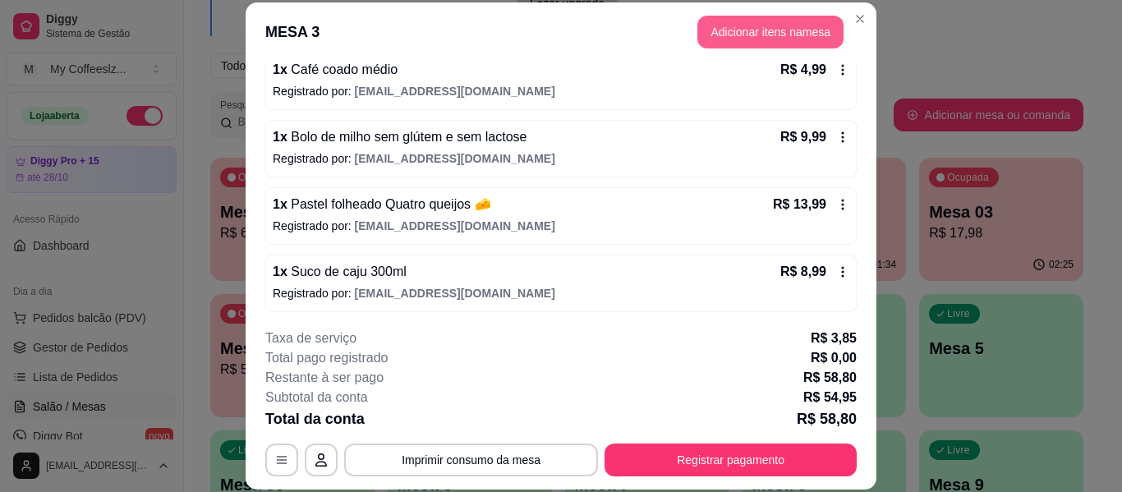
click at [721, 34] on button "Adicionar itens na mesa" at bounding box center [770, 32] width 146 height 33
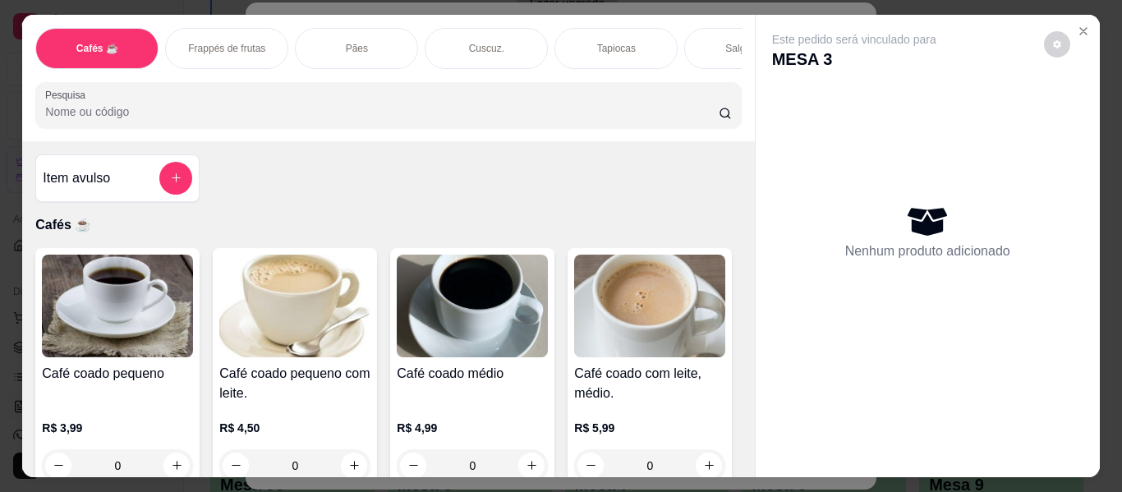
click at [701, 28] on div "Salgados" at bounding box center [745, 48] width 123 height 41
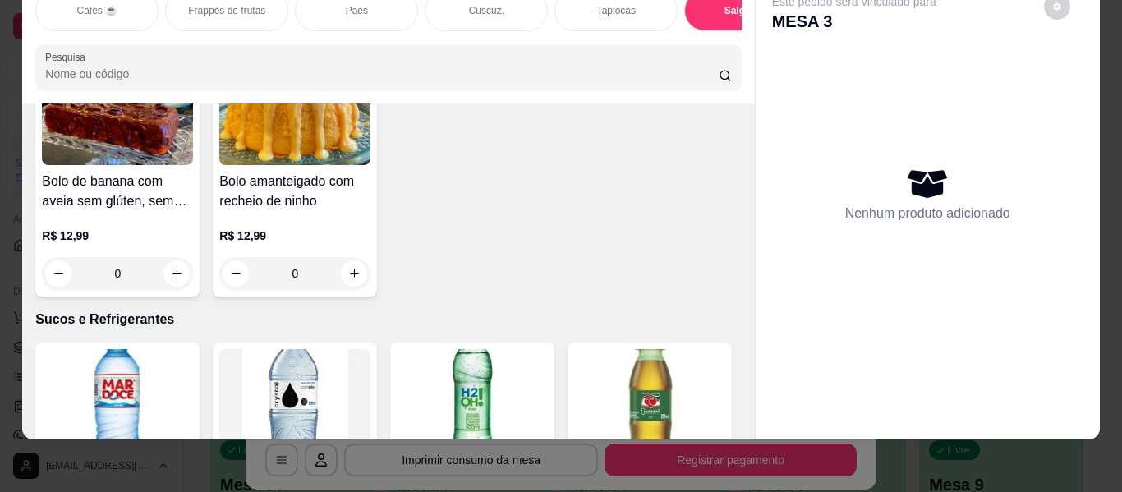
scroll to position [7719, 0]
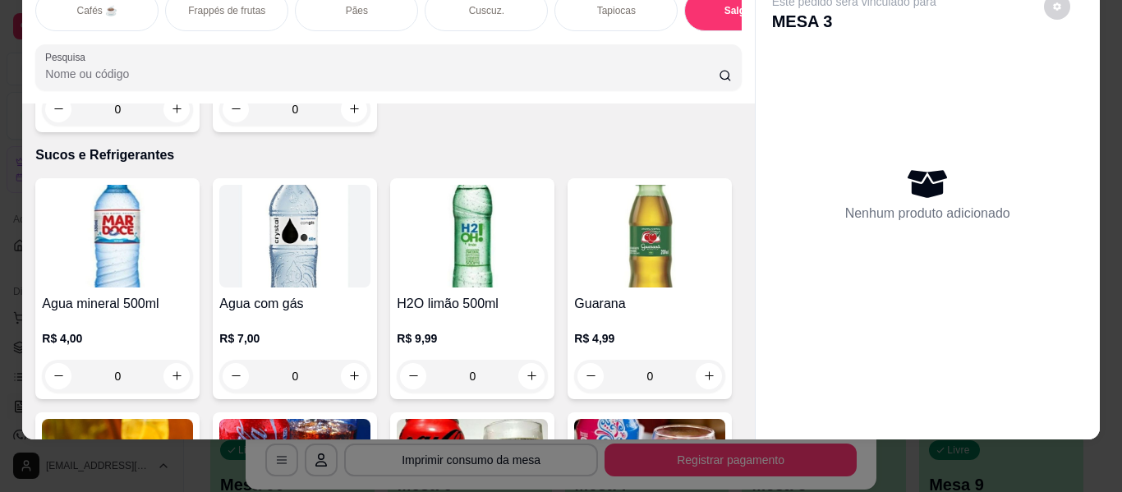
type input "1"
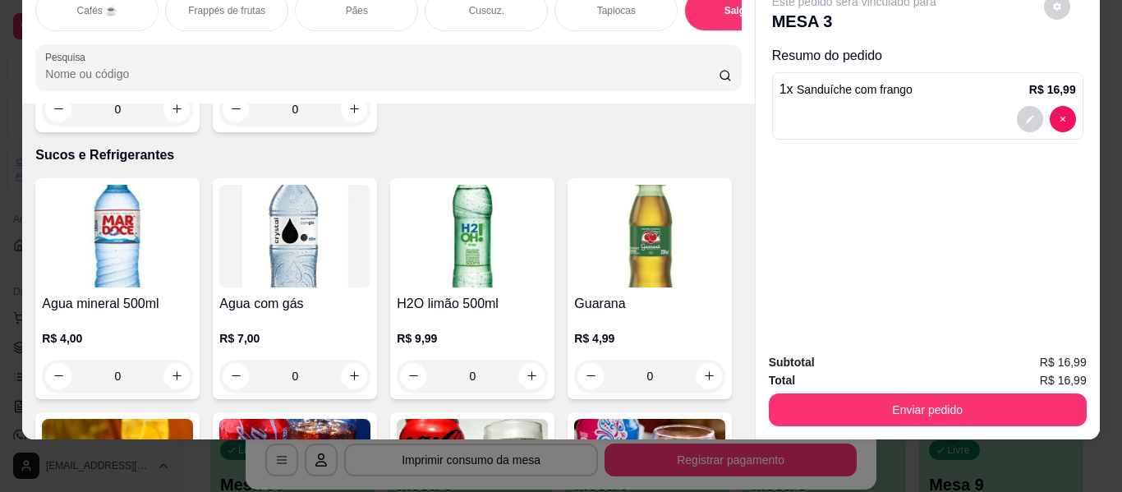
scroll to position [7720, 0]
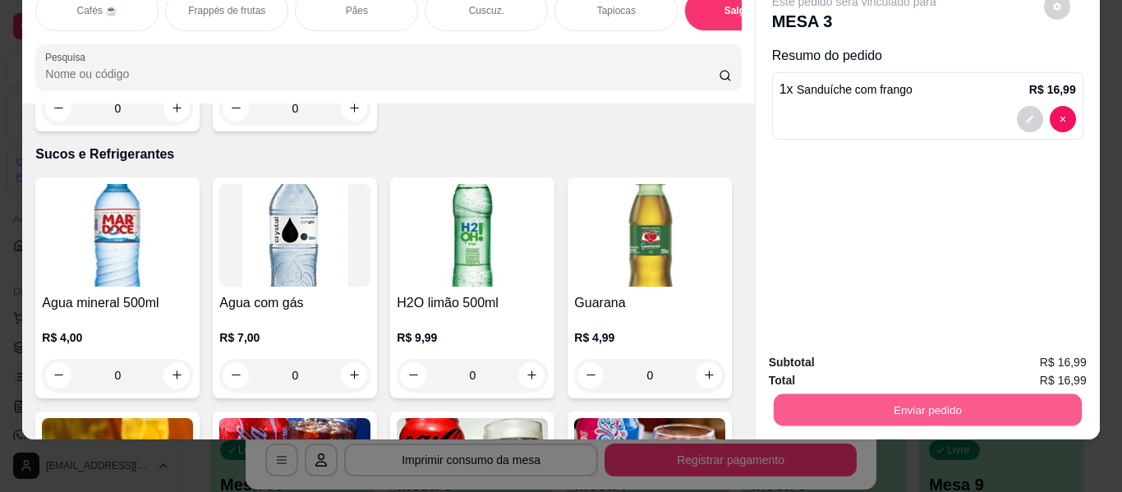
click at [847, 399] on button "Enviar pedido" at bounding box center [927, 410] width 308 height 32
click at [1068, 350] on button "Enviar pedido" at bounding box center [1043, 356] width 93 height 31
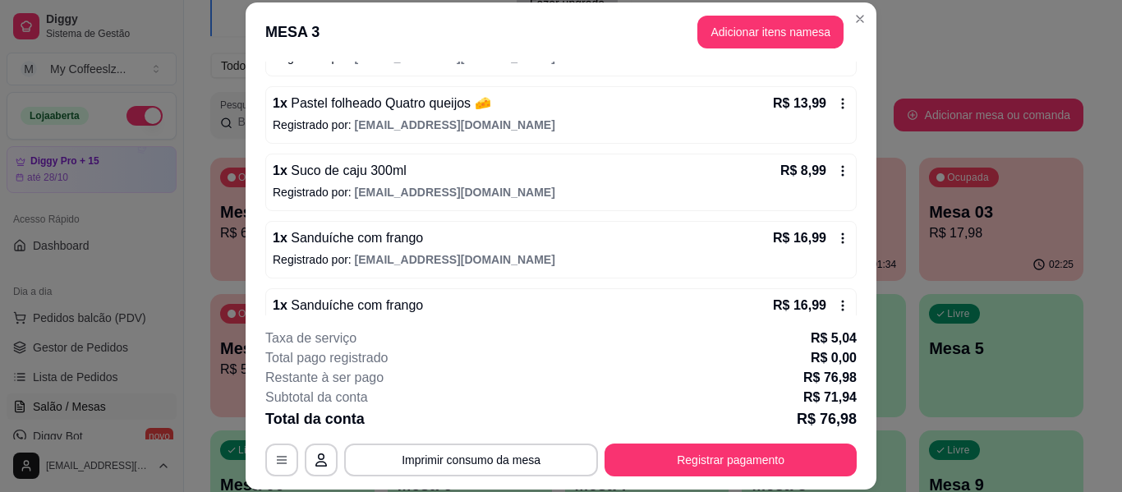
scroll to position [302, 0]
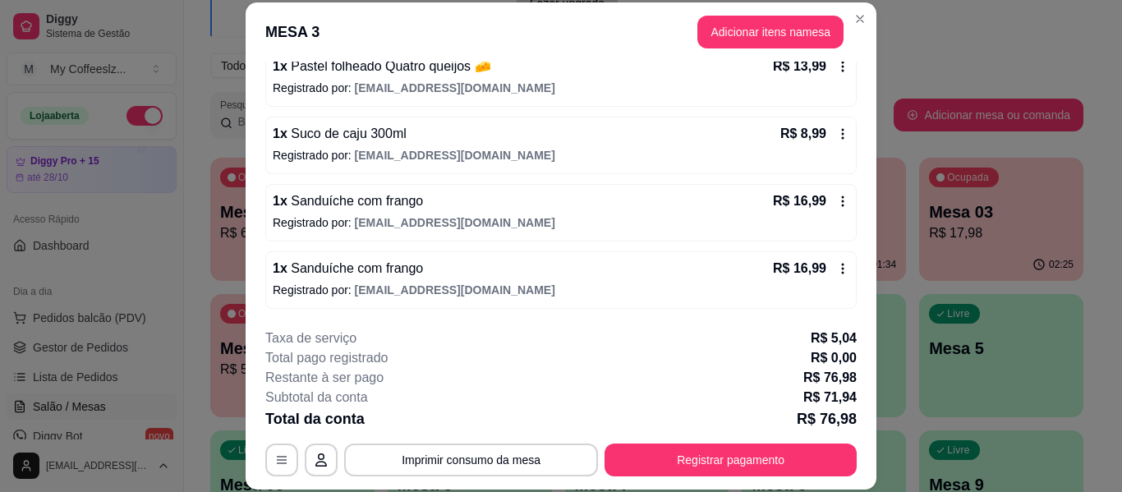
click at [842, 264] on icon at bounding box center [843, 269] width 2 height 11
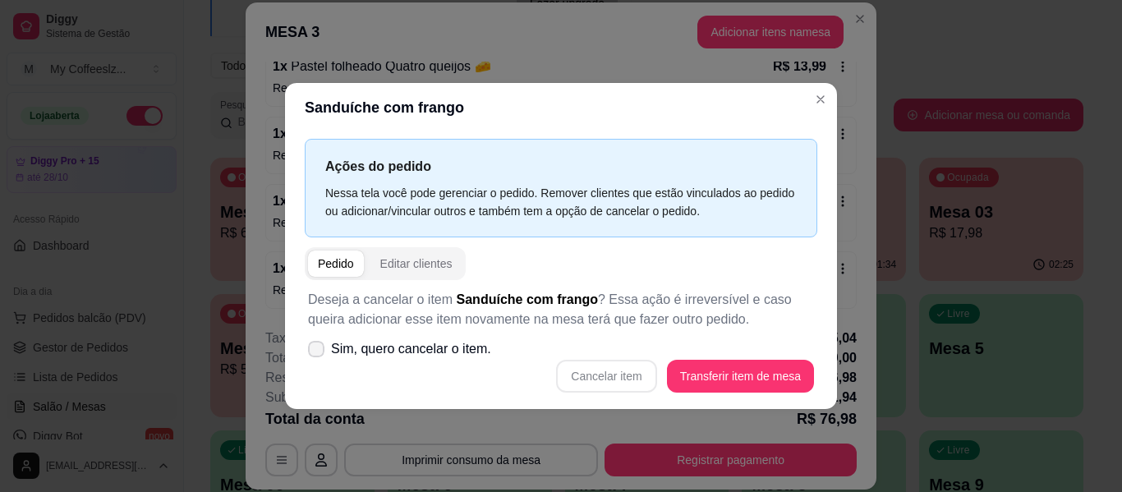
click at [313, 346] on icon at bounding box center [316, 349] width 13 height 10
click at [313, 351] on input "Sim, quero cancelar o item." at bounding box center [312, 356] width 11 height 11
checkbox input "true"
click at [639, 374] on button "Cancelar item" at bounding box center [606, 376] width 100 height 33
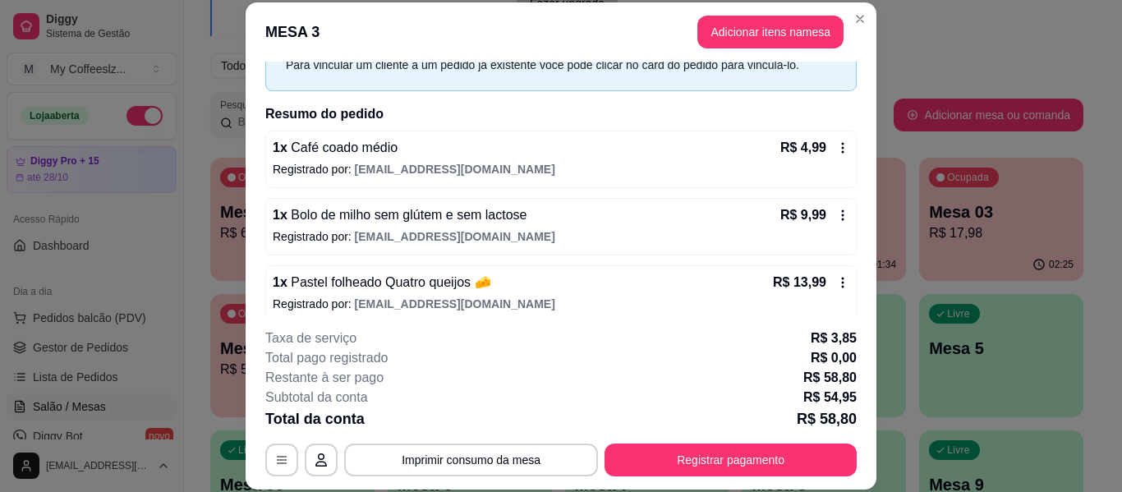
scroll to position [0, 0]
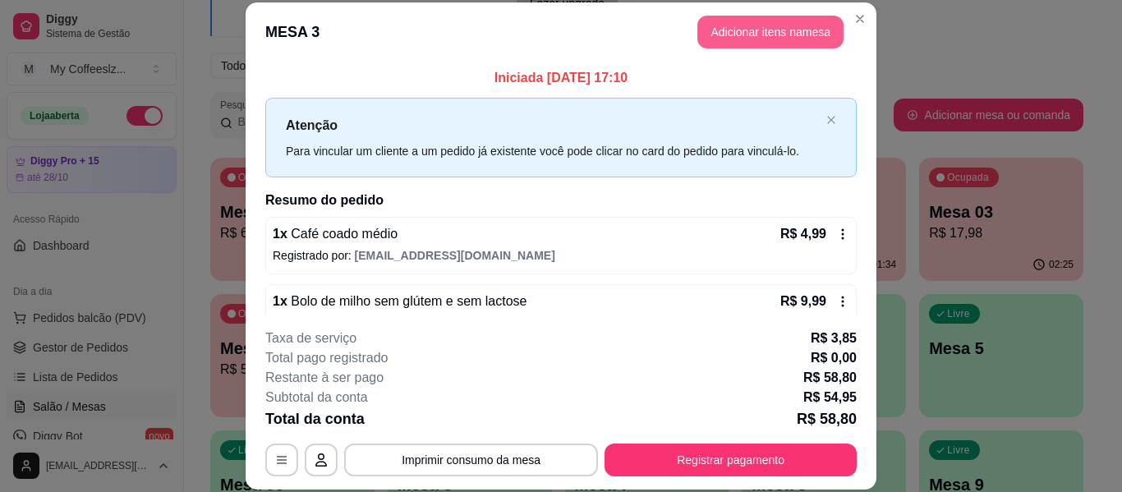
click at [724, 25] on button "Adicionar itens na mesa" at bounding box center [770, 32] width 146 height 33
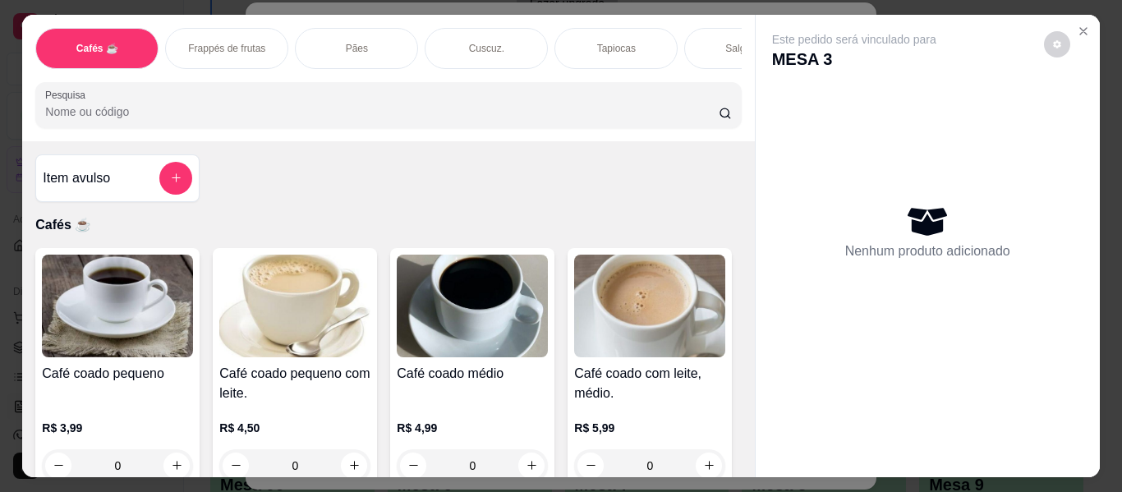
click at [719, 34] on div "Salgados" at bounding box center [745, 48] width 123 height 41
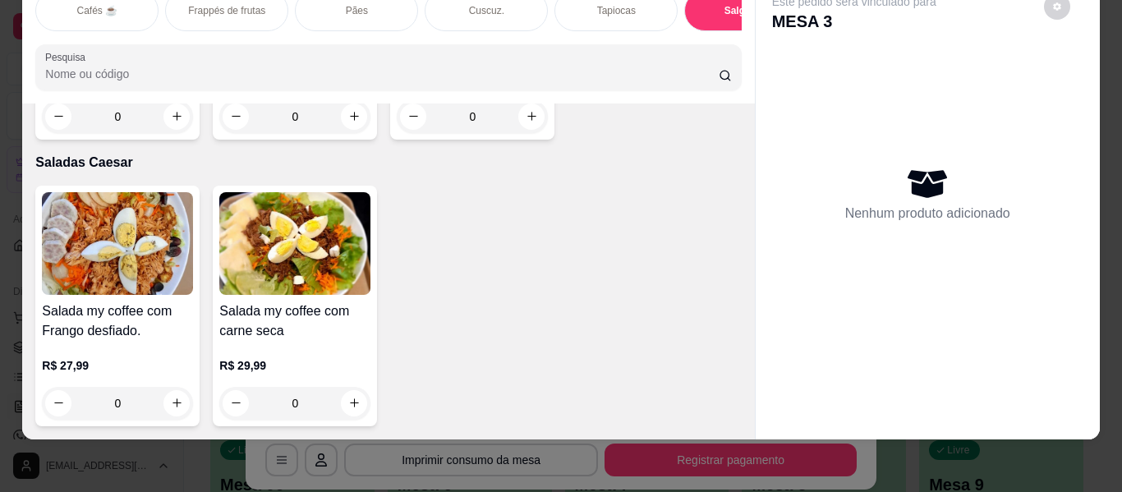
scroll to position [9444, 0]
type input "1"
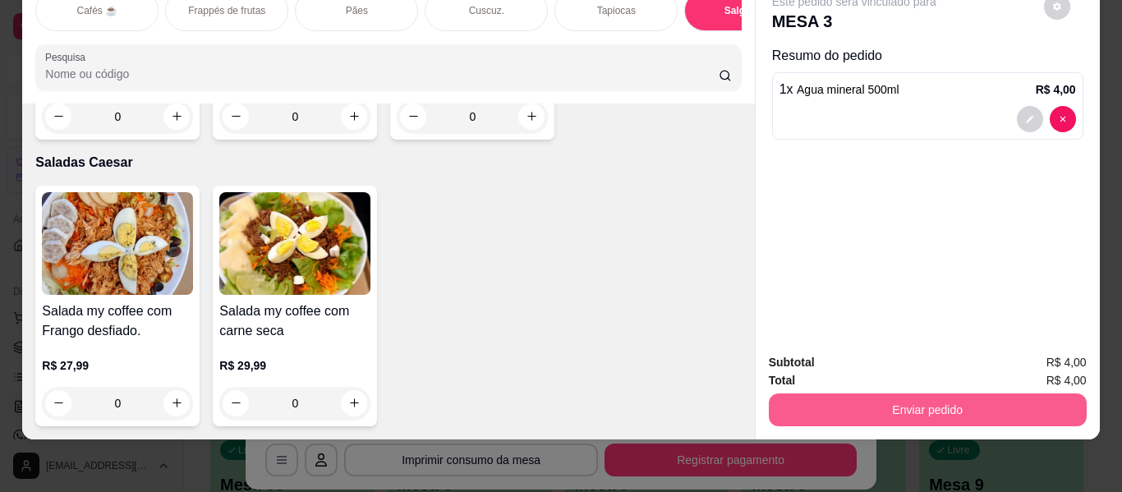
click at [788, 394] on button "Enviar pedido" at bounding box center [928, 409] width 318 height 33
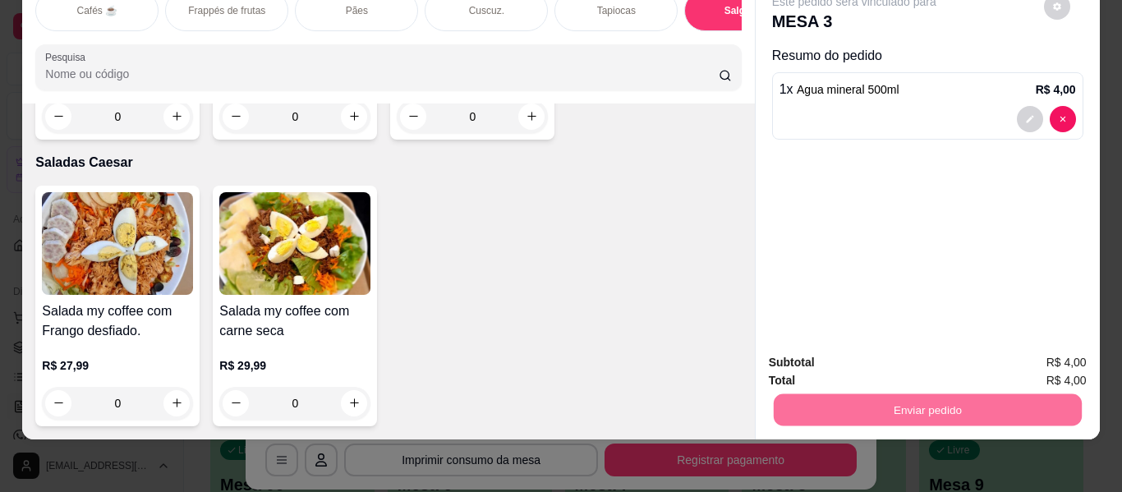
click at [1014, 344] on button "Enviar pedido" at bounding box center [1044, 356] width 90 height 30
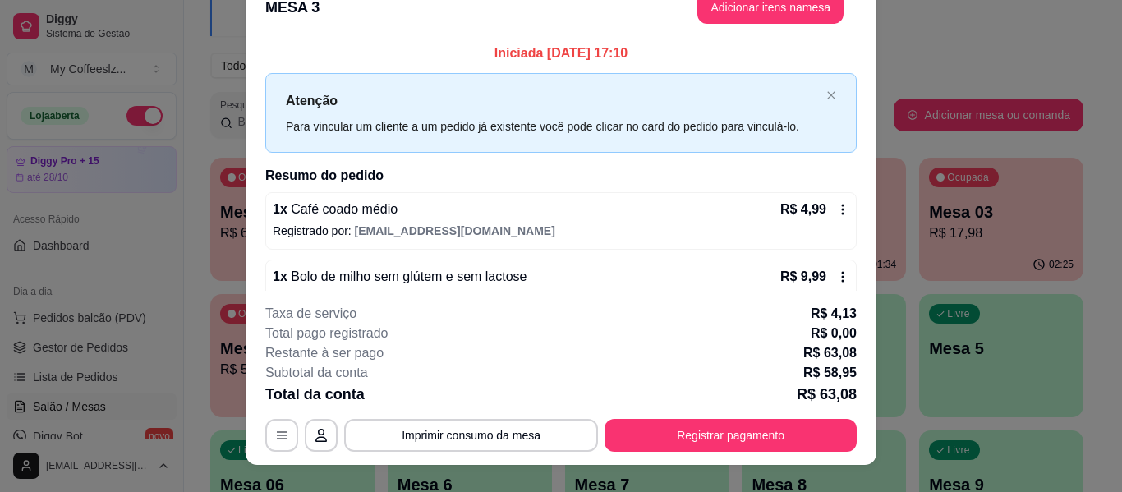
scroll to position [0, 0]
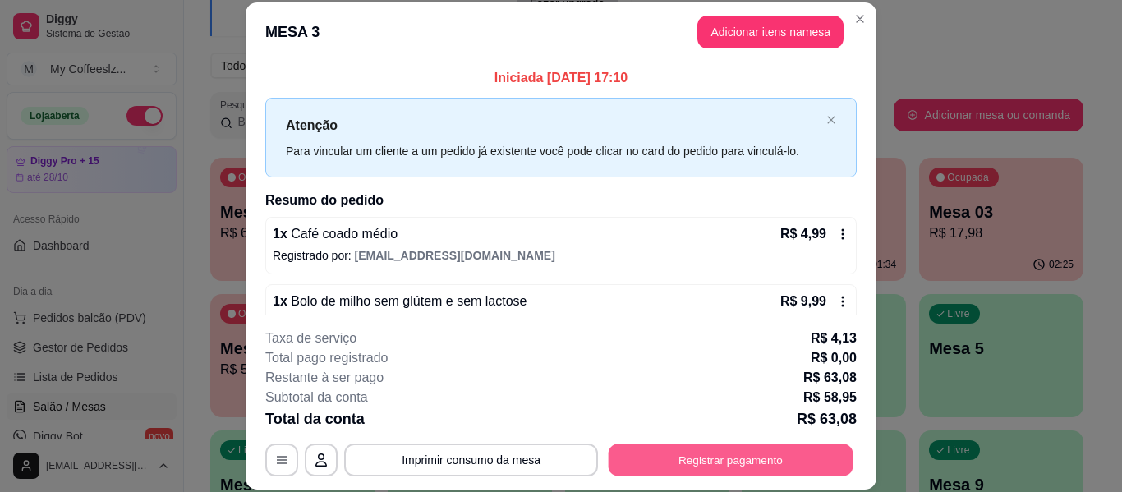
click at [650, 455] on button "Registrar pagamento" at bounding box center [730, 460] width 245 height 32
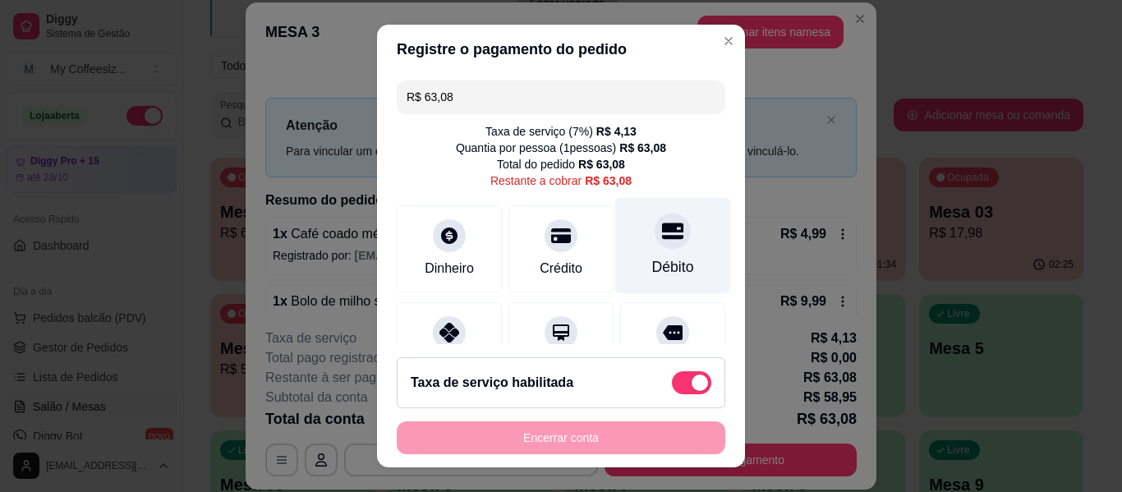
click at [652, 270] on div "Débito" at bounding box center [673, 266] width 42 height 21
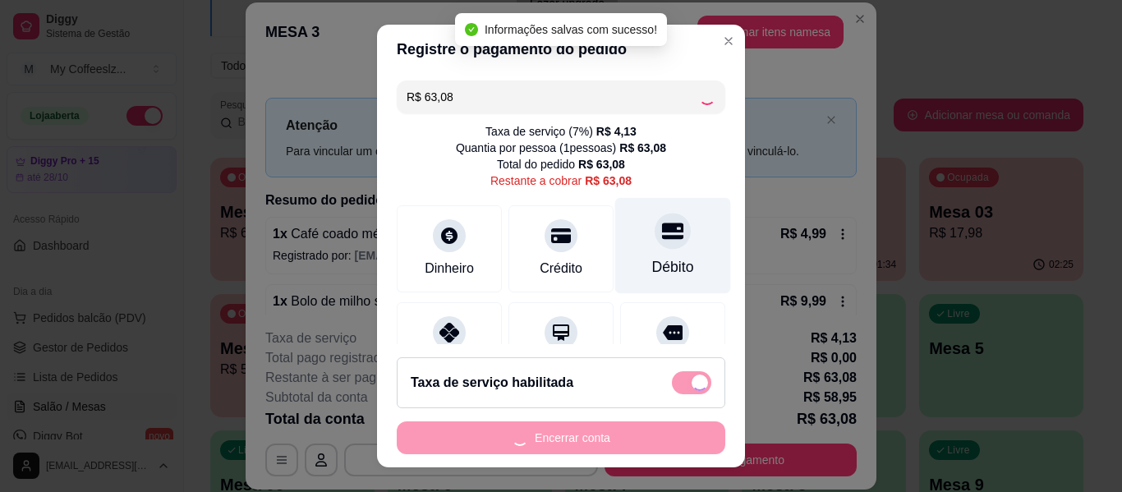
type input "R$ 0,00"
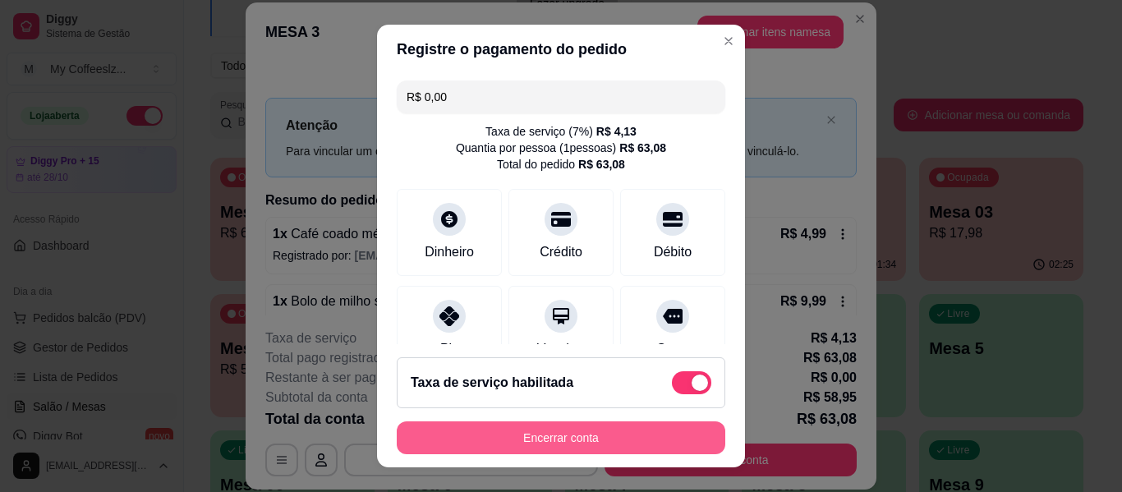
click at [587, 439] on button "Encerrar conta" at bounding box center [561, 437] width 328 height 33
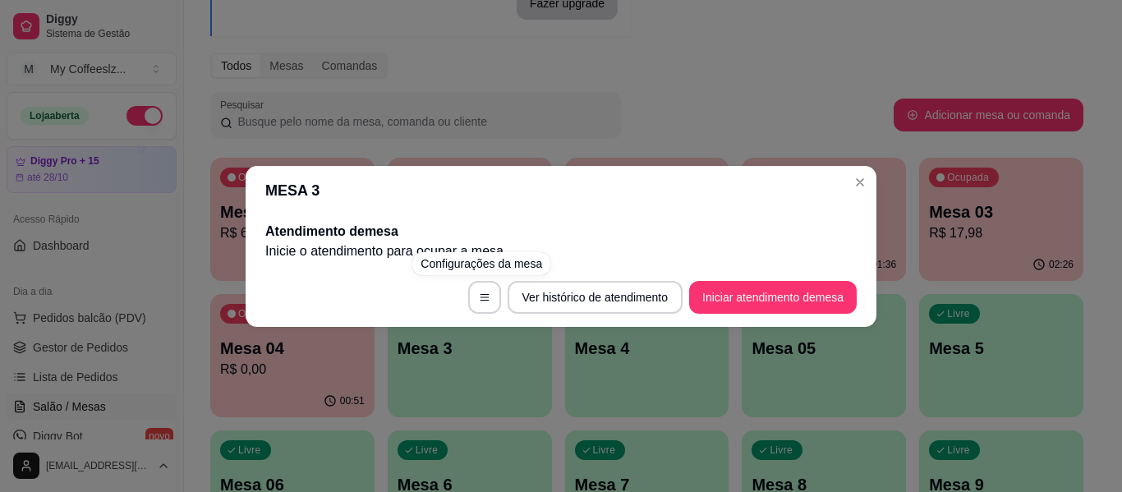
click at [494, 396] on div "MESA 3 Atendimento de mesa Inicie o atendimento para ocupar a mesa . Ver histór…" at bounding box center [561, 246] width 1122 height 492
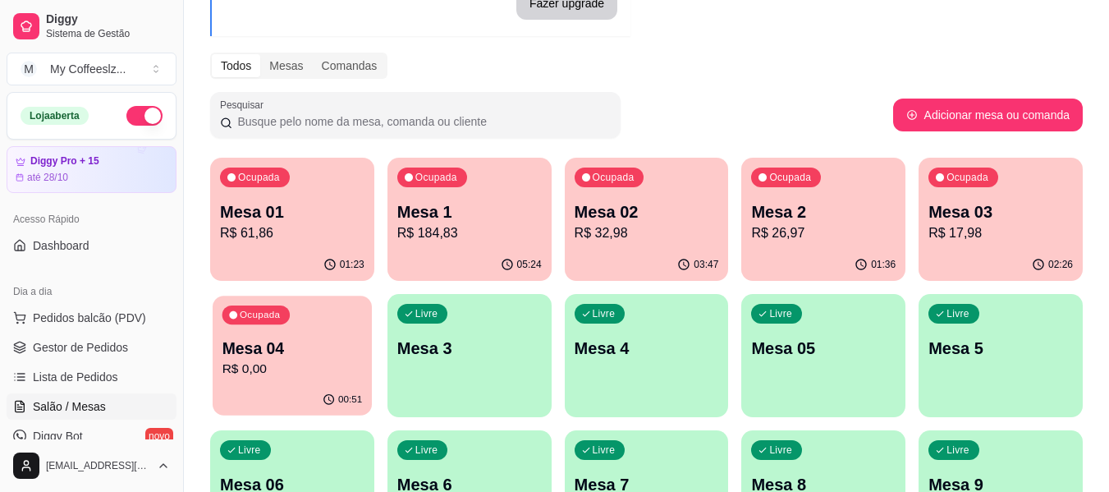
click at [361, 382] on div "Ocupada Mesa 04 R$ 0,00" at bounding box center [292, 340] width 159 height 89
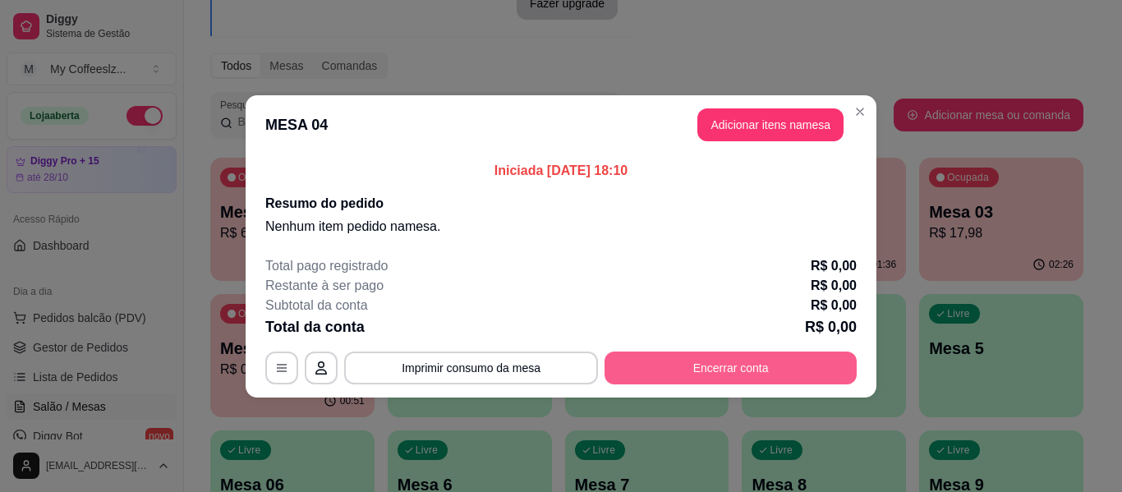
click at [618, 358] on button "Encerrar conta" at bounding box center [730, 367] width 252 height 33
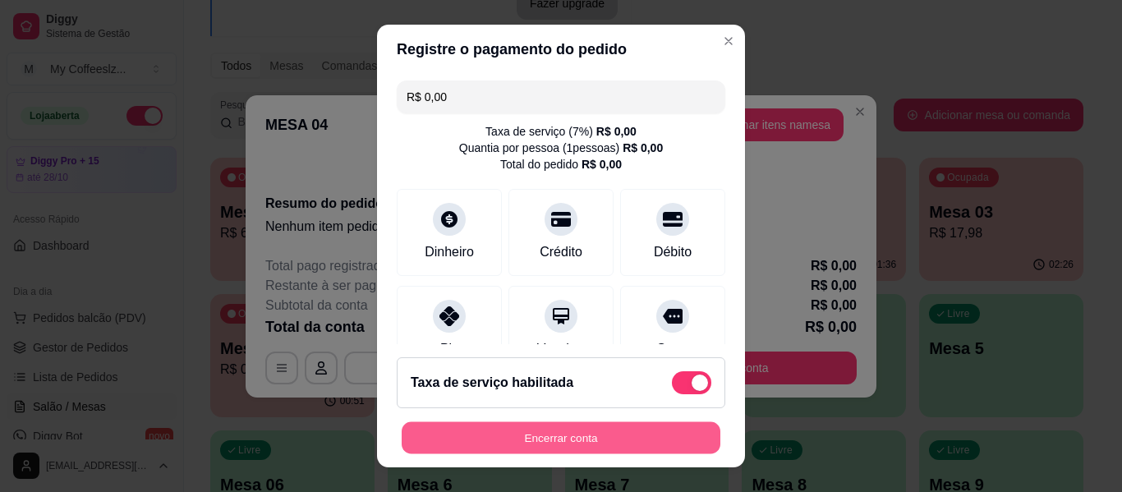
click at [567, 429] on button "Encerrar conta" at bounding box center [561, 438] width 319 height 32
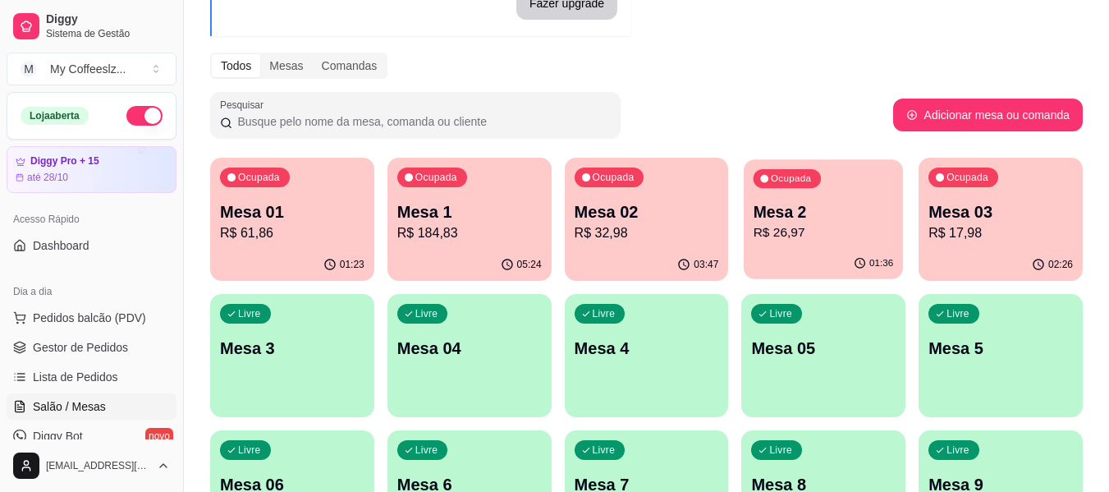
click at [856, 223] on div "Mesa 2 R$ 26,97" at bounding box center [824, 221] width 140 height 41
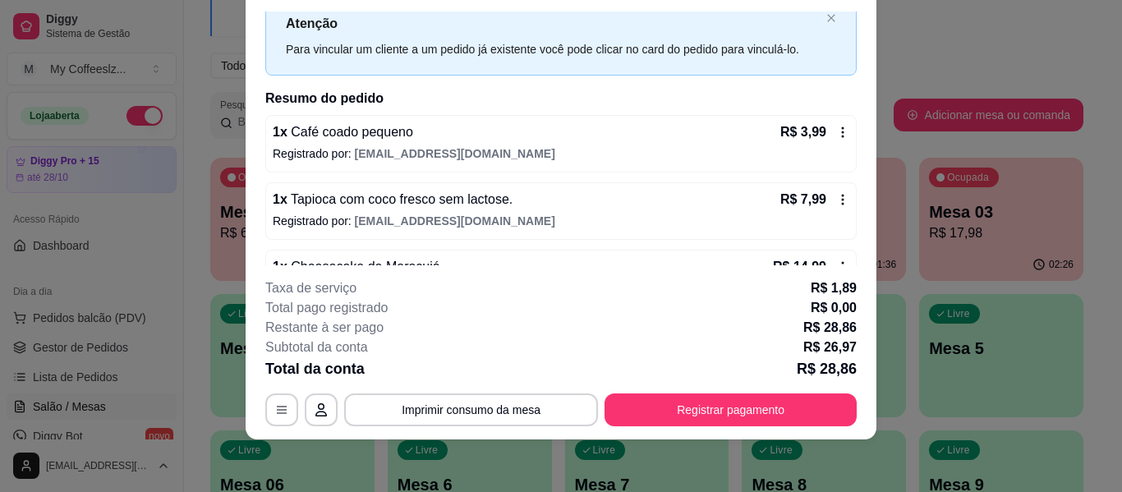
scroll to position [100, 0]
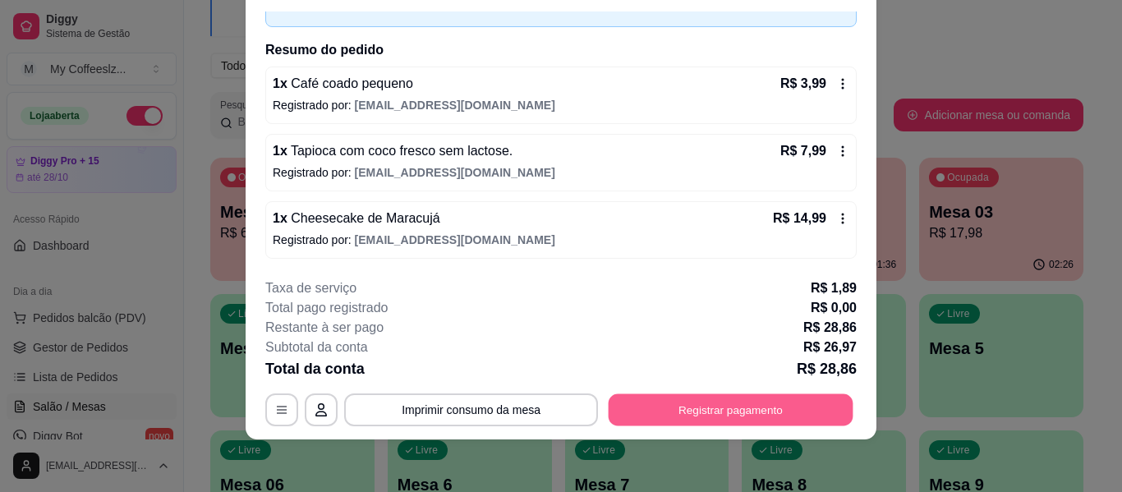
click at [631, 402] on button "Registrar pagamento" at bounding box center [730, 410] width 245 height 32
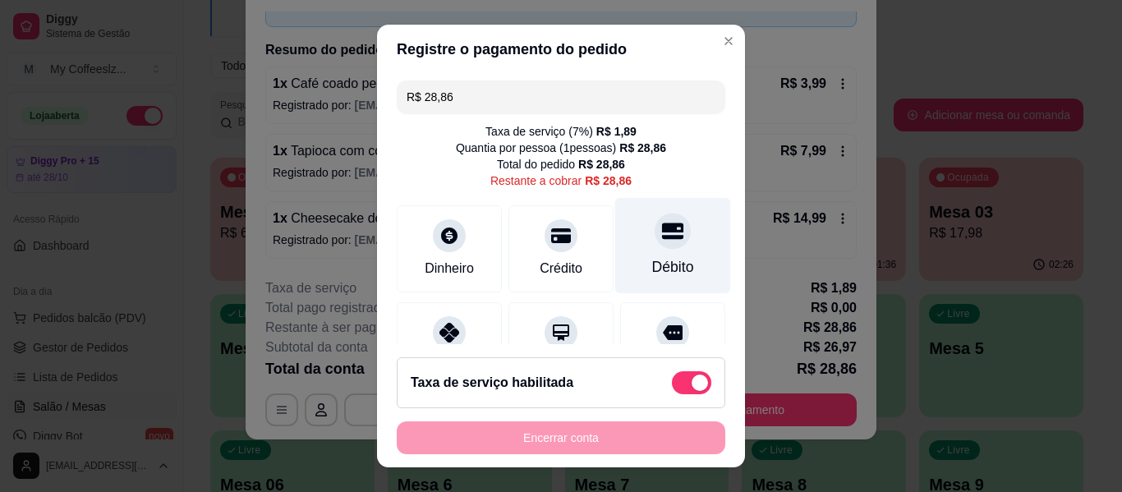
click at [654, 247] on div at bounding box center [672, 231] width 36 height 36
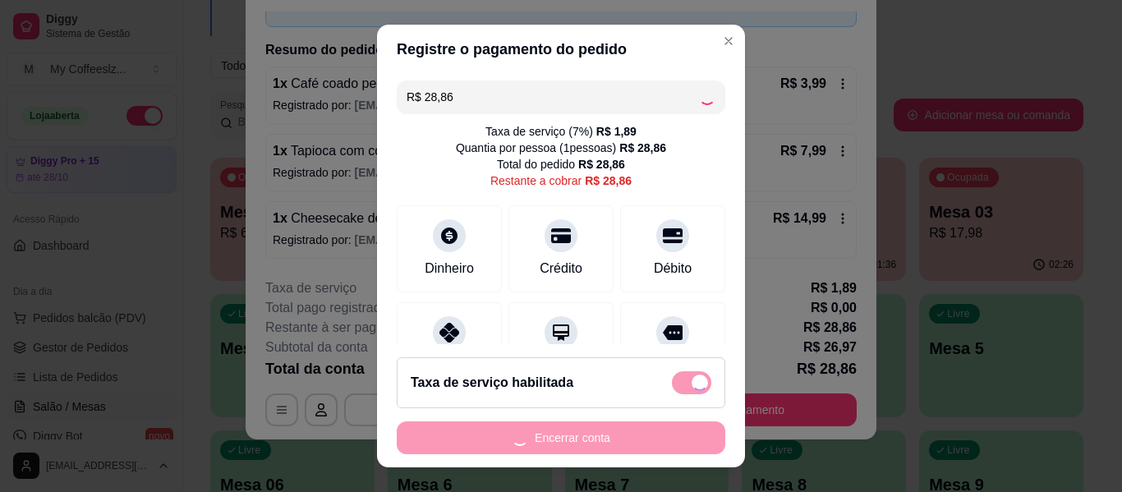
type input "R$ 0,00"
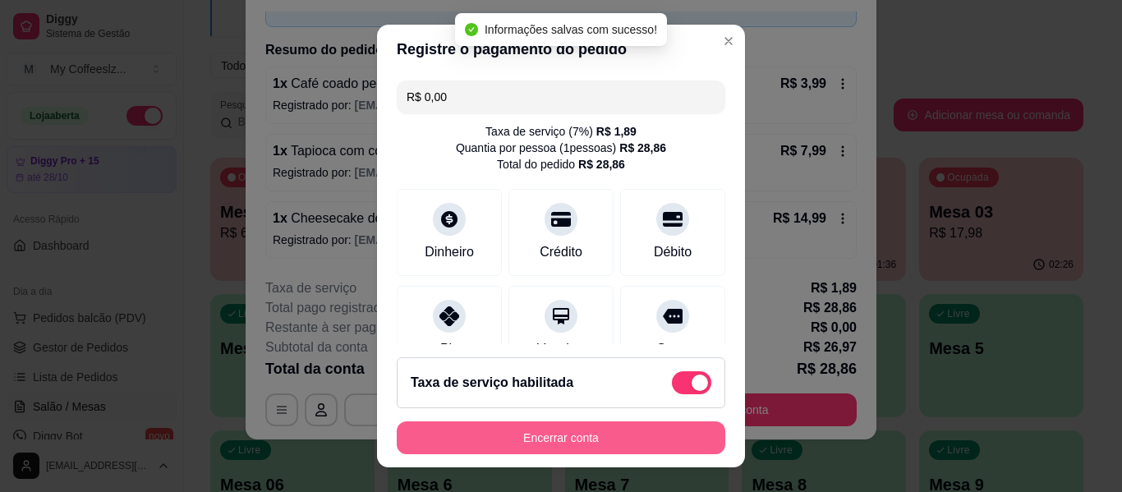
click at [591, 433] on button "Encerrar conta" at bounding box center [561, 437] width 328 height 33
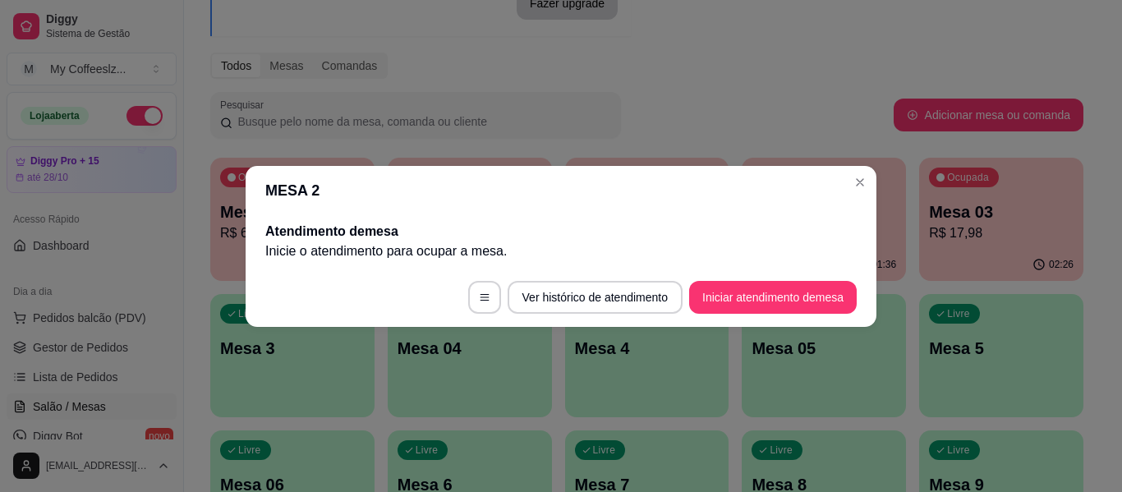
scroll to position [0, 0]
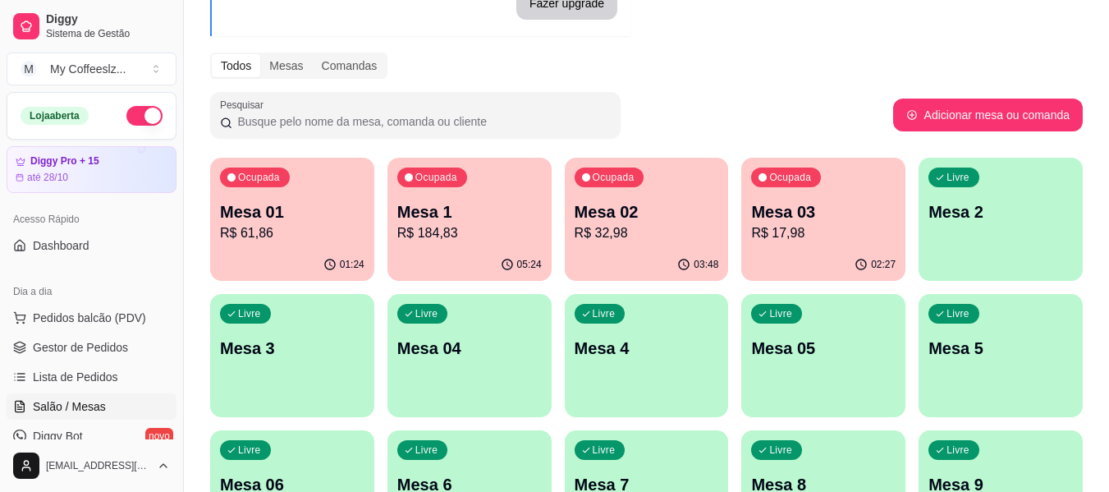
click at [796, 208] on p "Mesa 03" at bounding box center [823, 211] width 145 height 23
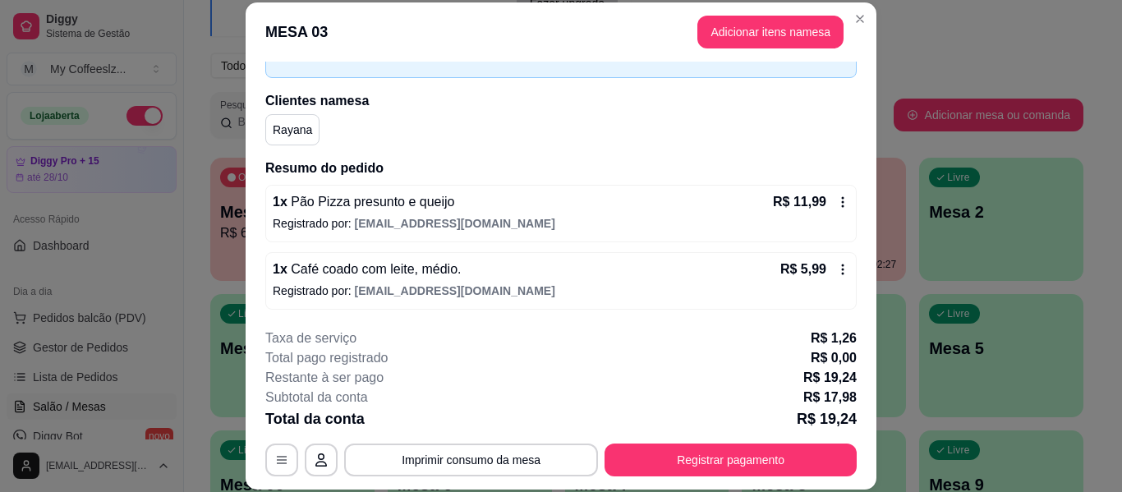
scroll to position [100, 0]
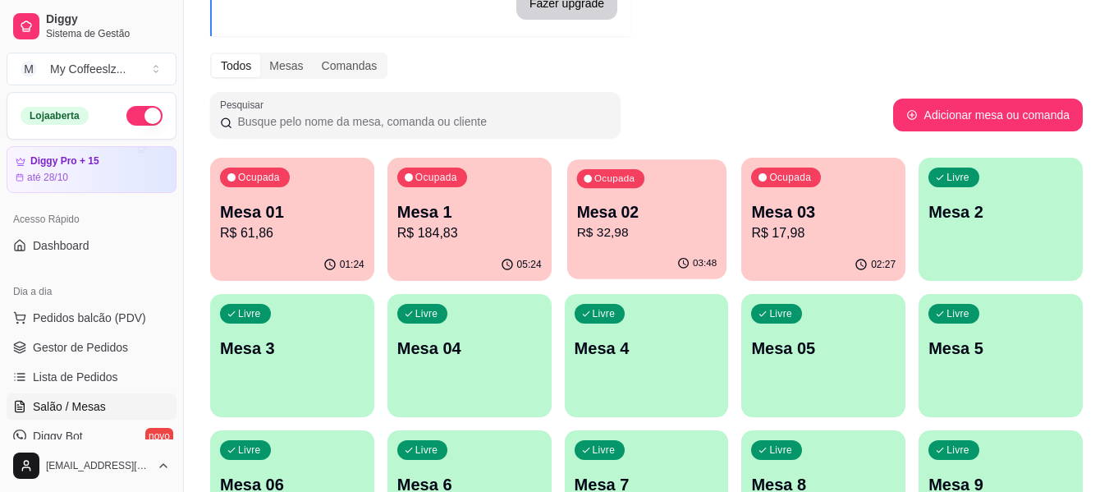
click at [636, 211] on p "Mesa 02" at bounding box center [646, 212] width 140 height 22
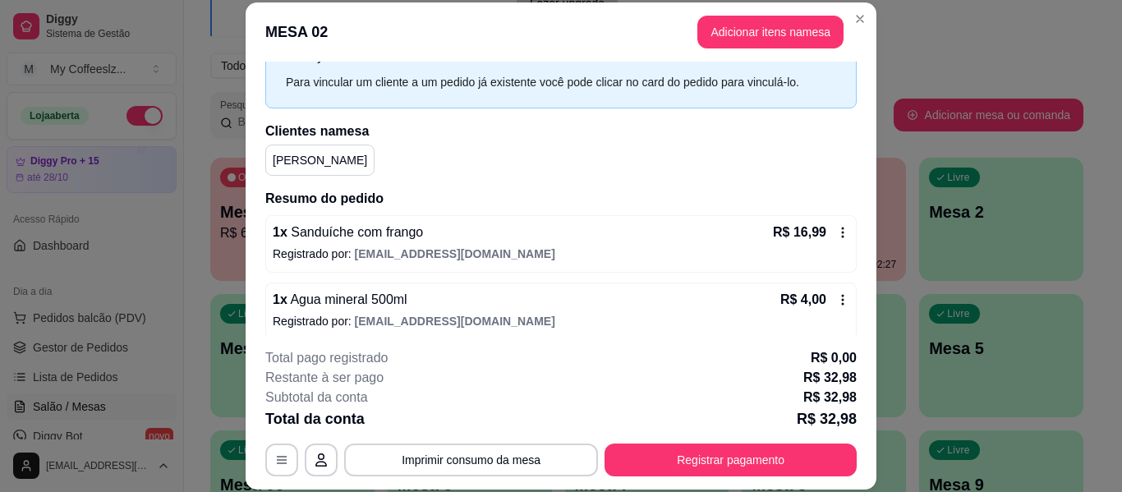
scroll to position [148, 0]
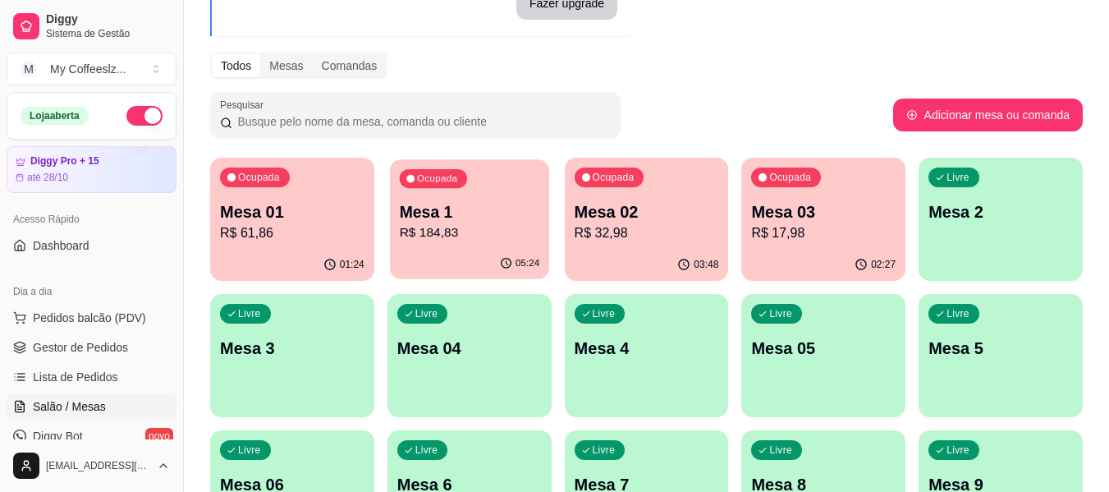
click at [511, 220] on p "Mesa 1" at bounding box center [469, 212] width 140 height 22
click at [363, 181] on div "Ocupada Mesa 01 R$ 61,86" at bounding box center [292, 203] width 164 height 91
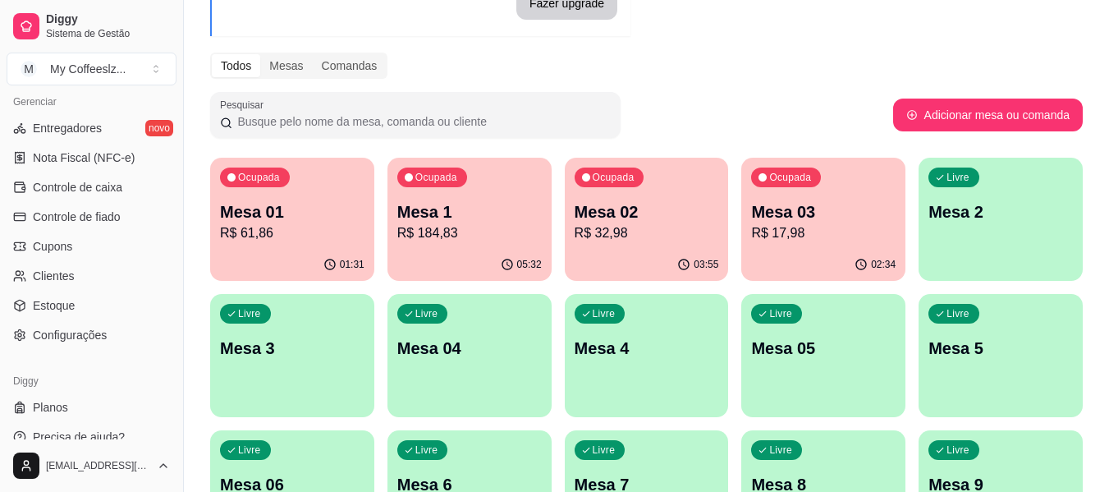
scroll to position [690, 0]
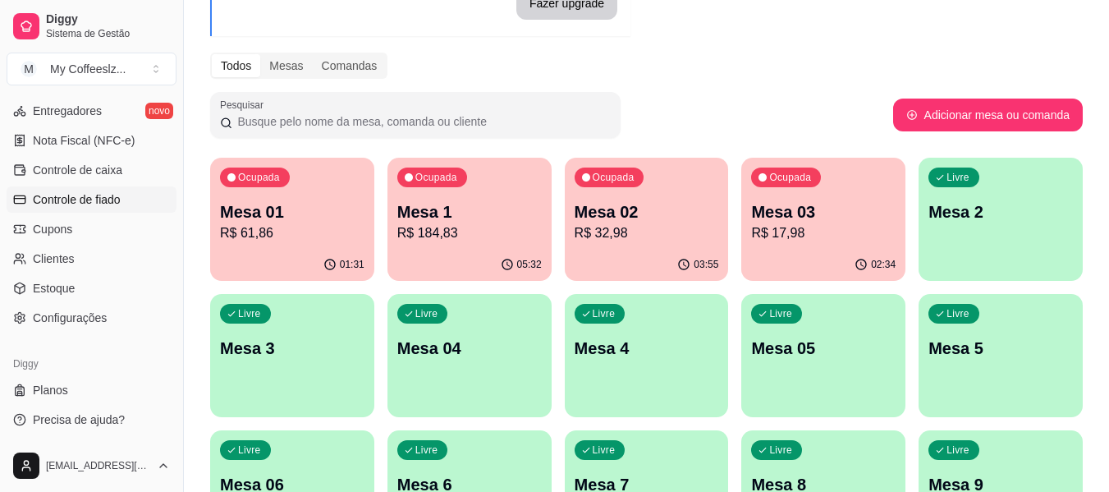
drag, startPoint x: 120, startPoint y: 163, endPoint x: 124, endPoint y: 207, distance: 44.5
click at [120, 163] on span "Controle de caixa" at bounding box center [78, 170] width 90 height 16
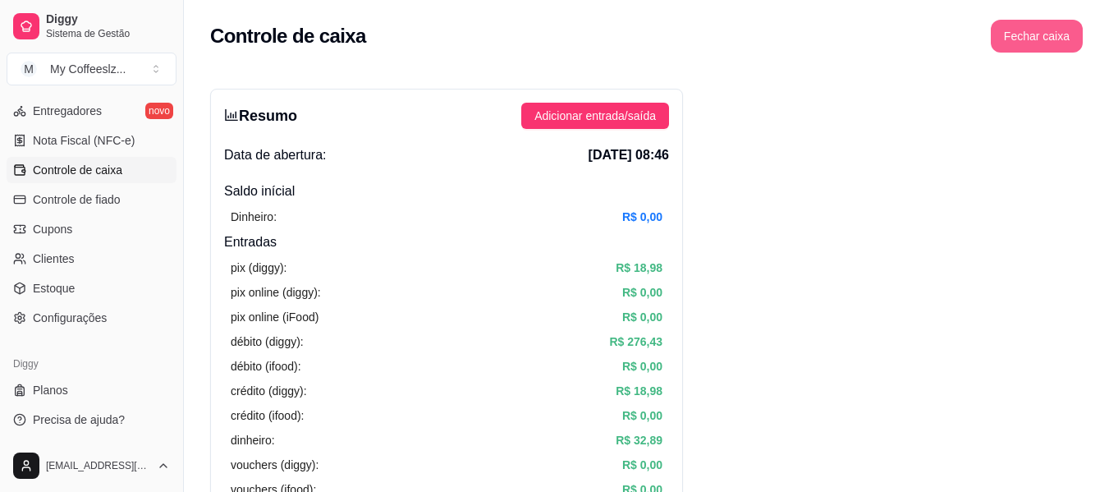
click at [1046, 38] on button "Fechar caixa" at bounding box center [1037, 36] width 92 height 33
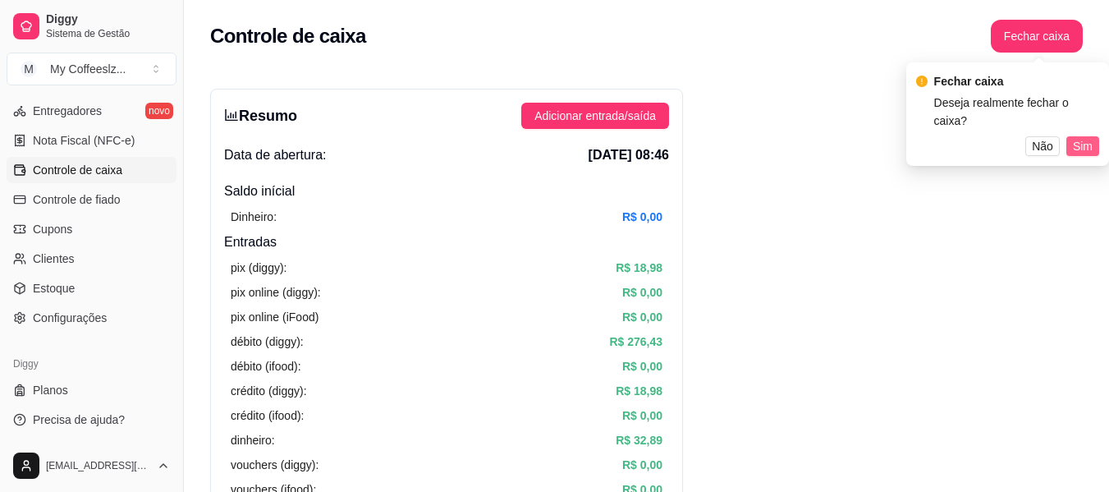
click at [1077, 137] on span "Sim" at bounding box center [1083, 146] width 20 height 18
